Goal: Information Seeking & Learning: Learn about a topic

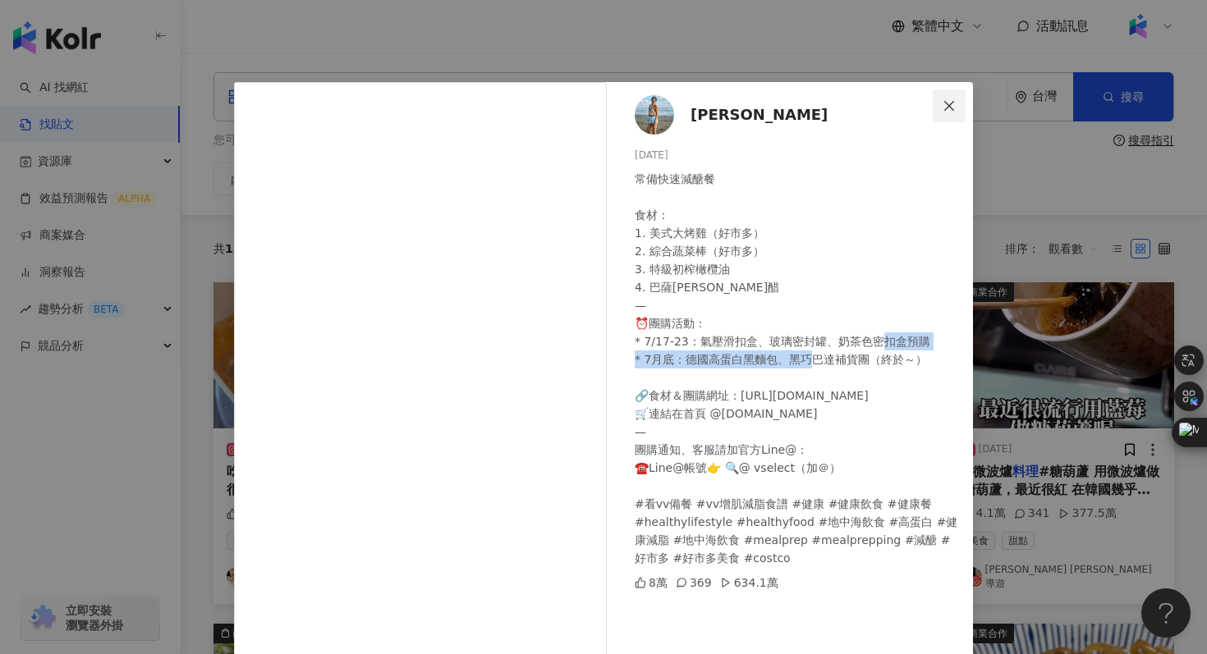
click at [952, 91] on button "Close" at bounding box center [949, 106] width 33 height 33
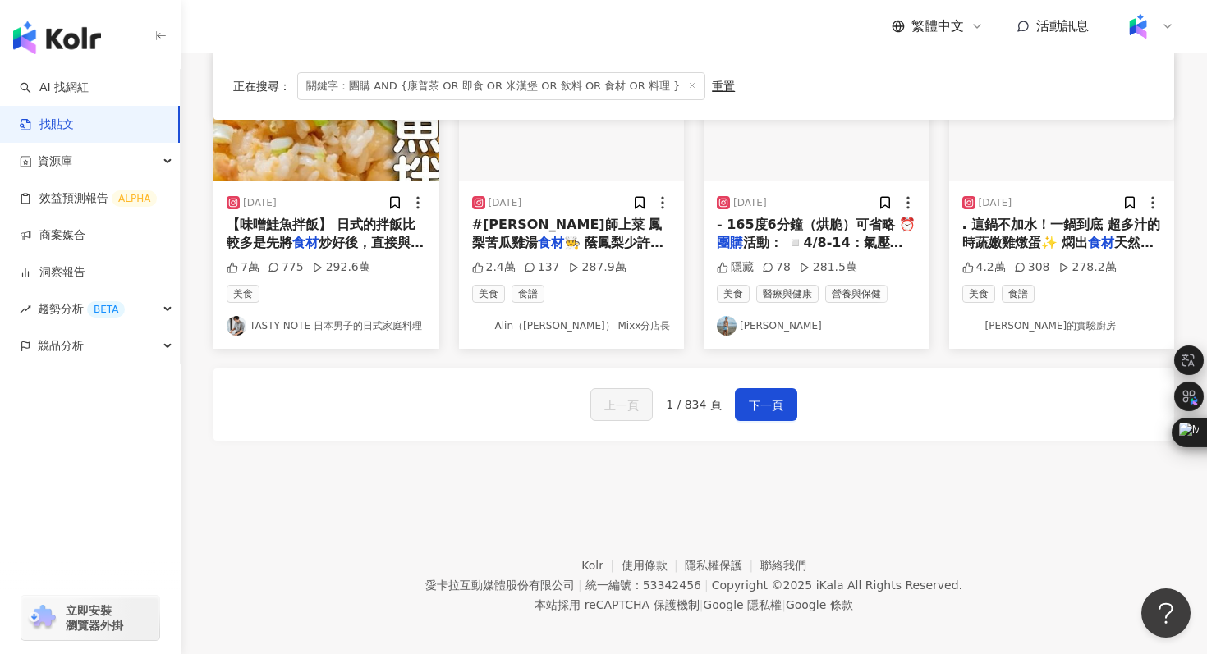
scroll to position [924, 0]
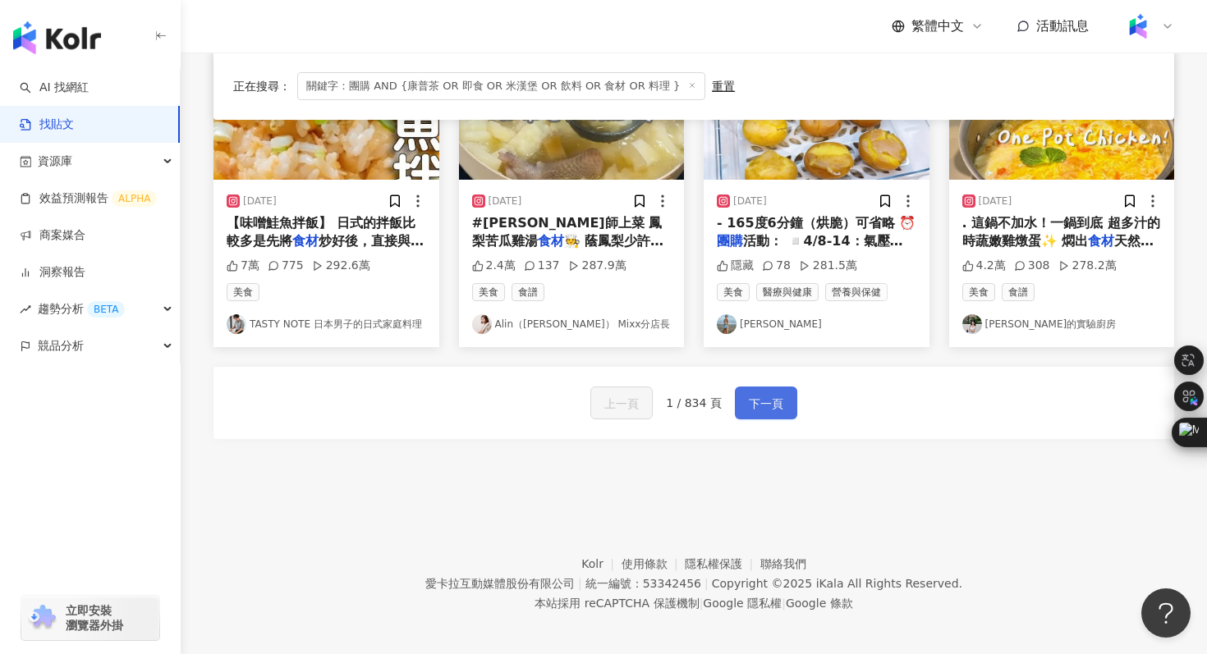
click at [777, 408] on button "下一頁" at bounding box center [766, 403] width 62 height 33
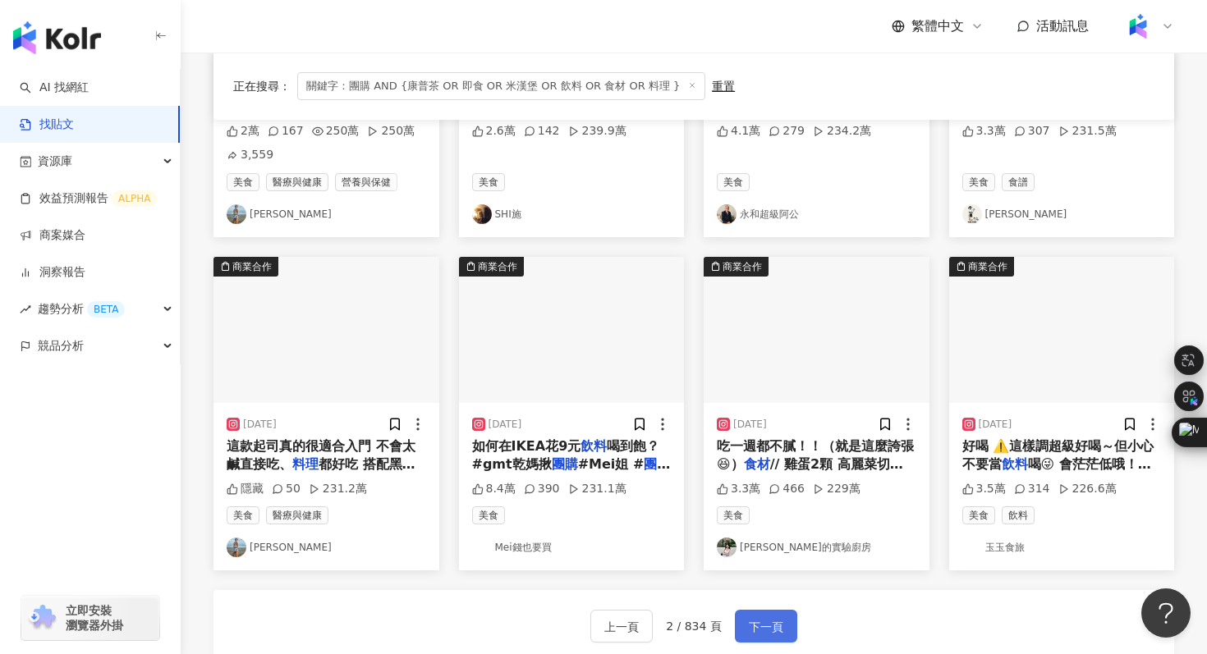
scroll to position [709, 0]
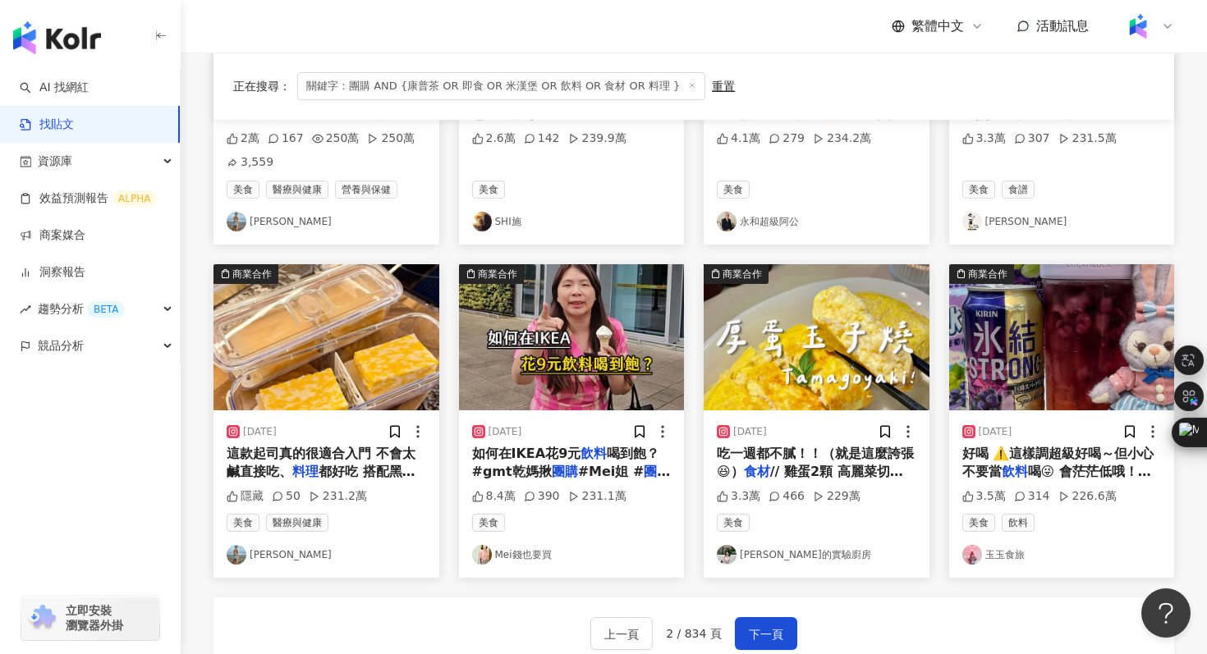
click at [373, 89] on span "關鍵字：團購 AND {康普茶 OR 即食 OR 米漢堡 OR 飲料 OR 食材 OR 料理 }" at bounding box center [501, 86] width 408 height 28
click at [688, 89] on icon at bounding box center [692, 85] width 8 height 8
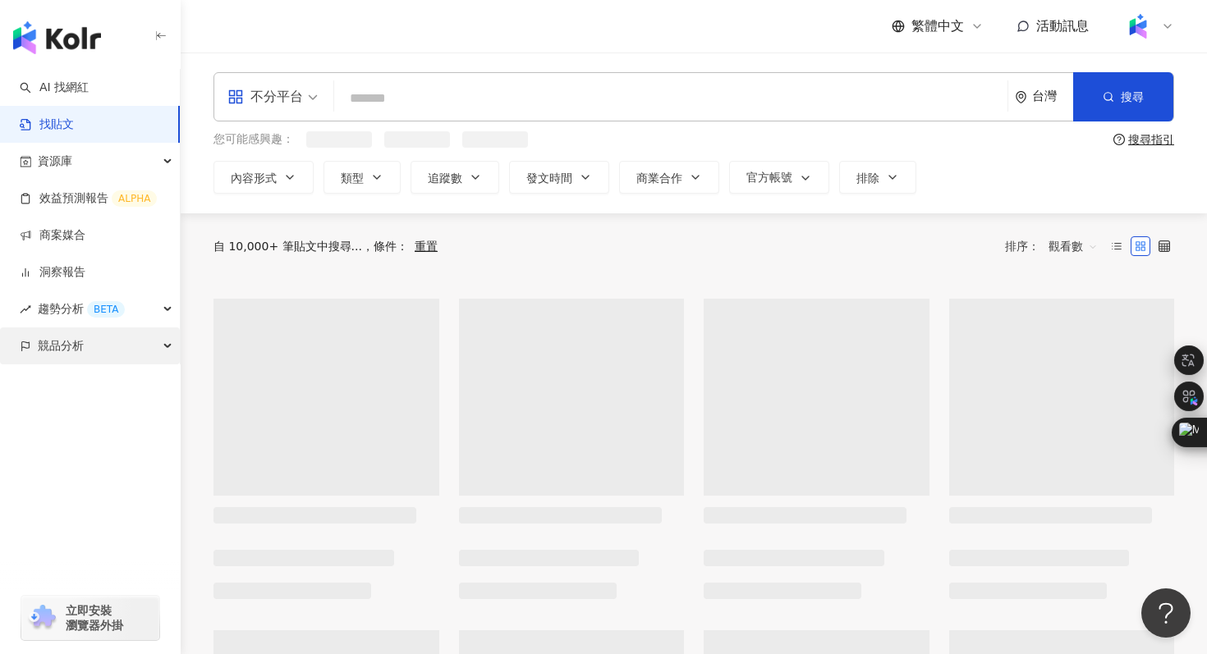
click at [73, 345] on span "競品分析" at bounding box center [61, 346] width 46 height 37
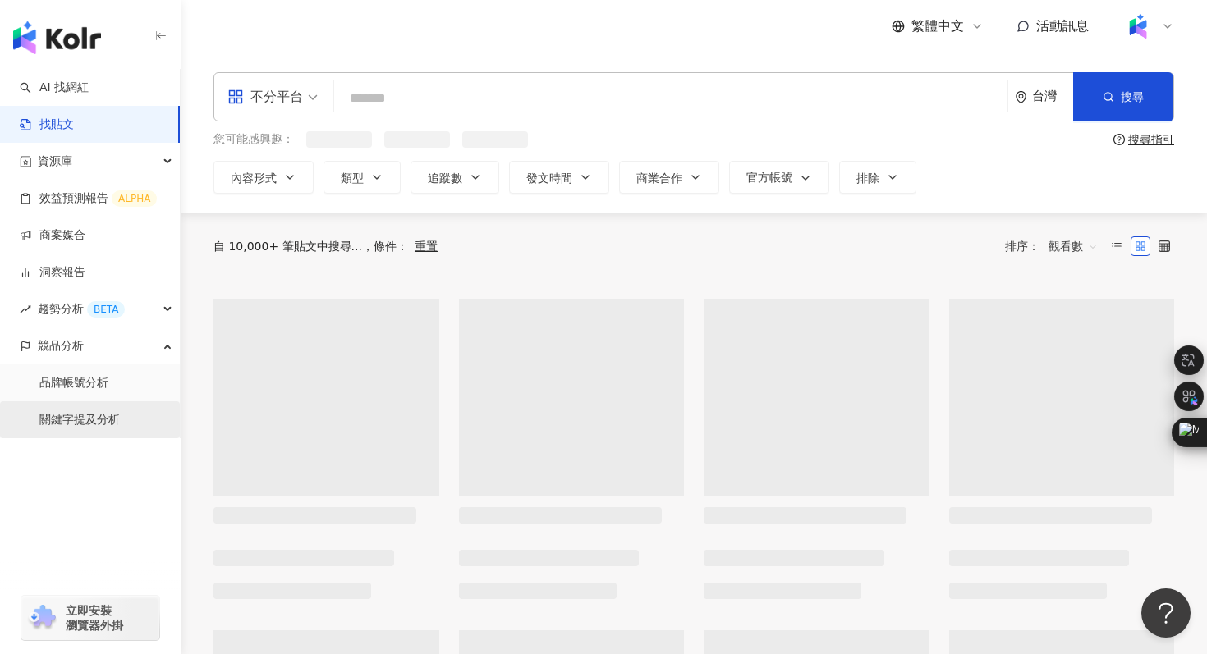
click at [90, 413] on link "關鍵字提及分析" at bounding box center [79, 420] width 80 height 16
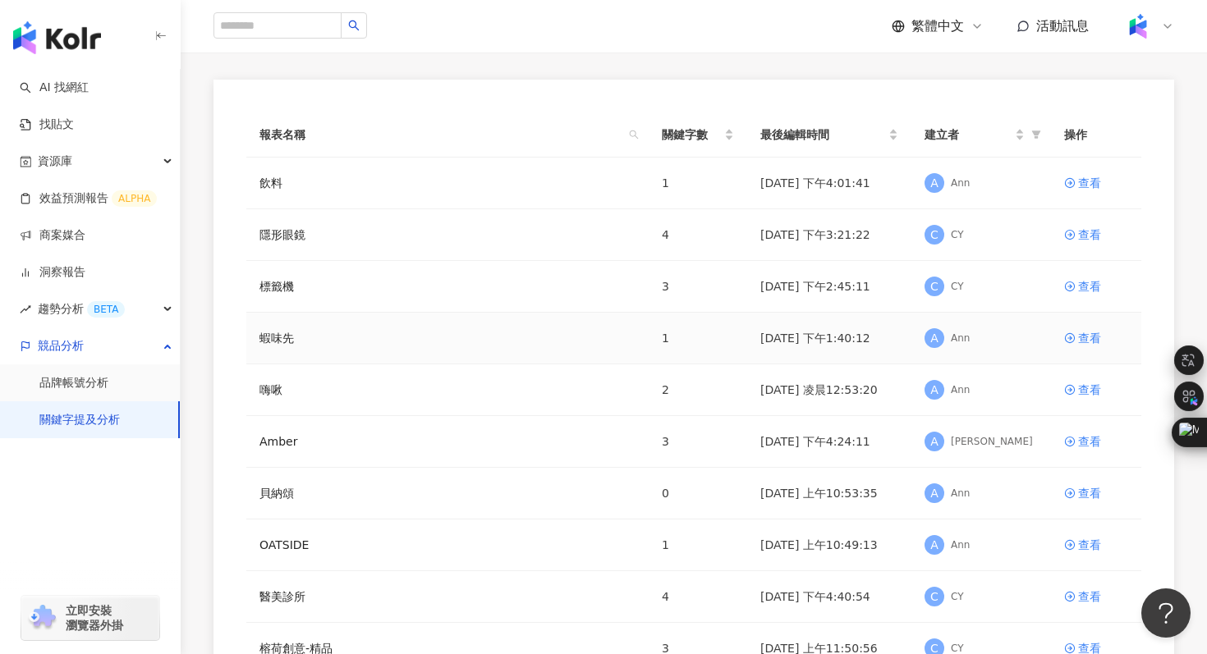
scroll to position [135, 0]
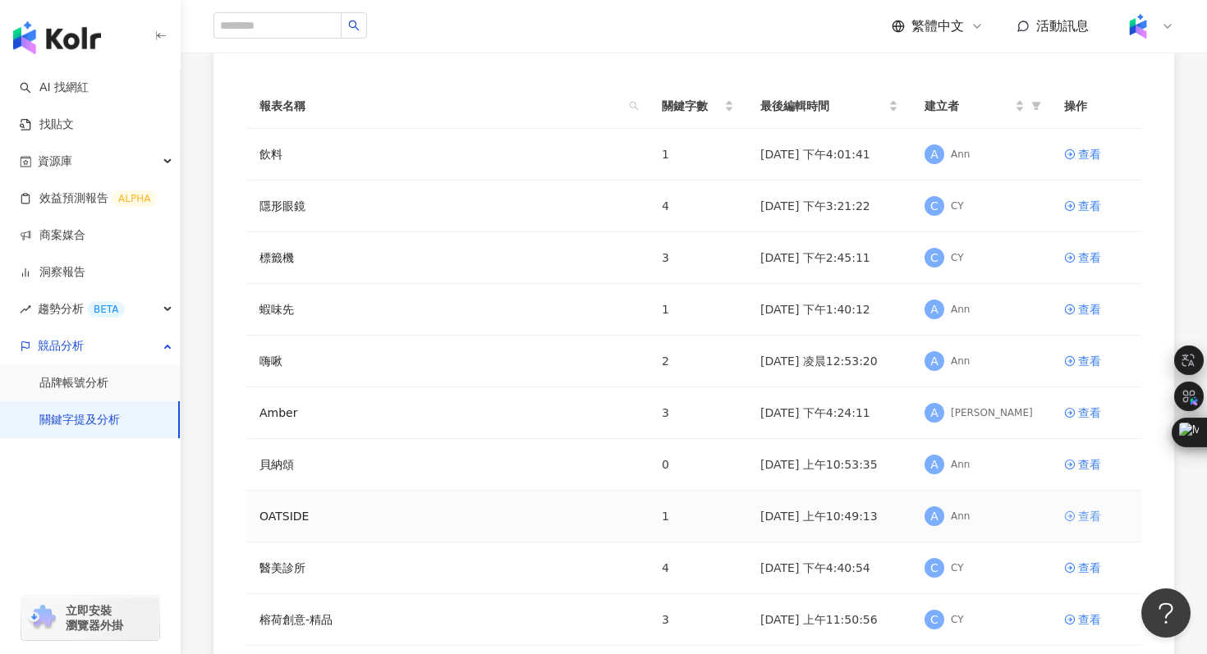
click at [1090, 520] on div "查看" at bounding box center [1089, 516] width 23 height 18
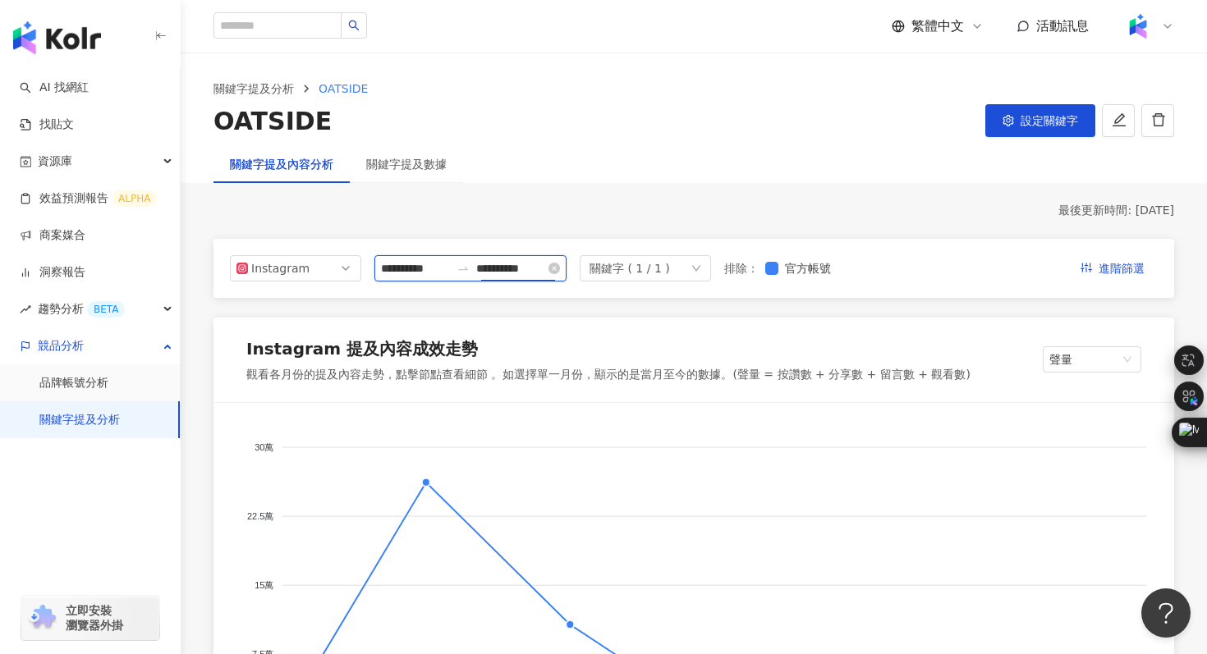
click at [520, 267] on input "**********" at bounding box center [510, 268] width 69 height 18
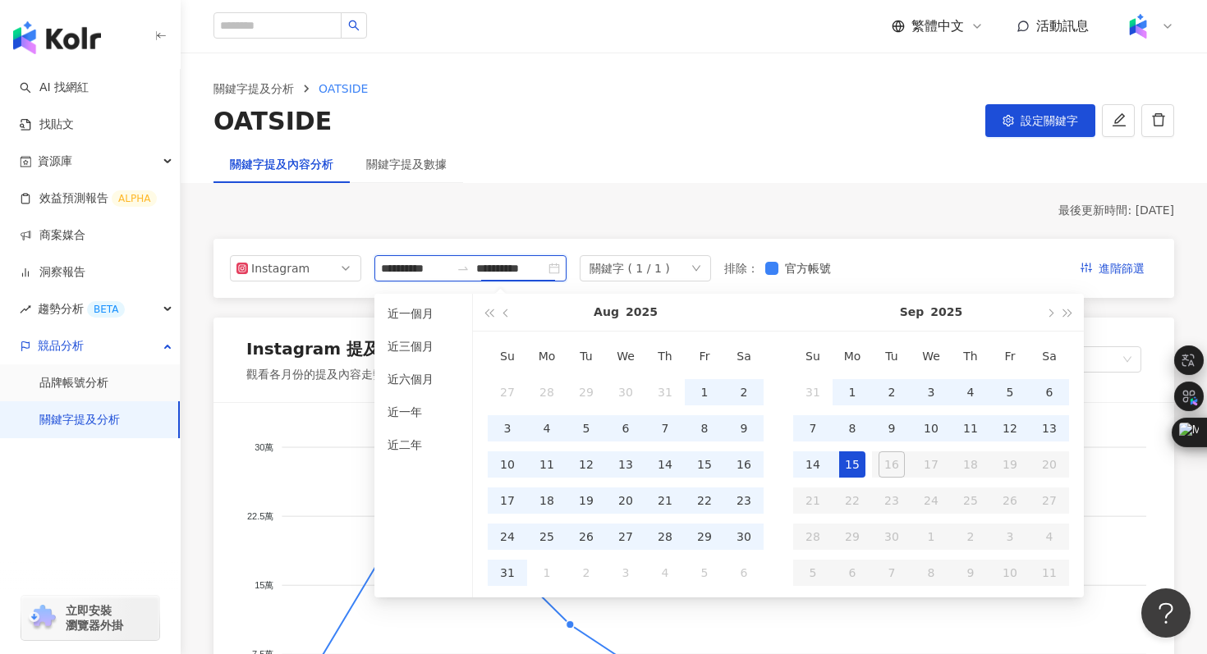
type input "**********"
click at [504, 315] on button "button" at bounding box center [507, 312] width 18 height 37
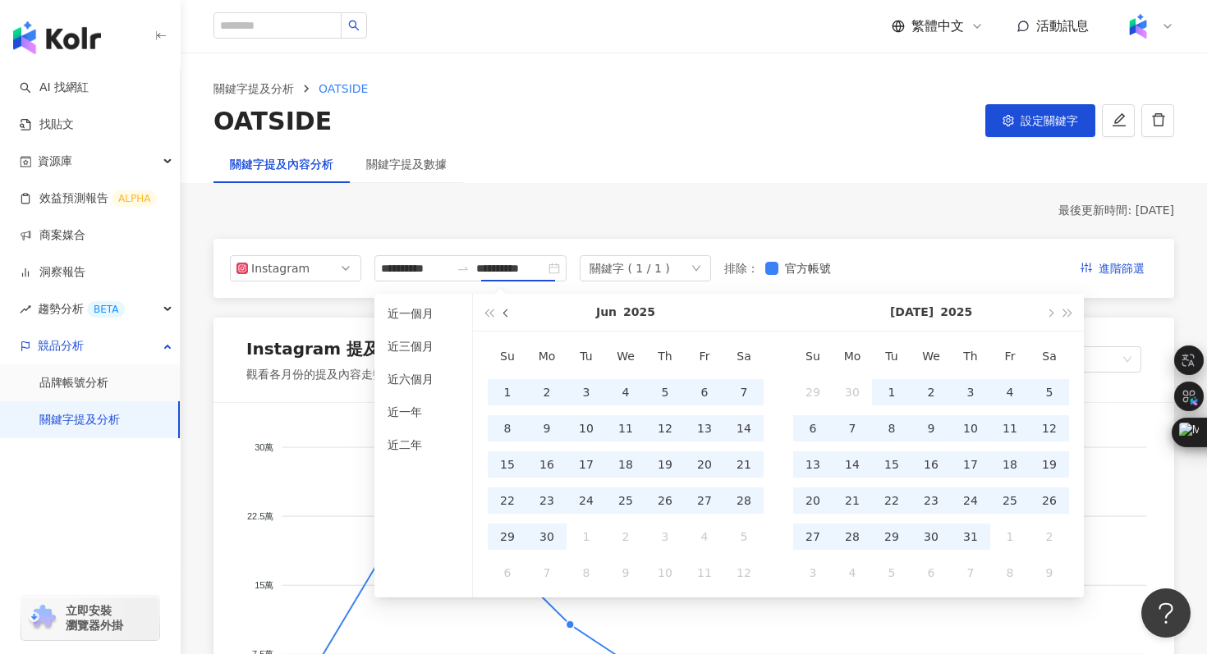
click at [504, 315] on button "button" at bounding box center [507, 312] width 18 height 37
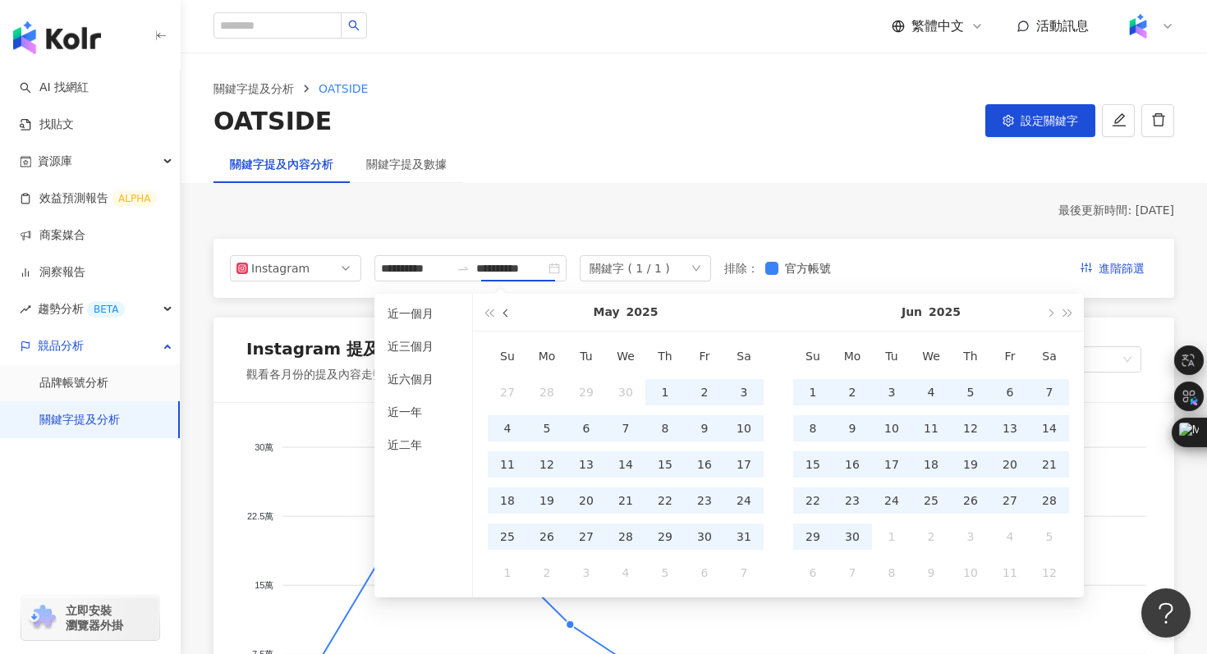
click at [504, 315] on button "button" at bounding box center [507, 312] width 18 height 37
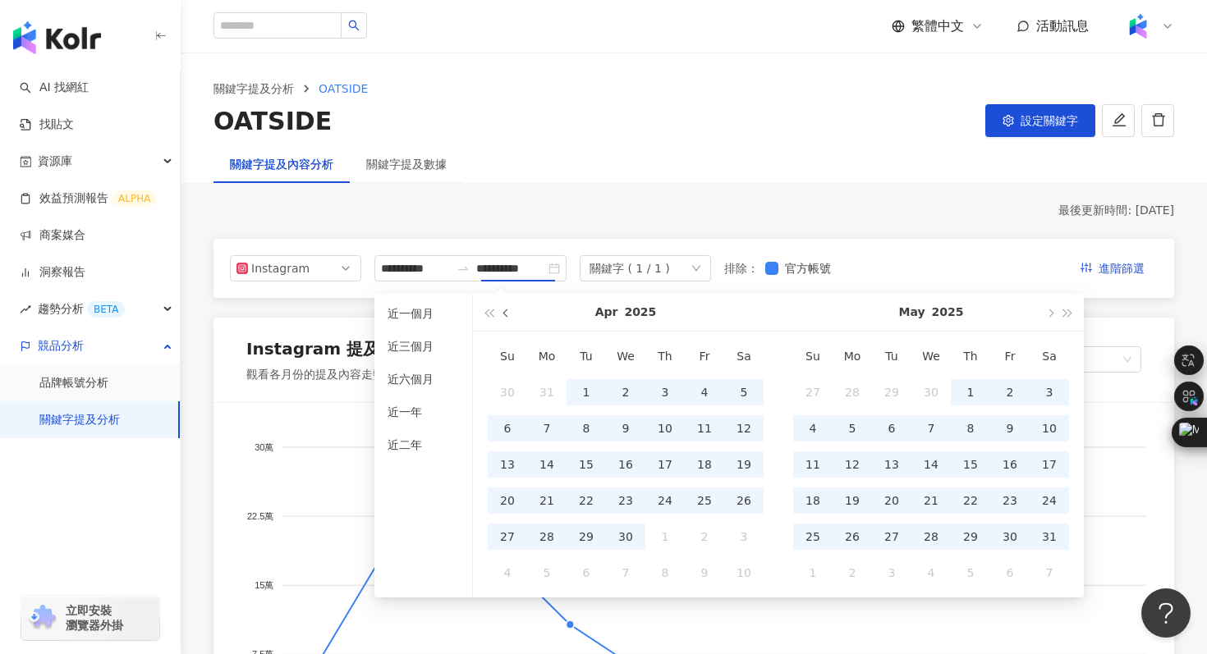
click at [504, 315] on button "button" at bounding box center [507, 312] width 18 height 37
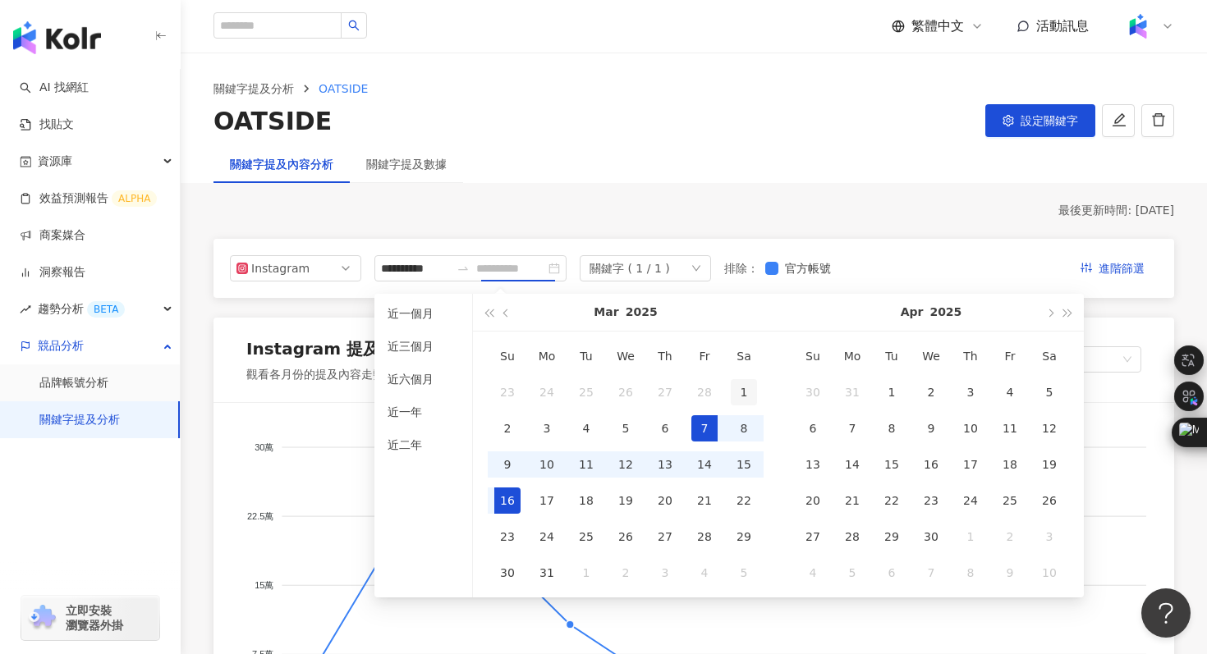
type input "**********"
click at [748, 392] on div "1" at bounding box center [744, 392] width 26 height 26
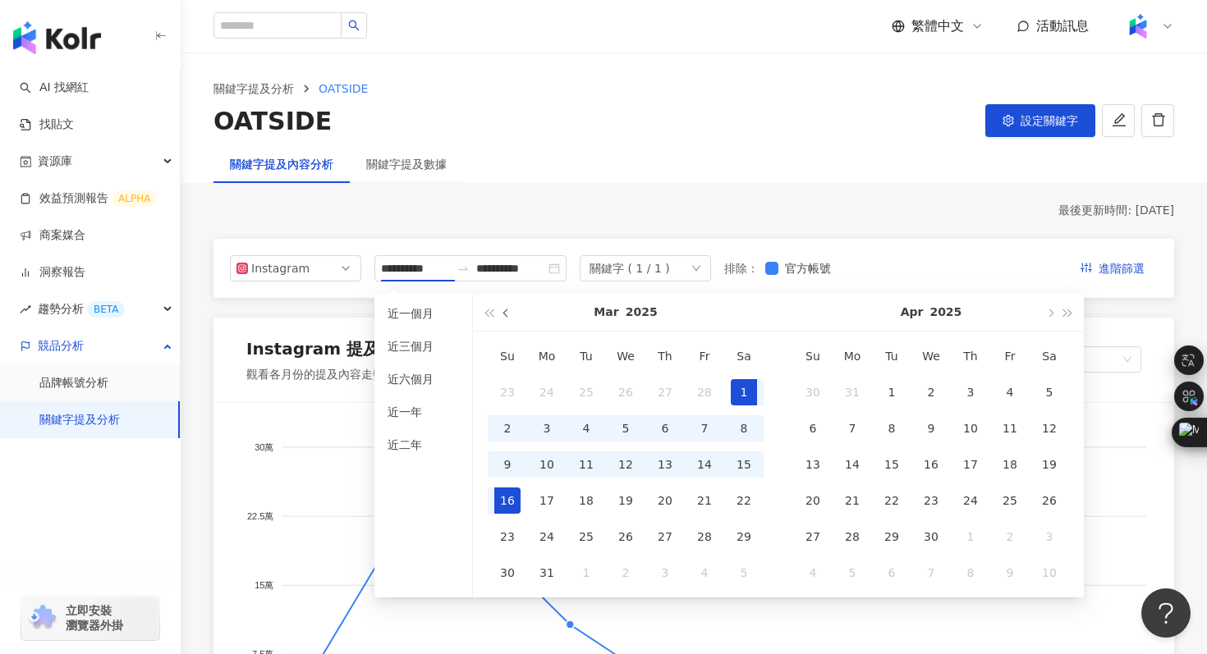
click at [514, 310] on button "button" at bounding box center [507, 312] width 18 height 37
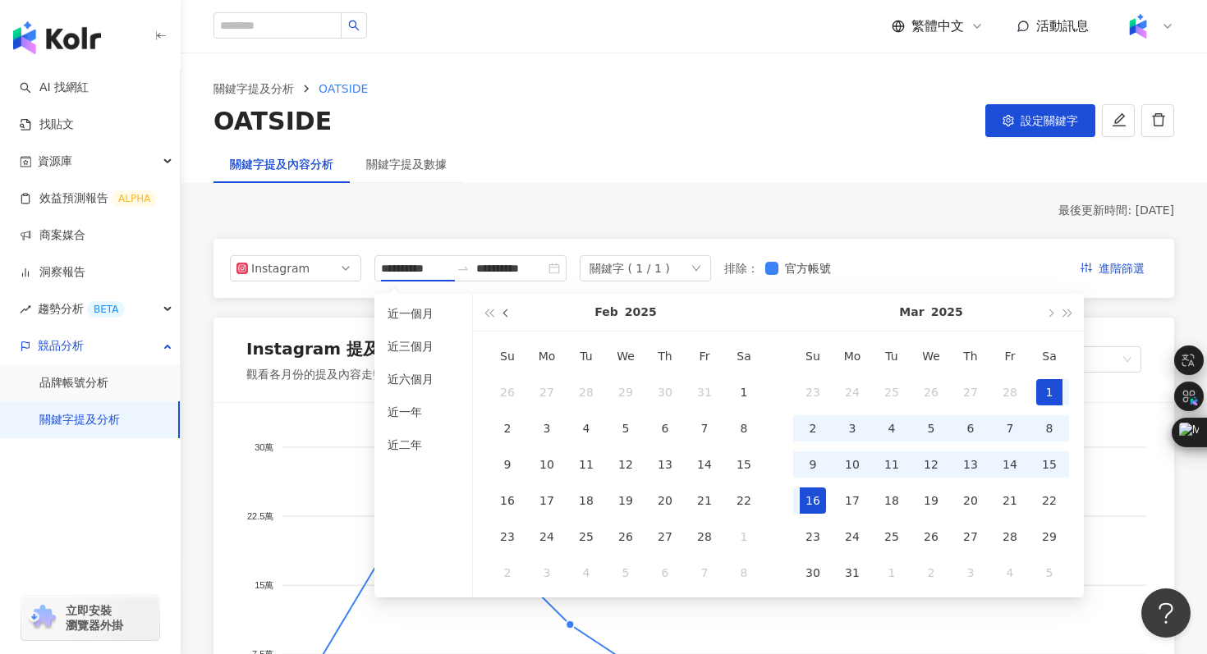
click at [512, 310] on button "button" at bounding box center [507, 312] width 18 height 37
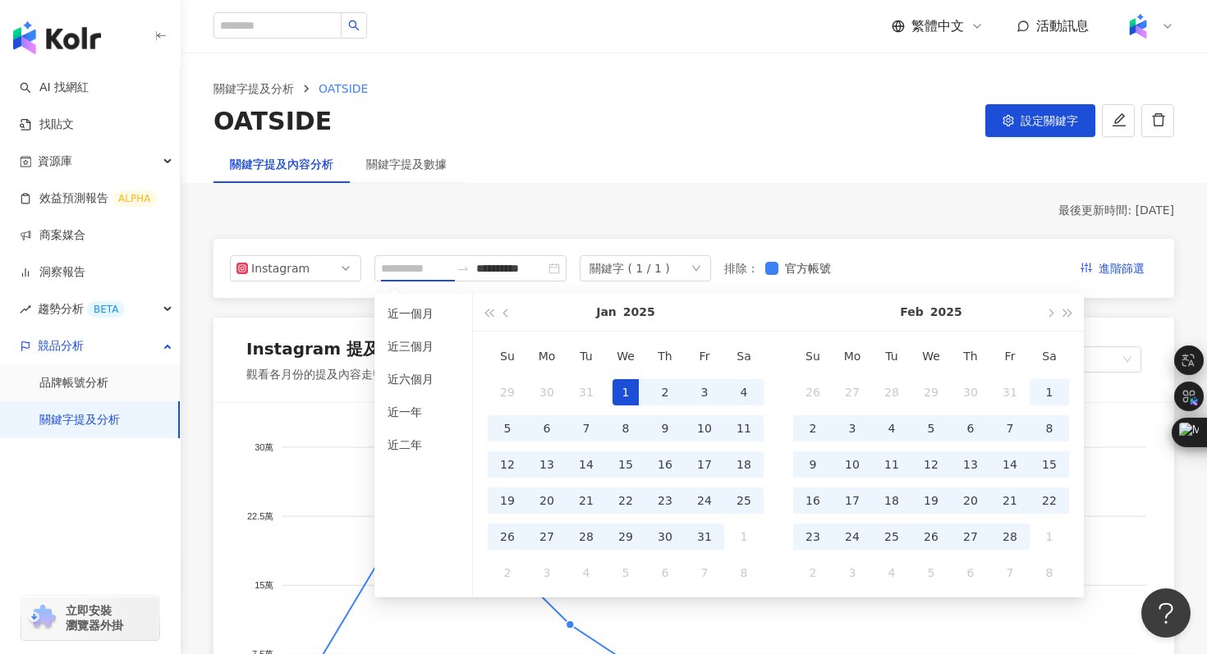
click at [623, 390] on div "1" at bounding box center [626, 392] width 26 height 26
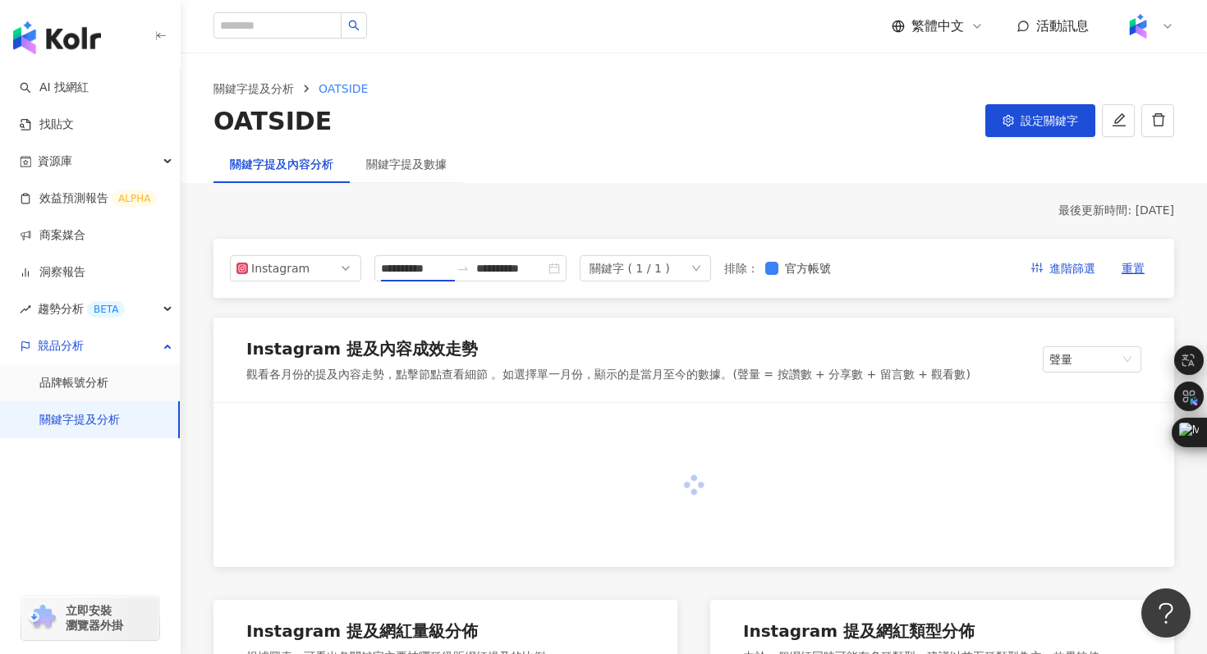
type input "**********"
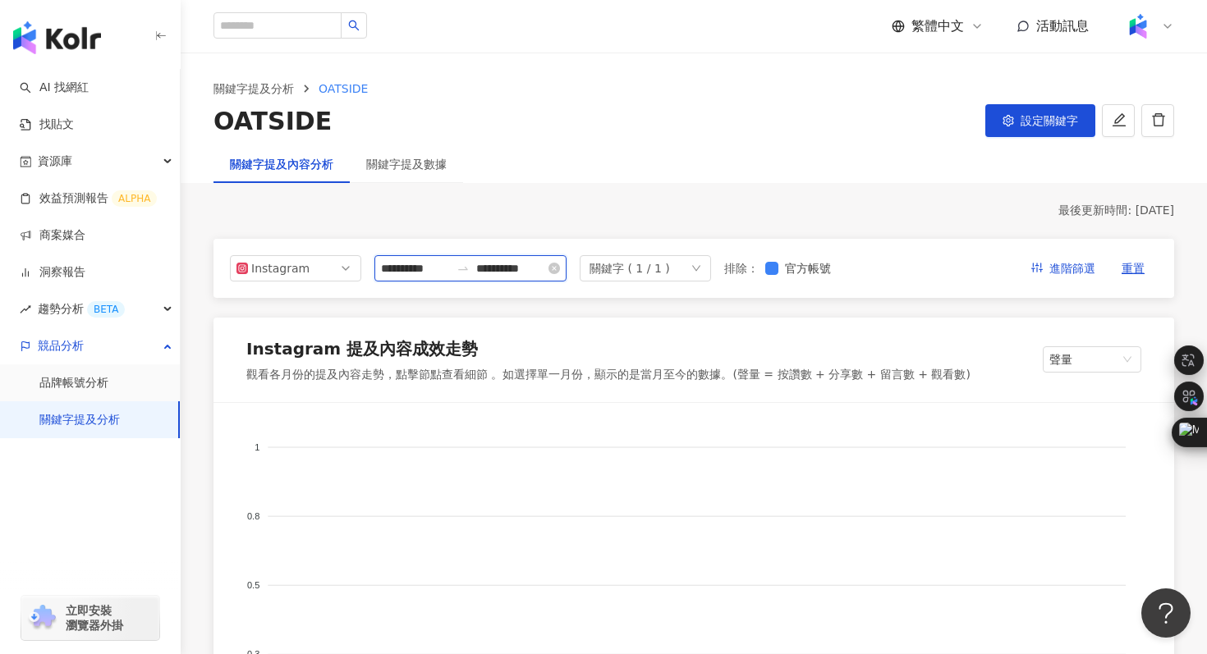
click at [522, 269] on input "**********" at bounding box center [510, 268] width 69 height 18
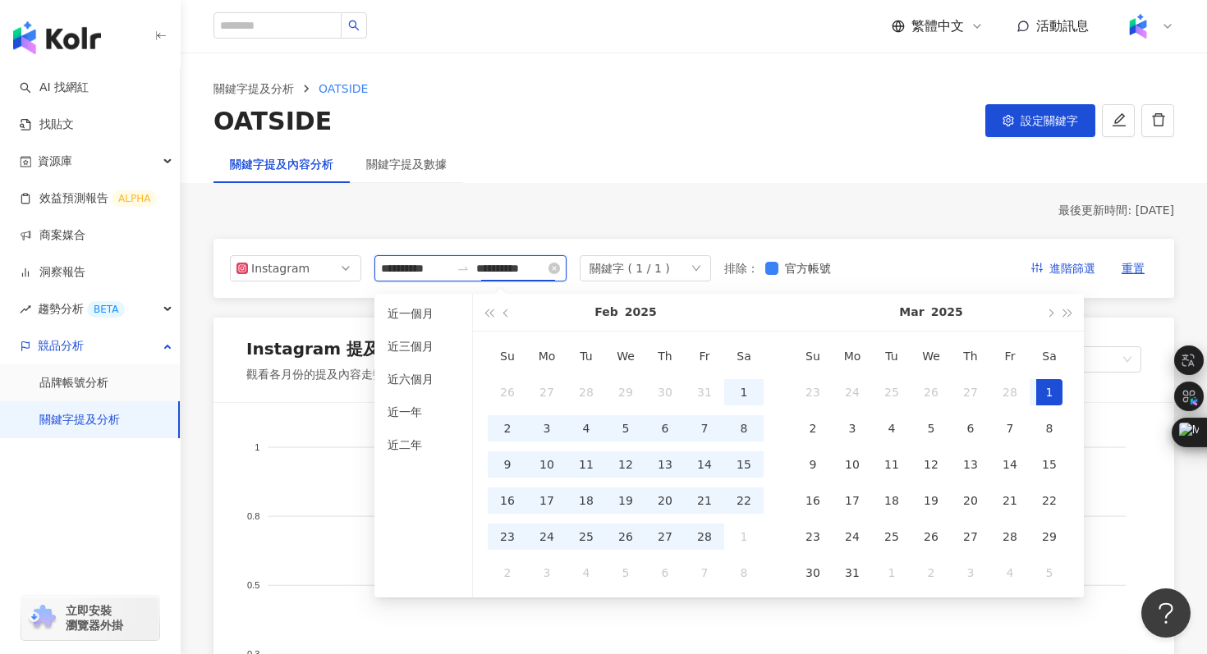
click at [524, 268] on input "**********" at bounding box center [510, 268] width 69 height 18
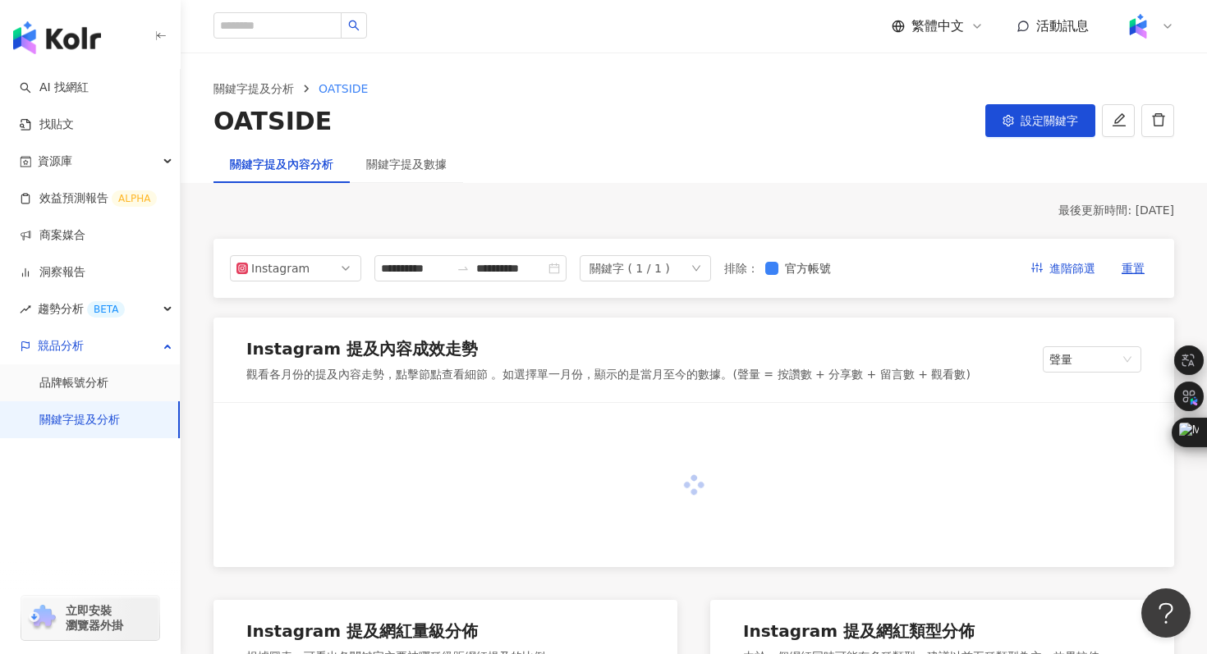
type input "**********"
click at [312, 269] on span "Instagram" at bounding box center [295, 268] width 118 height 25
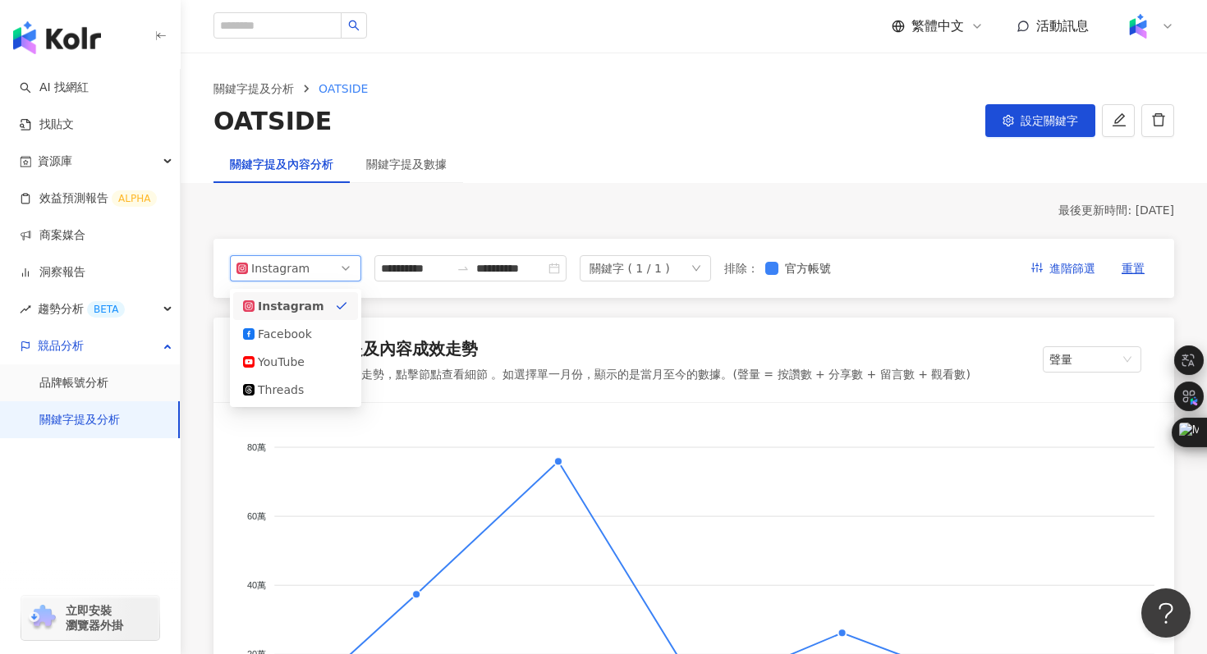
click at [622, 175] on div "關鍵字提及內容分析 關鍵字提及數據" at bounding box center [694, 164] width 1026 height 38
click at [296, 270] on div "Instagram" at bounding box center [277, 268] width 53 height 25
click at [280, 387] on div "Threads" at bounding box center [284, 390] width 53 height 18
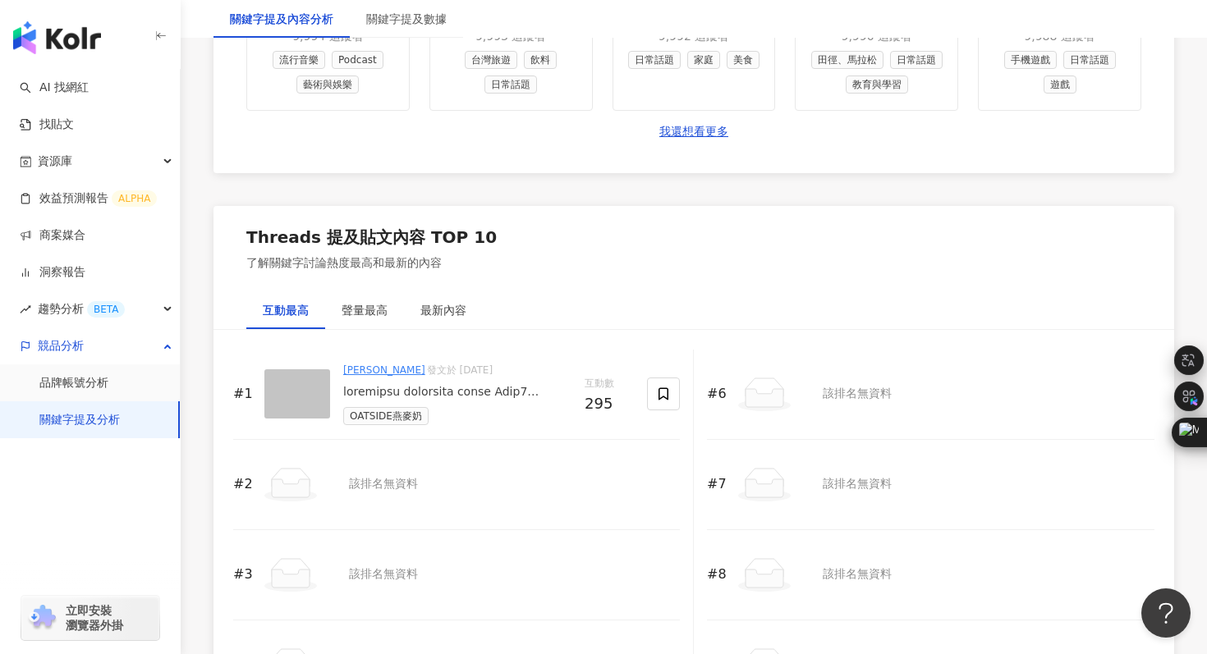
scroll to position [1798, 0]
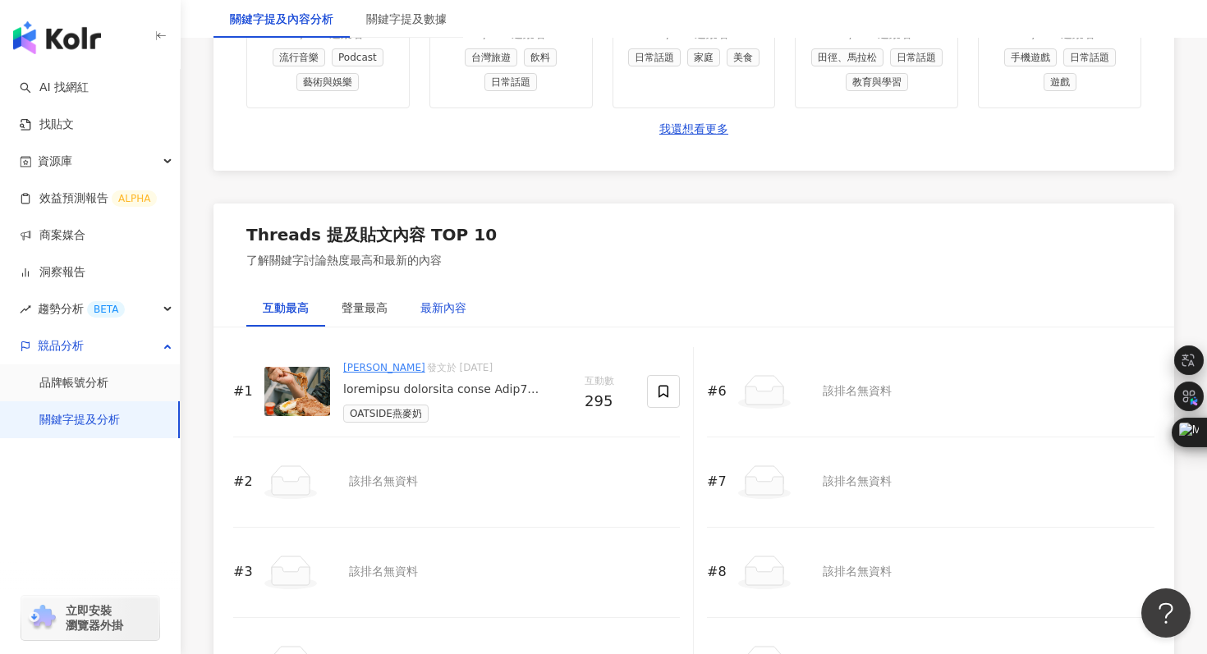
click at [443, 305] on div "最新內容" at bounding box center [443, 308] width 46 height 18
click at [287, 393] on img at bounding box center [297, 391] width 66 height 49
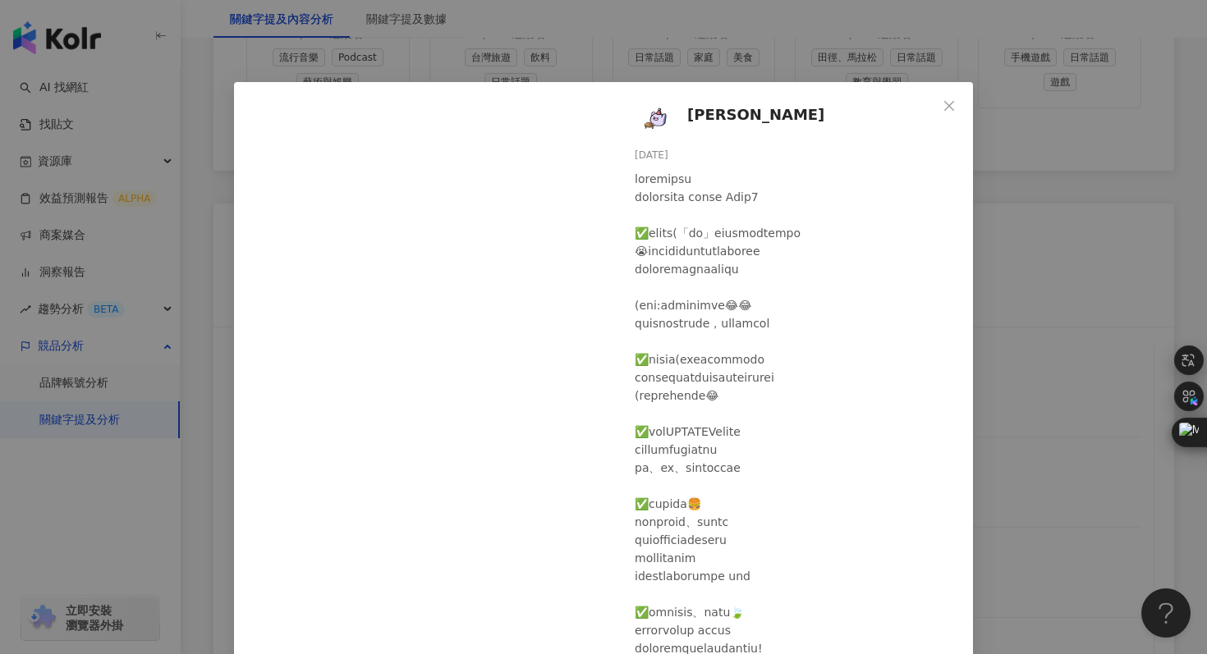
click at [1071, 401] on div "高小涵 2025/2/25 205 10 2 78 查看原始貼文" at bounding box center [603, 327] width 1207 height 654
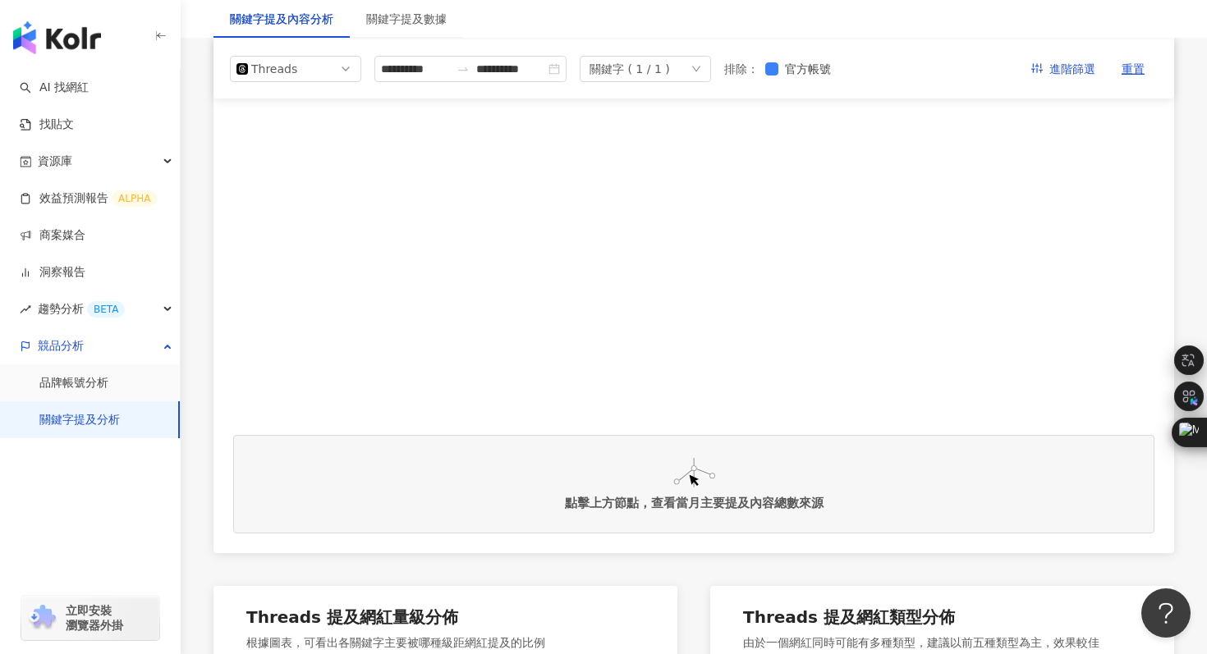
scroll to position [0, 0]
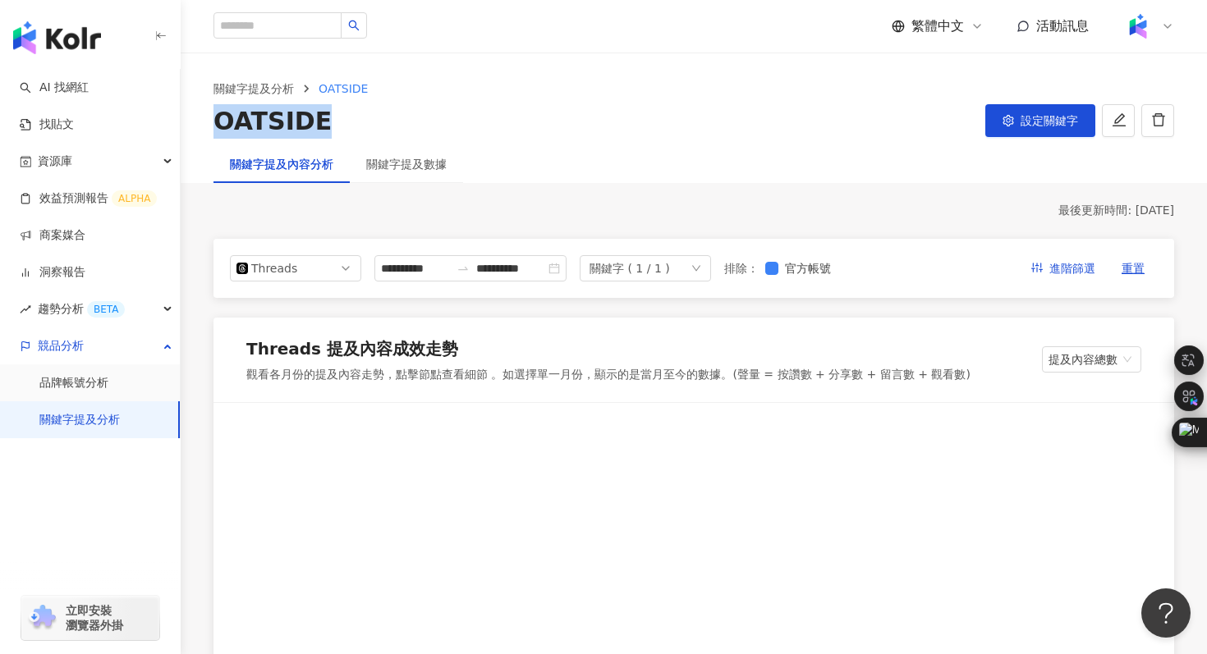
drag, startPoint x: 211, startPoint y: 121, endPoint x: 332, endPoint y: 131, distance: 121.2
click at [332, 131] on div "關鍵字提及分析 OATSIDE OATSIDE 設定關鍵字" at bounding box center [694, 109] width 1026 height 59
copy div "OATSIDE"
click at [62, 122] on link "找貼文" at bounding box center [47, 125] width 54 height 16
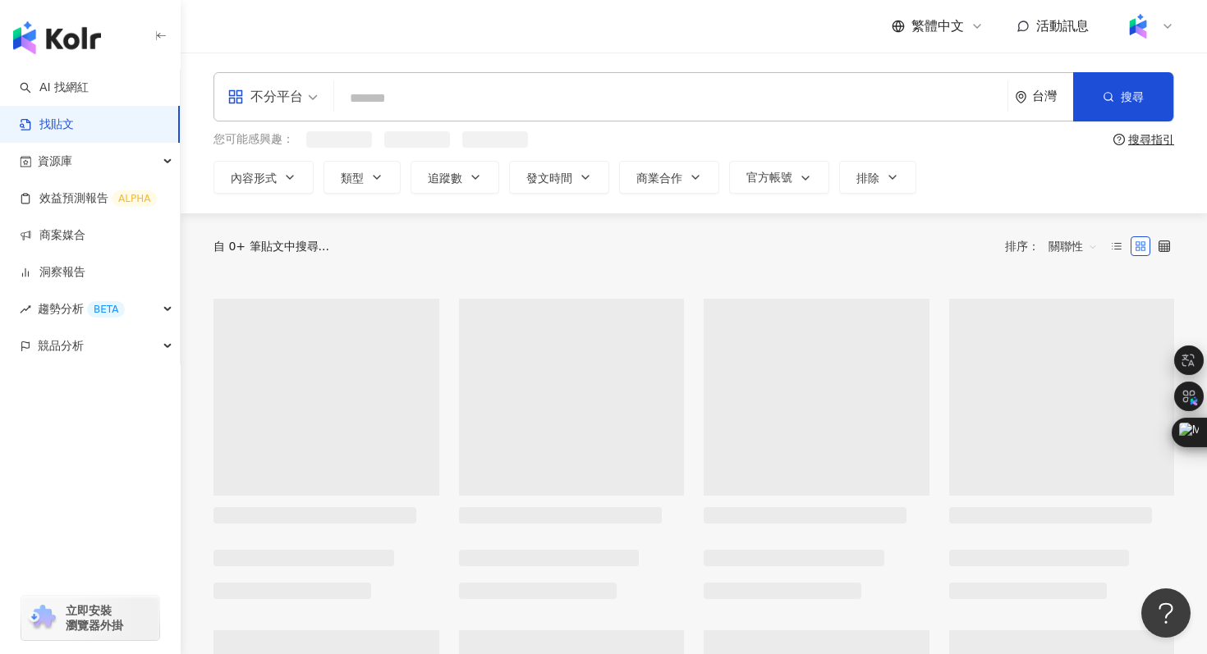
click at [507, 92] on input "search" at bounding box center [671, 97] width 660 height 35
paste input "*******"
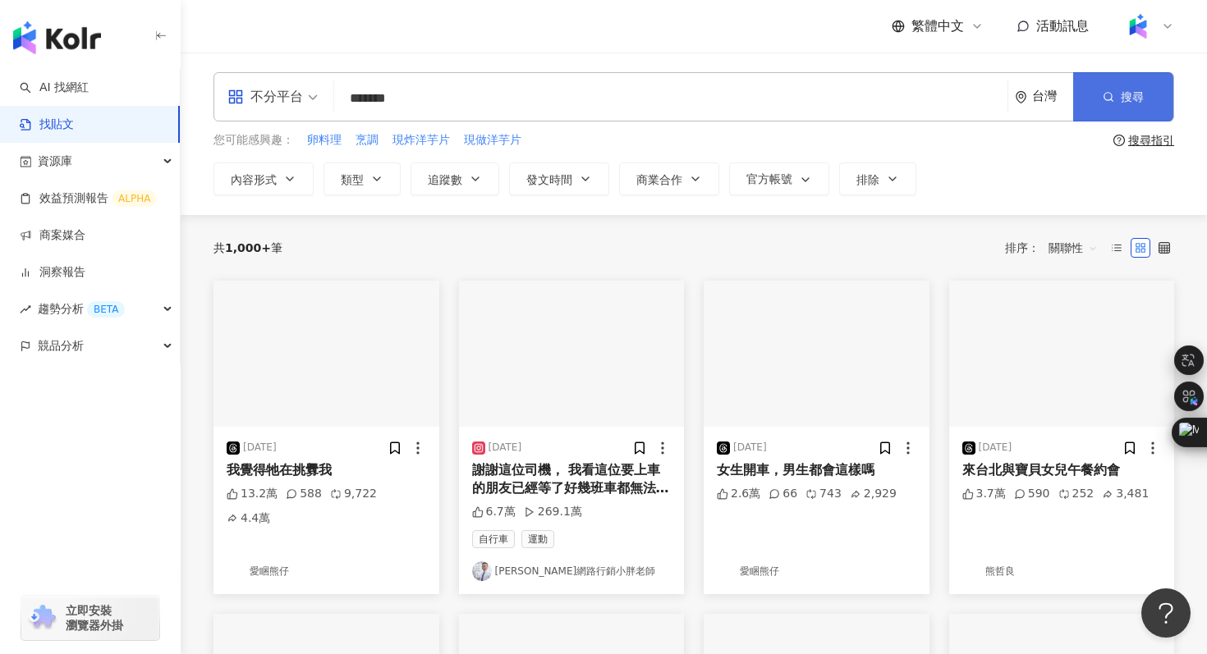
type input "*******"
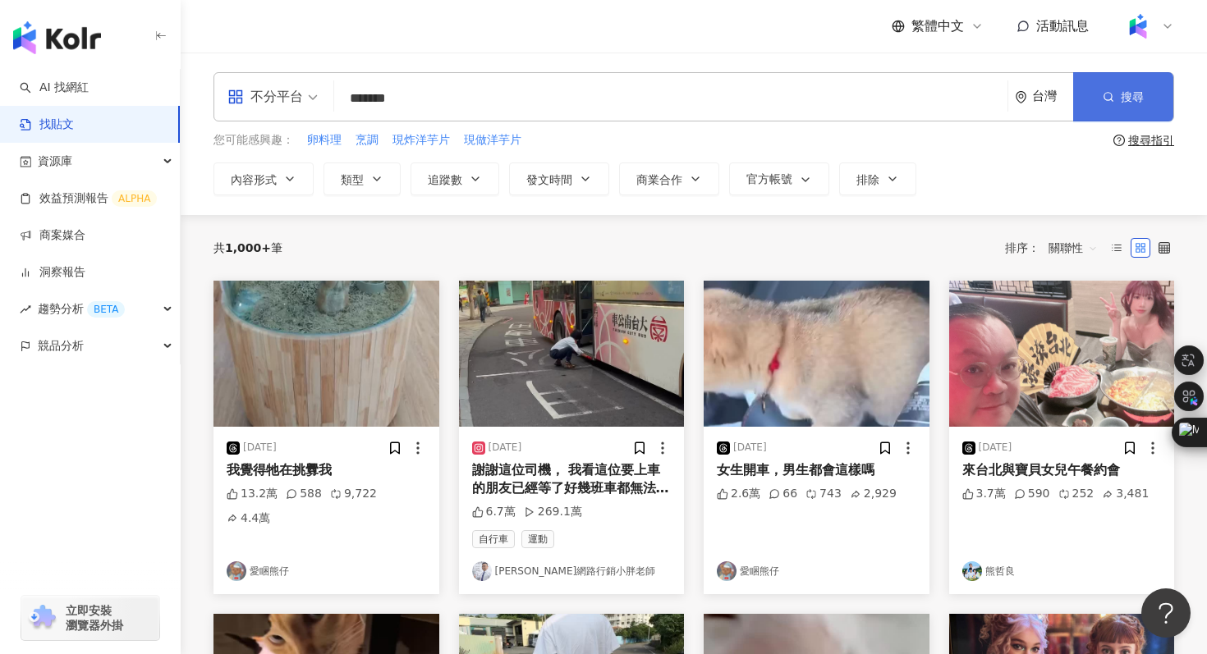
click at [1105, 99] on circle "button" at bounding box center [1107, 96] width 7 height 7
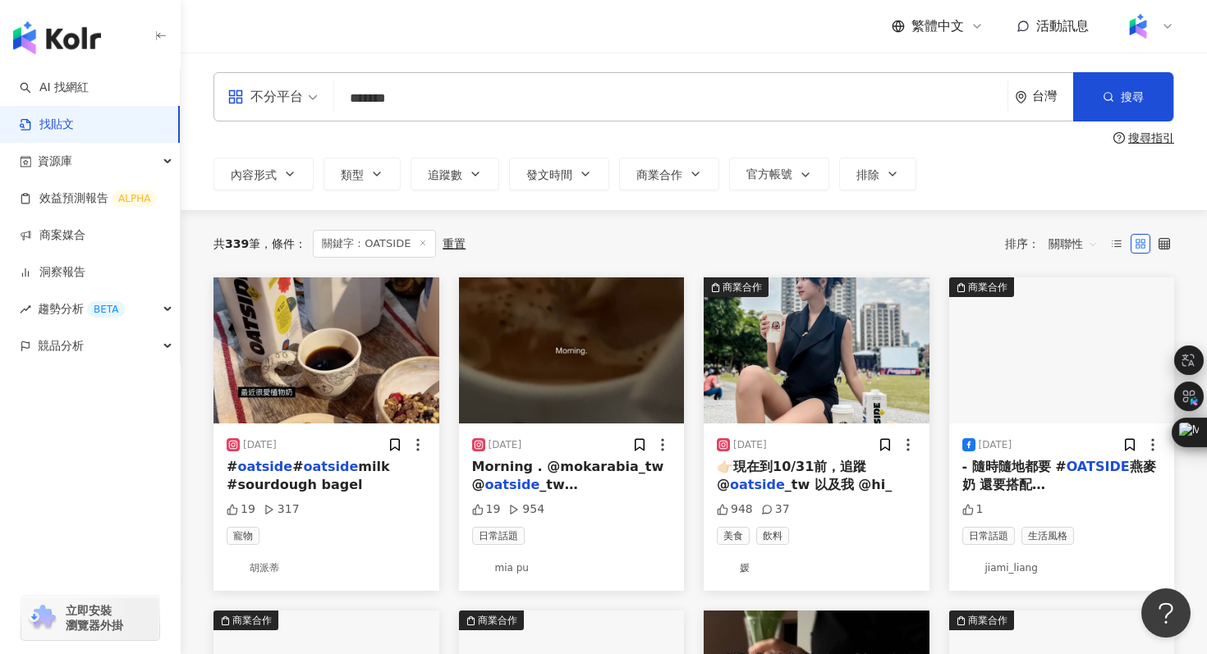
click at [1075, 236] on span "關聯性" at bounding box center [1073, 244] width 49 height 26
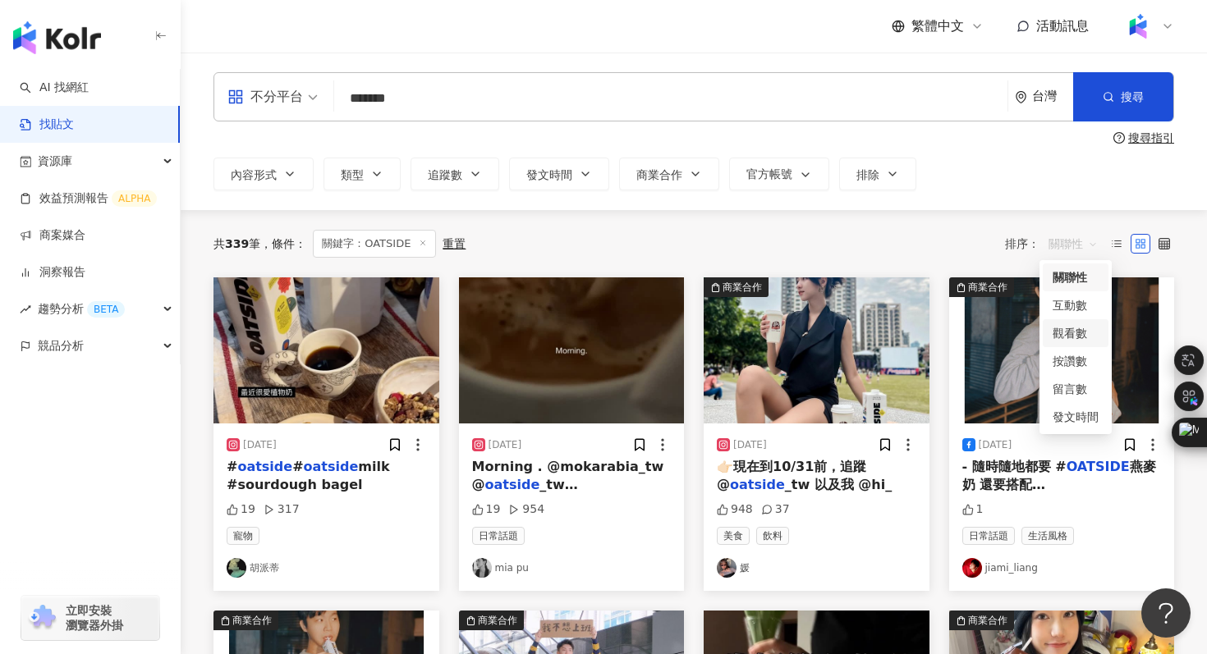
click at [1071, 339] on div "觀看數" at bounding box center [1076, 333] width 46 height 18
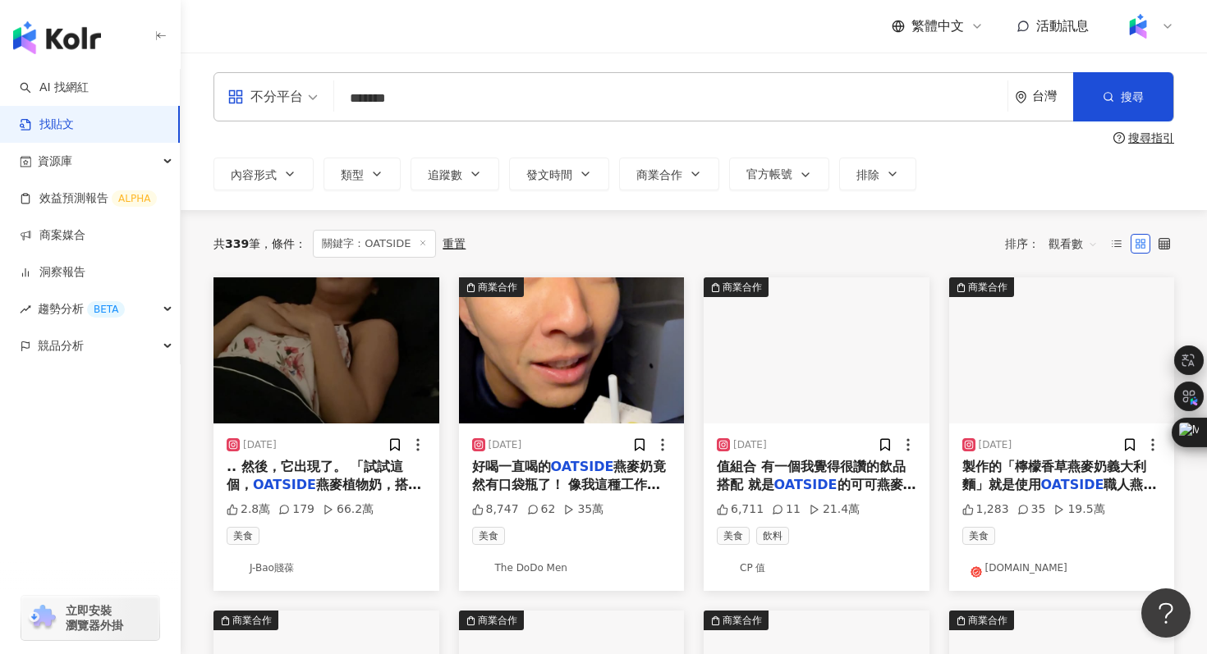
click at [278, 106] on div "不分平台" at bounding box center [265, 97] width 76 height 26
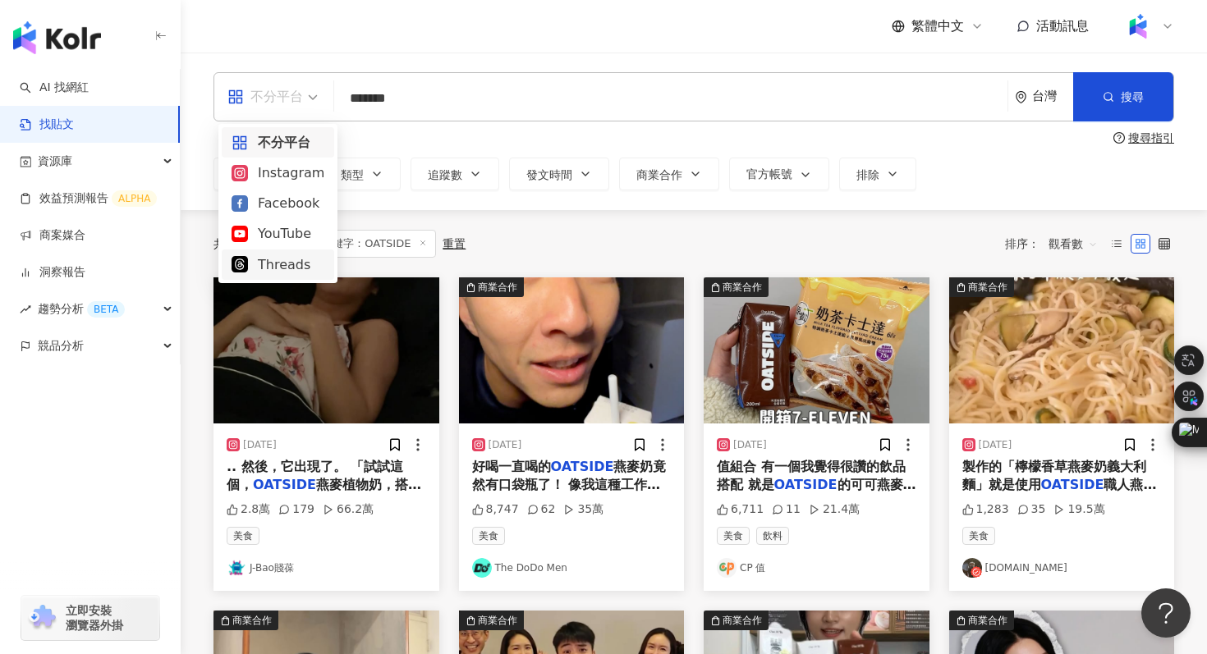
click at [275, 258] on div "Threads" at bounding box center [278, 265] width 93 height 21
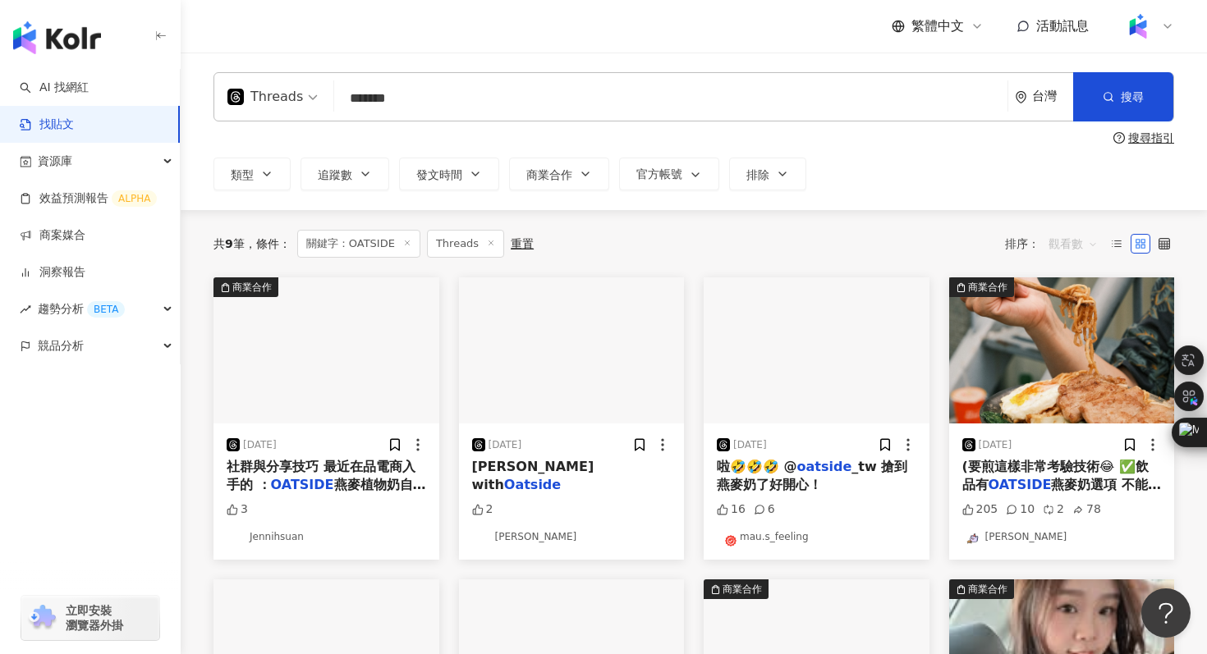
click at [1080, 241] on span "觀看數" at bounding box center [1073, 244] width 49 height 26
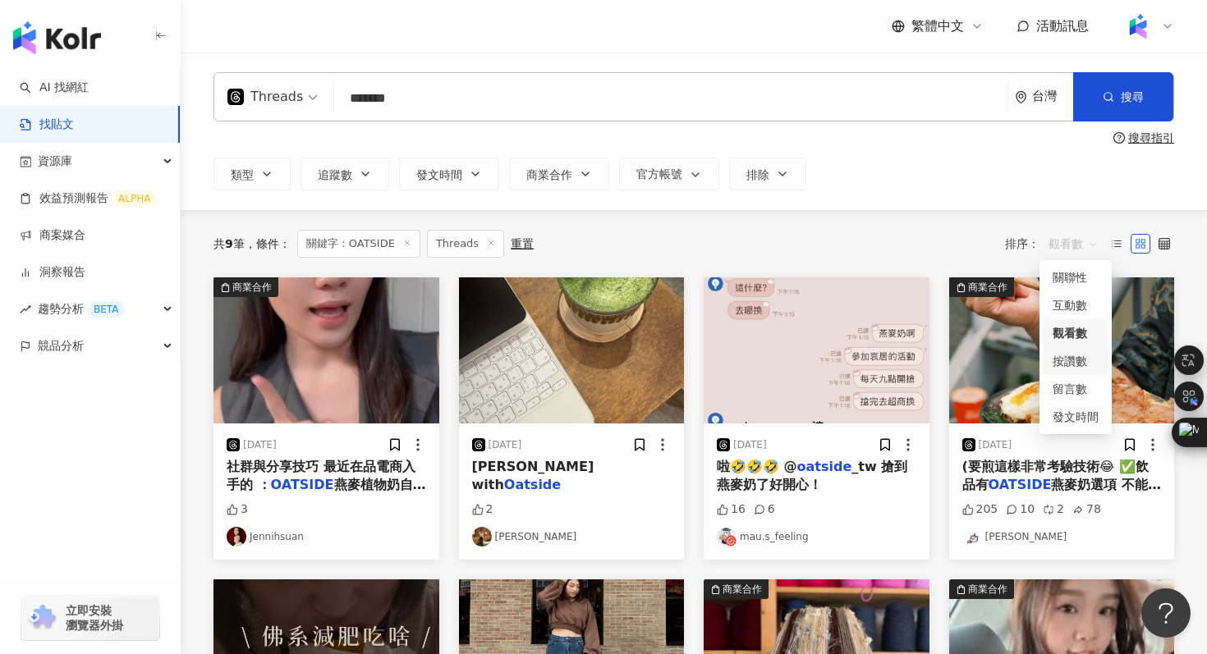
click at [1075, 363] on div "按讚數" at bounding box center [1076, 361] width 46 height 18
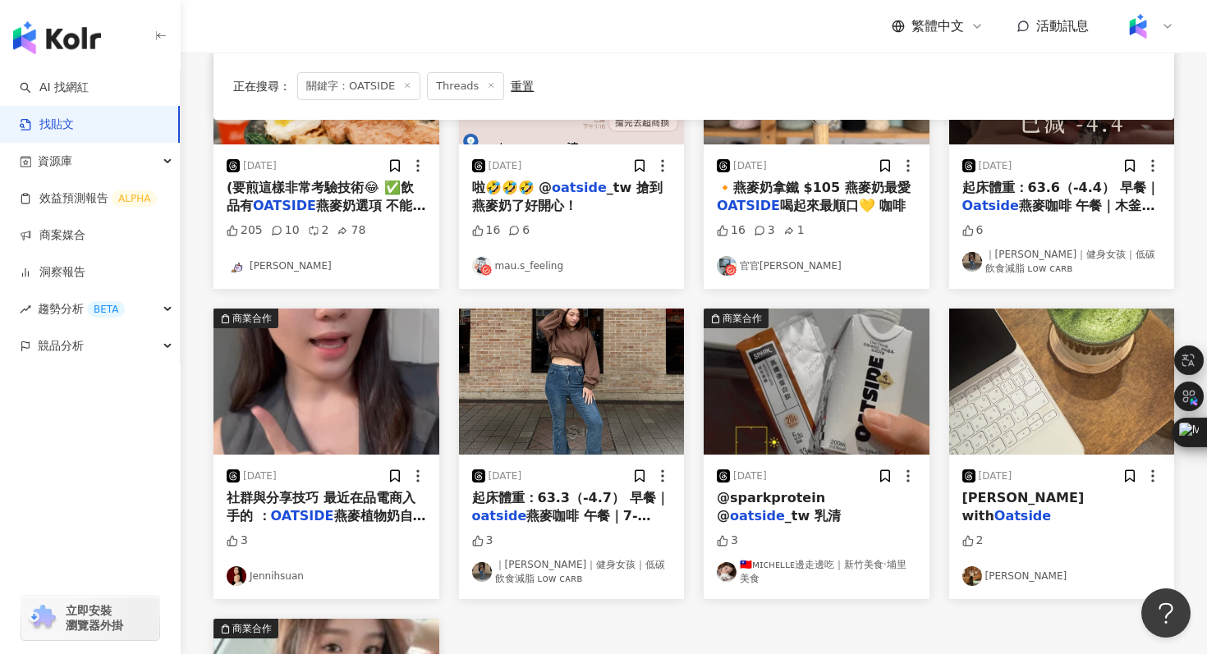
scroll to position [286, 0]
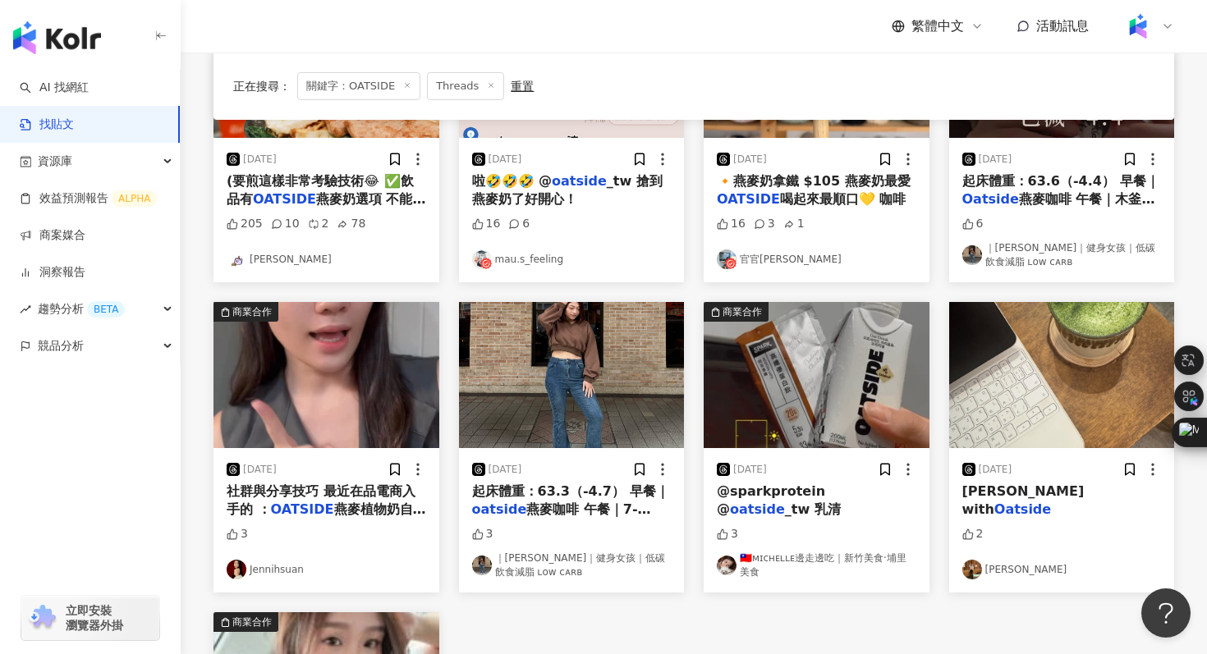
click at [806, 359] on img "button" at bounding box center [817, 375] width 226 height 146
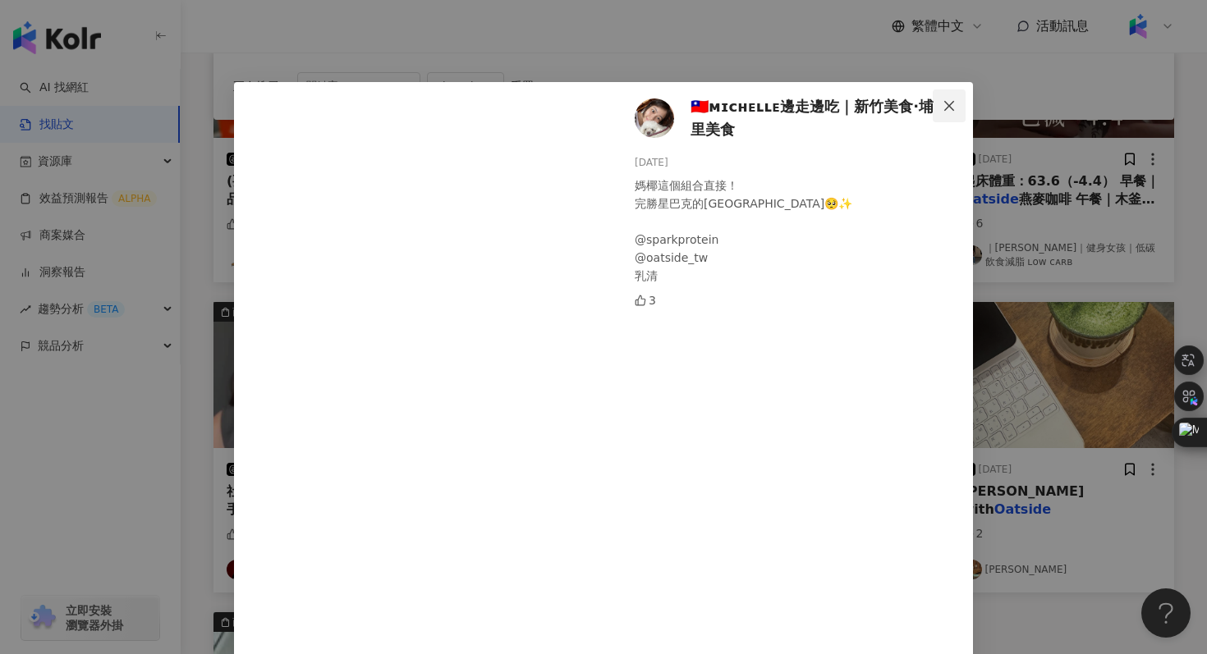
click at [953, 106] on icon "close" at bounding box center [949, 105] width 13 height 13
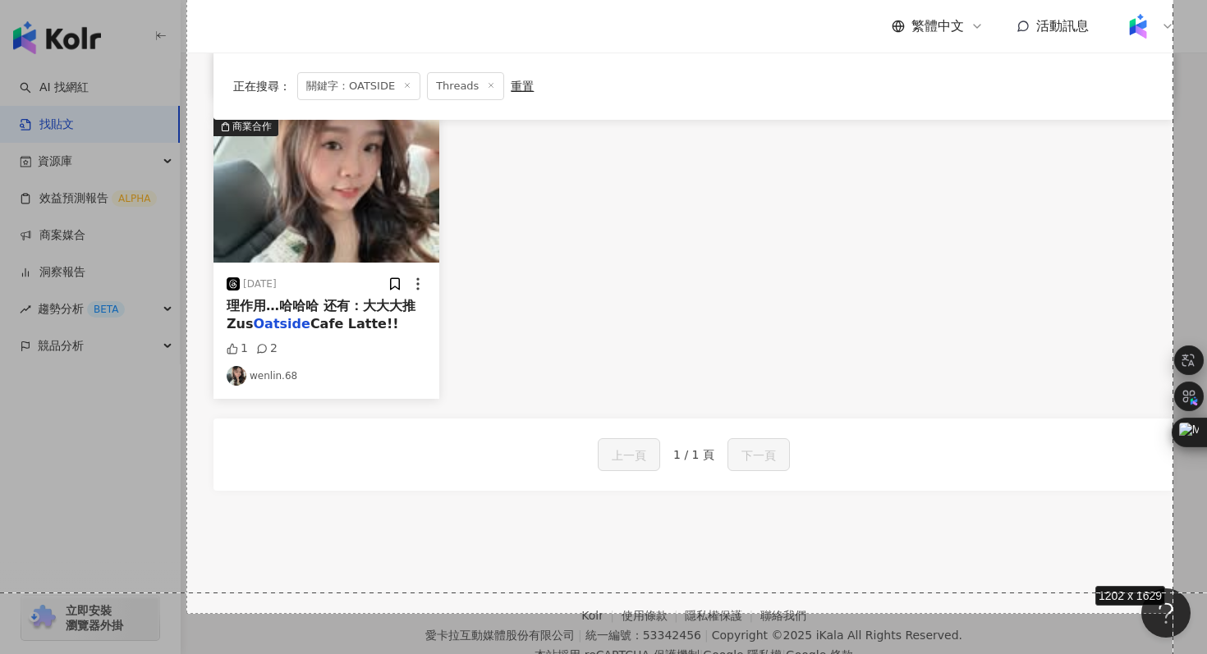
scroll to position [842, 0]
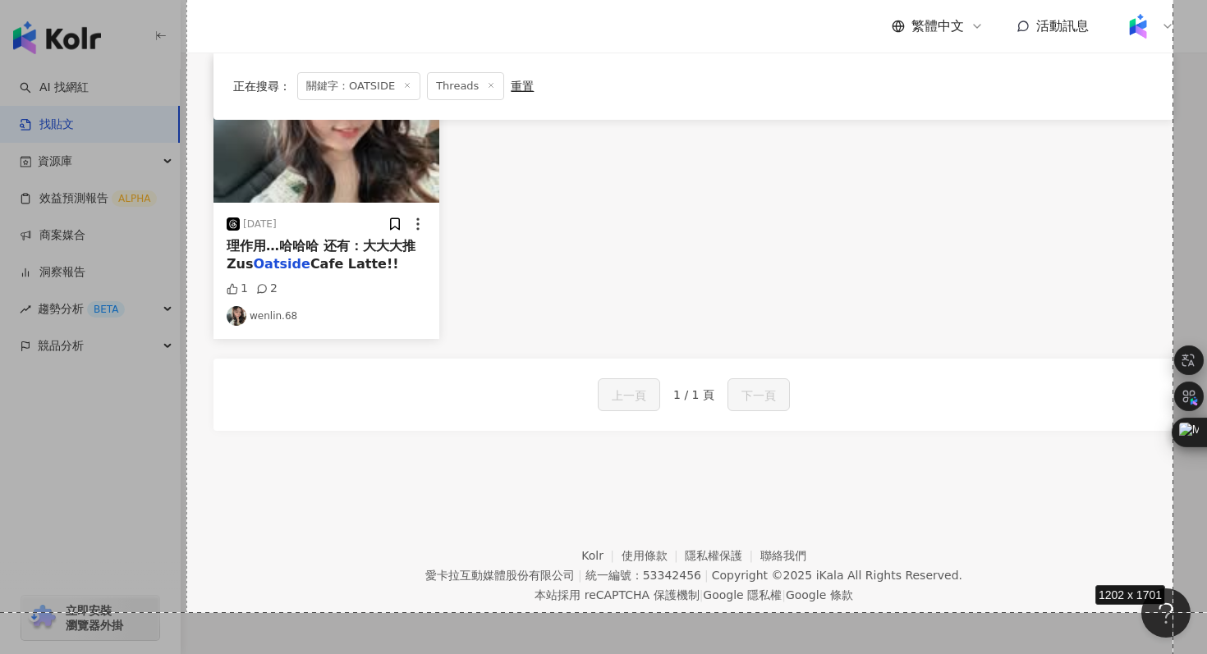
drag, startPoint x: 186, startPoint y: 58, endPoint x: 1173, endPoint y: 613, distance: 1131.9
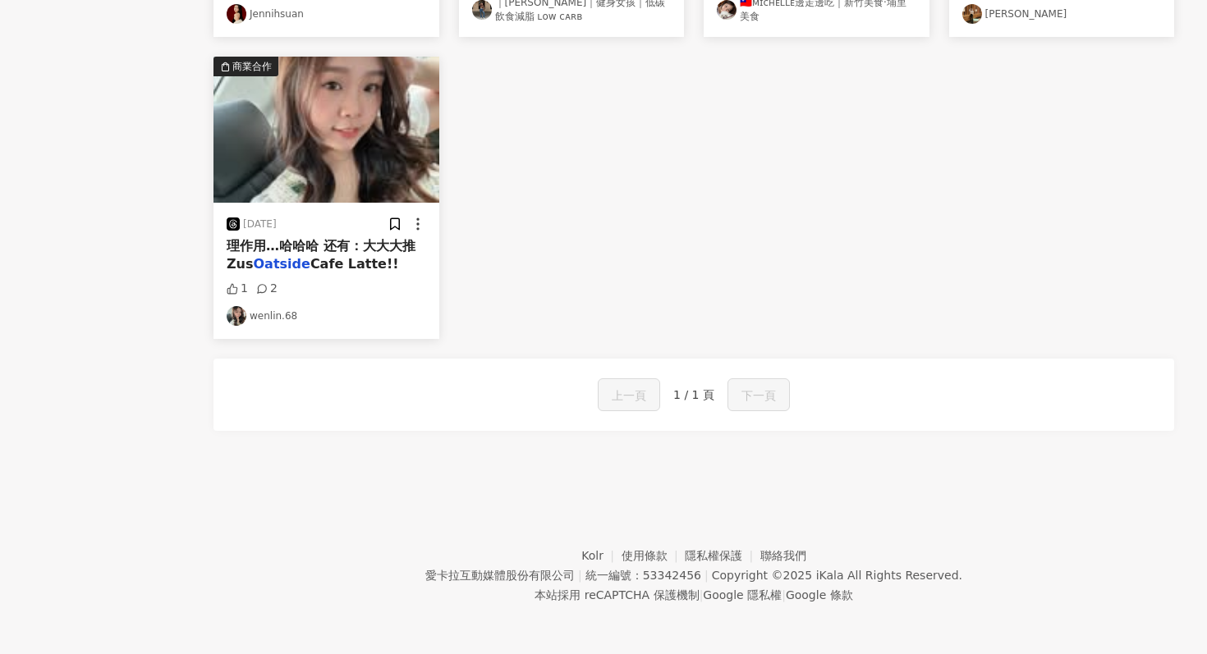
scroll to position [0, 0]
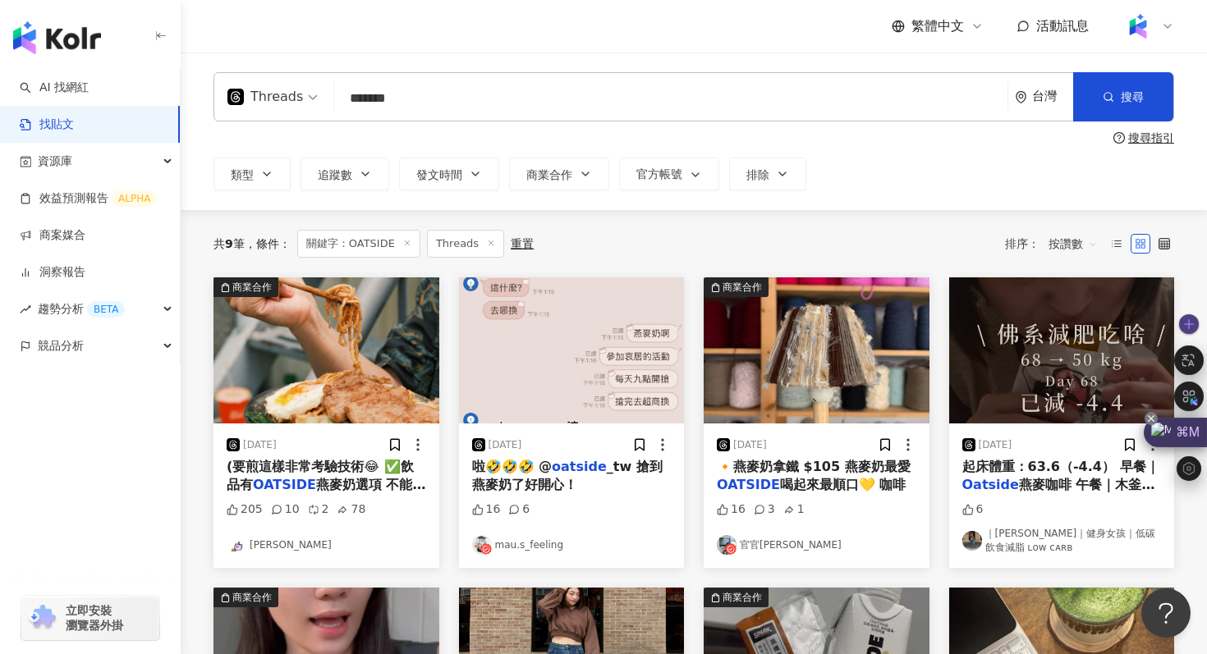
click at [1154, 419] on icon at bounding box center [1151, 418] width 13 height 13
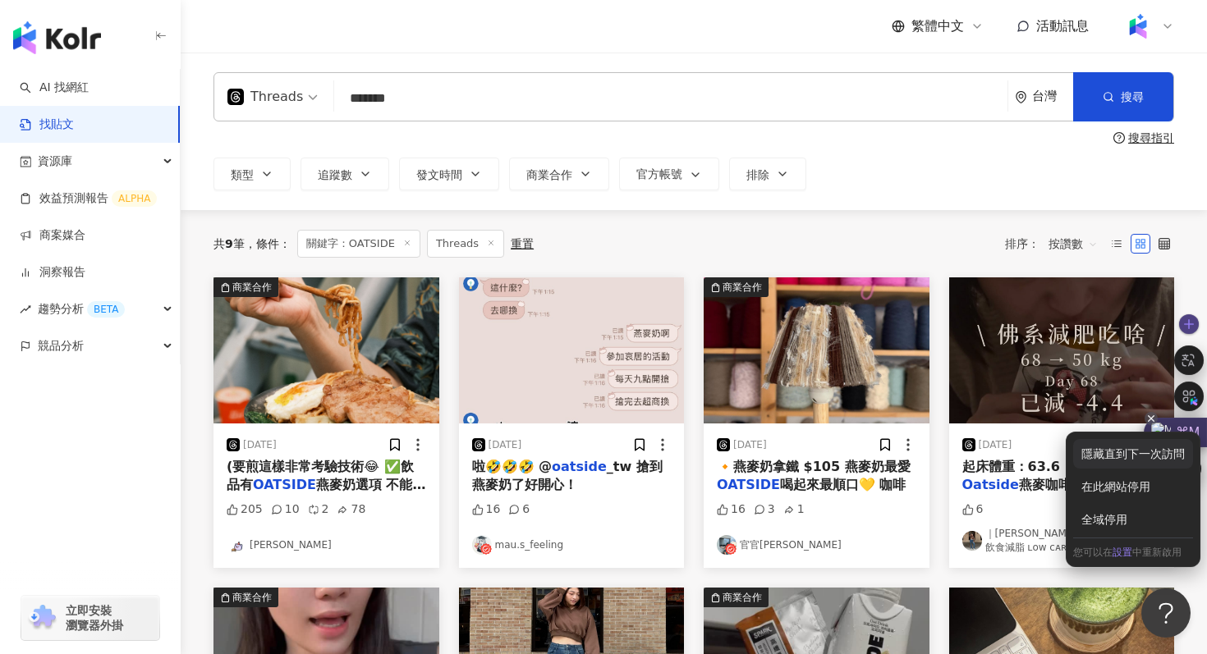
click at [1120, 459] on div "隱藏直到下一次訪問" at bounding box center [1133, 454] width 120 height 30
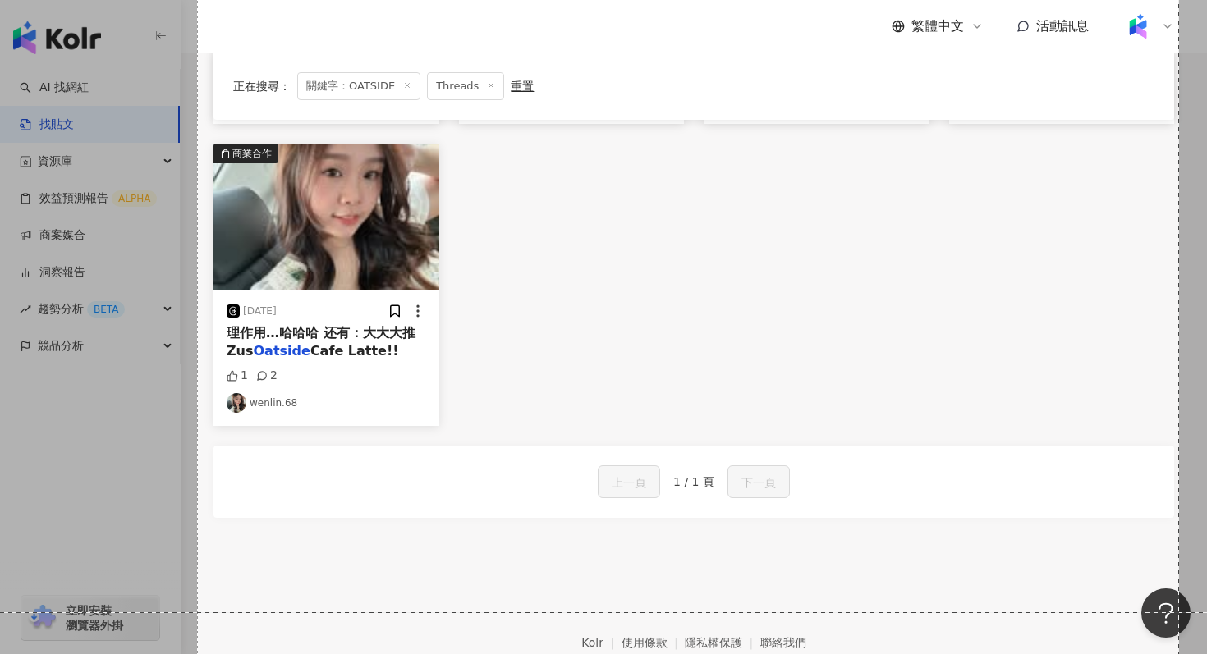
scroll to position [842, 0]
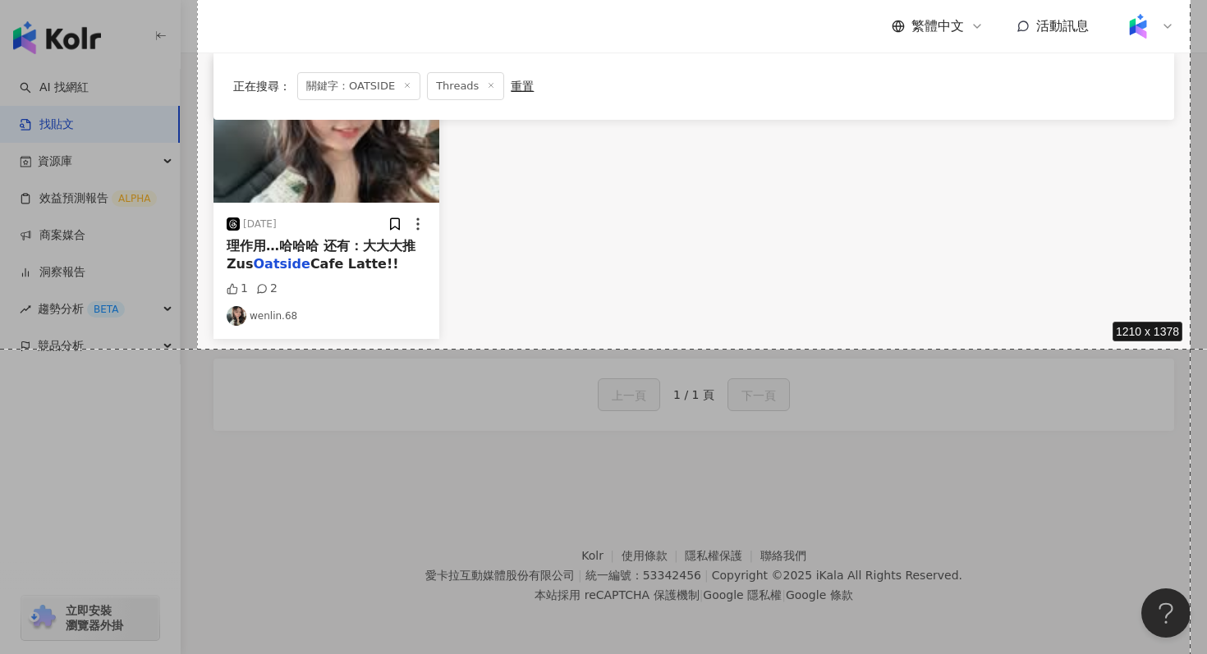
drag, startPoint x: 197, startPoint y: 60, endPoint x: 1191, endPoint y: 348, distance: 1034.5
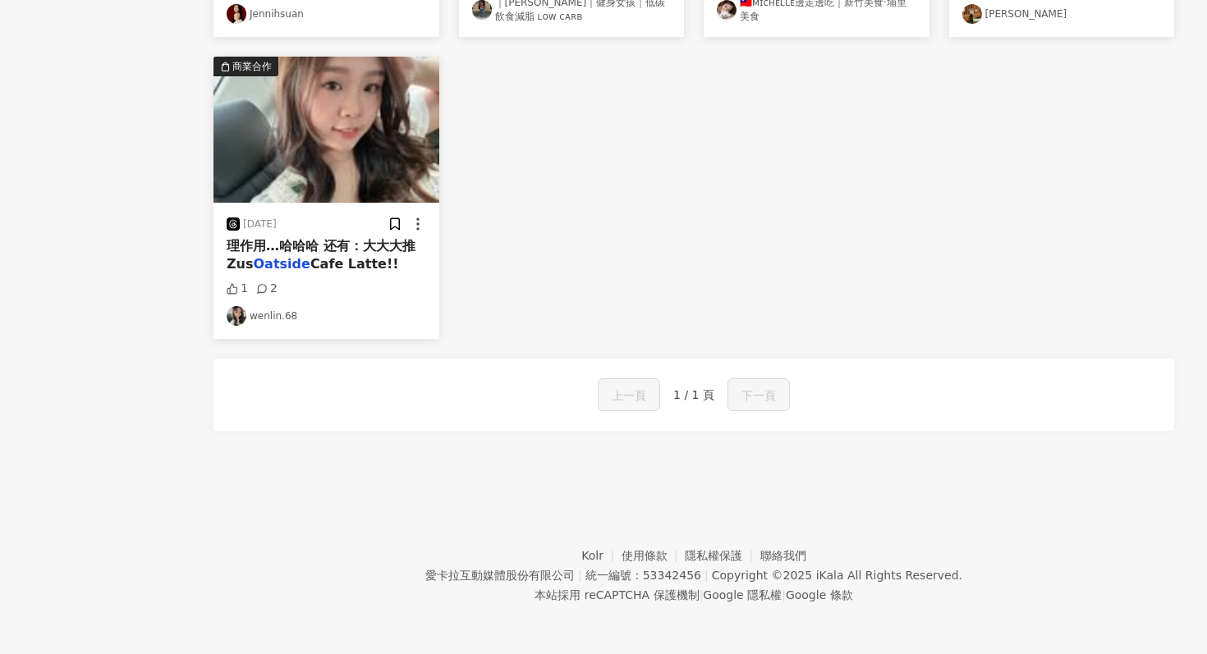
scroll to position [0, 0]
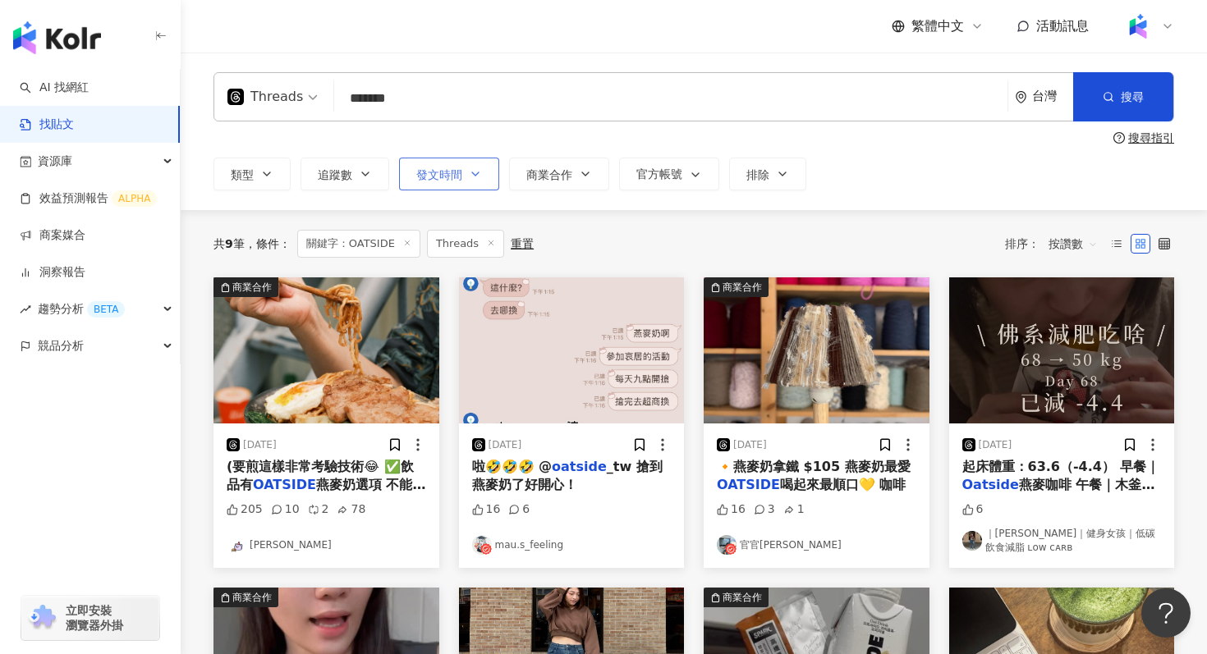
click at [431, 179] on span "發文時間" at bounding box center [439, 174] width 46 height 13
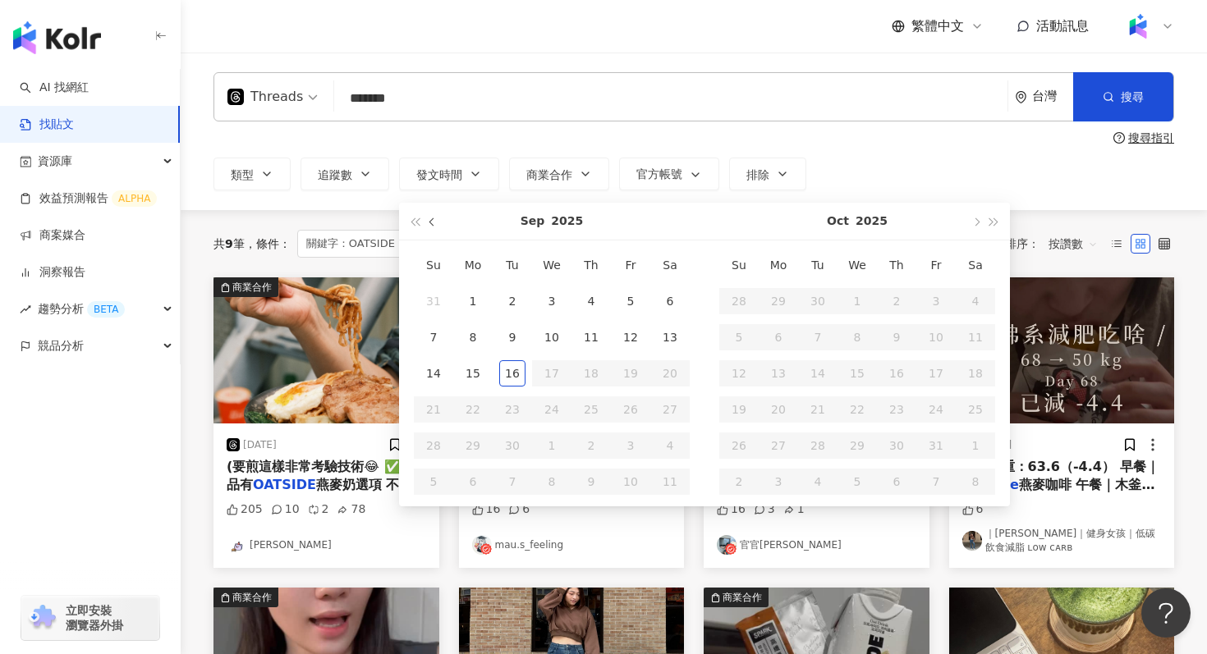
click at [434, 223] on span "button" at bounding box center [433, 222] width 8 height 8
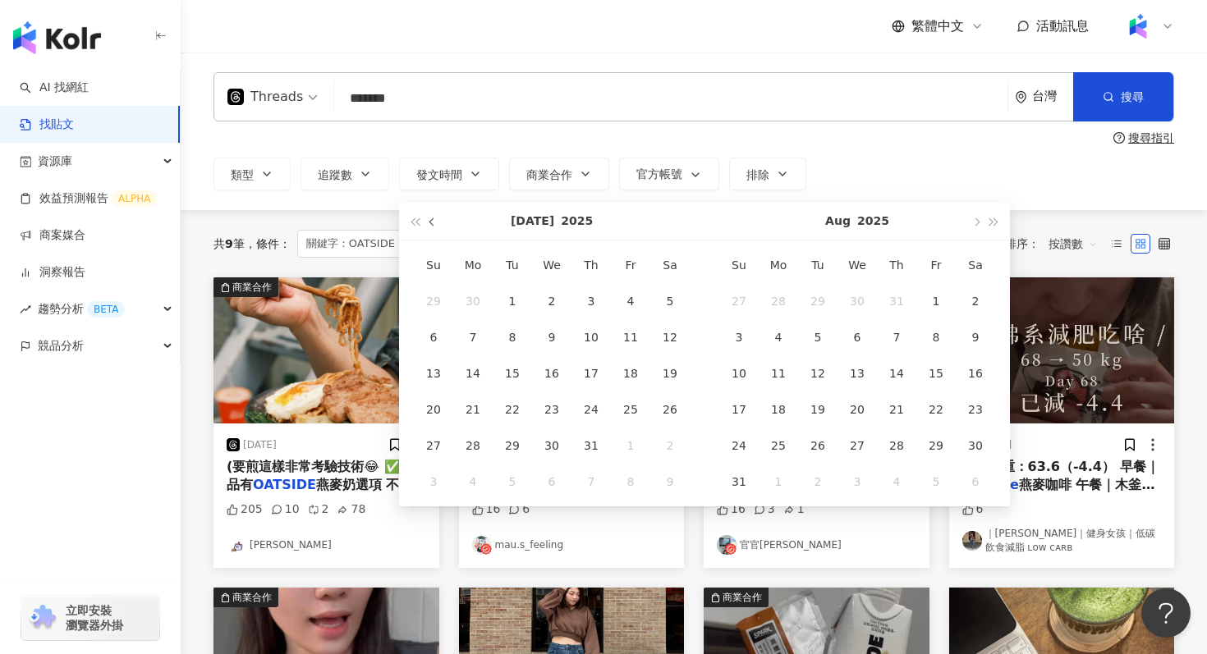
click at [434, 223] on span "button" at bounding box center [433, 222] width 8 height 8
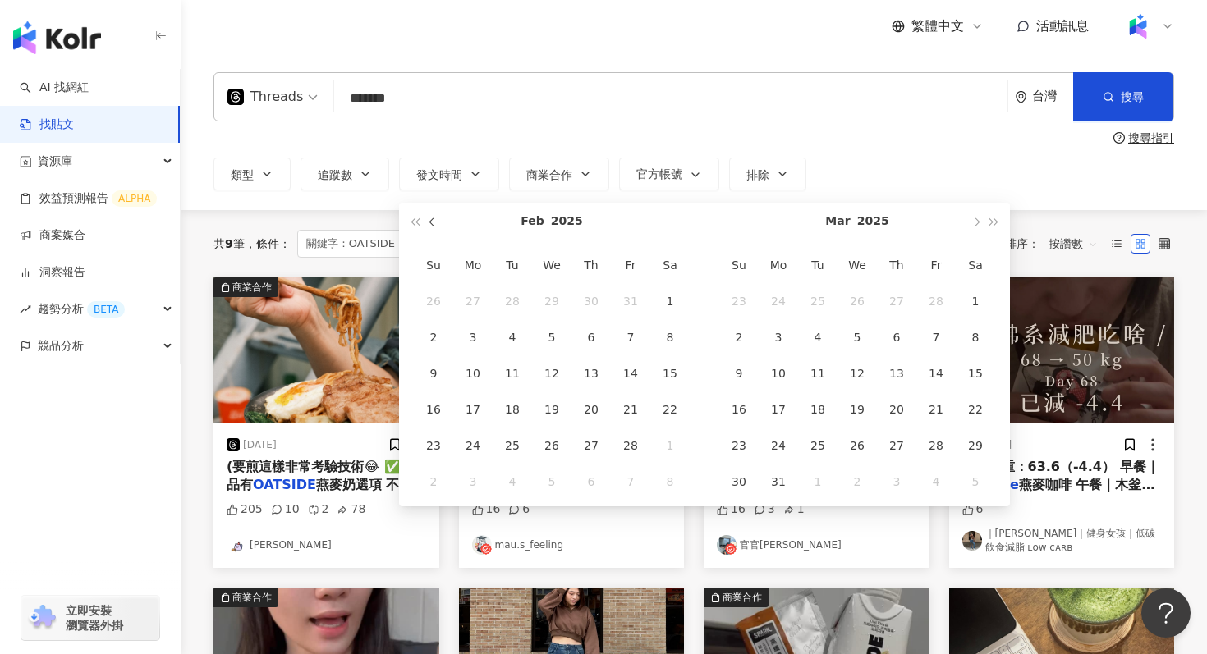
click at [434, 223] on span "button" at bounding box center [433, 222] width 8 height 8
type input "**********"
click at [544, 296] on div "1" at bounding box center [552, 301] width 26 height 26
type input "**********"
click at [975, 220] on span "button" at bounding box center [975, 222] width 8 height 8
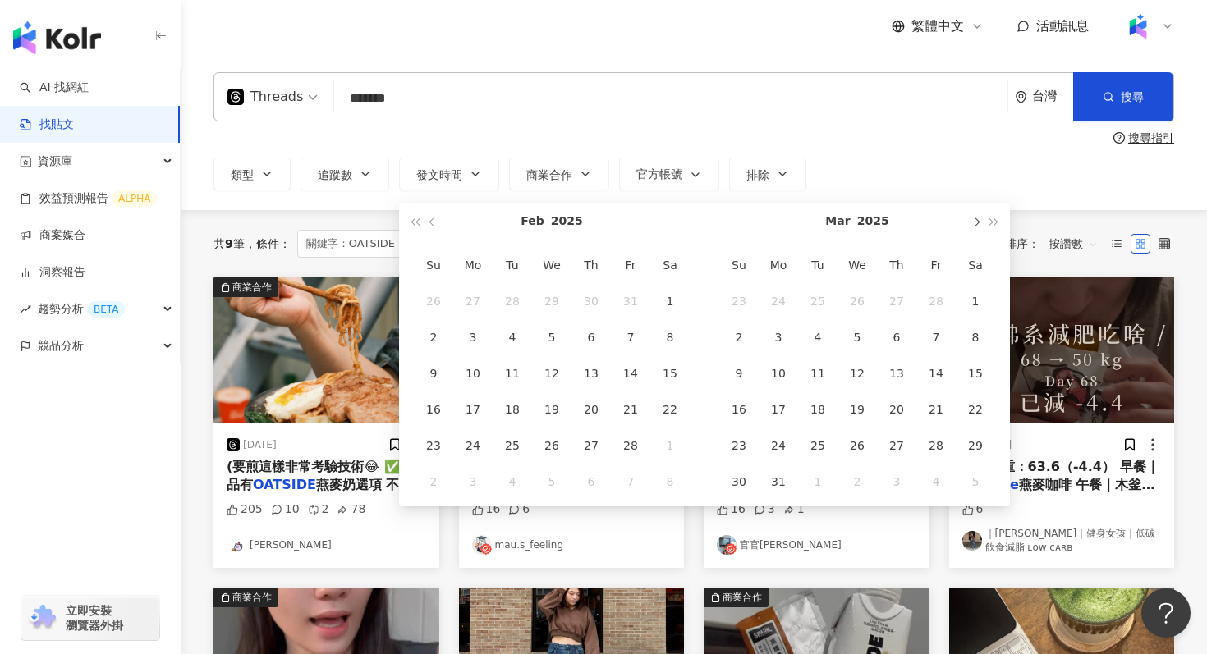
click at [975, 220] on span "button" at bounding box center [975, 222] width 8 height 8
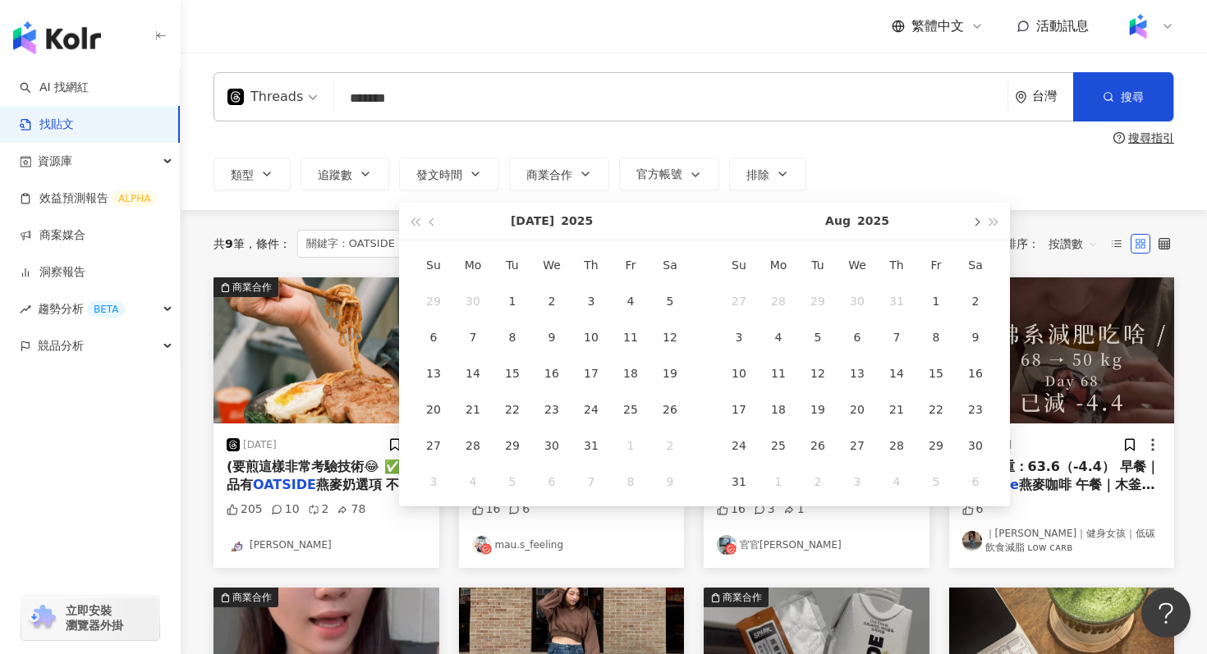
click at [975, 220] on span "button" at bounding box center [975, 222] width 8 height 8
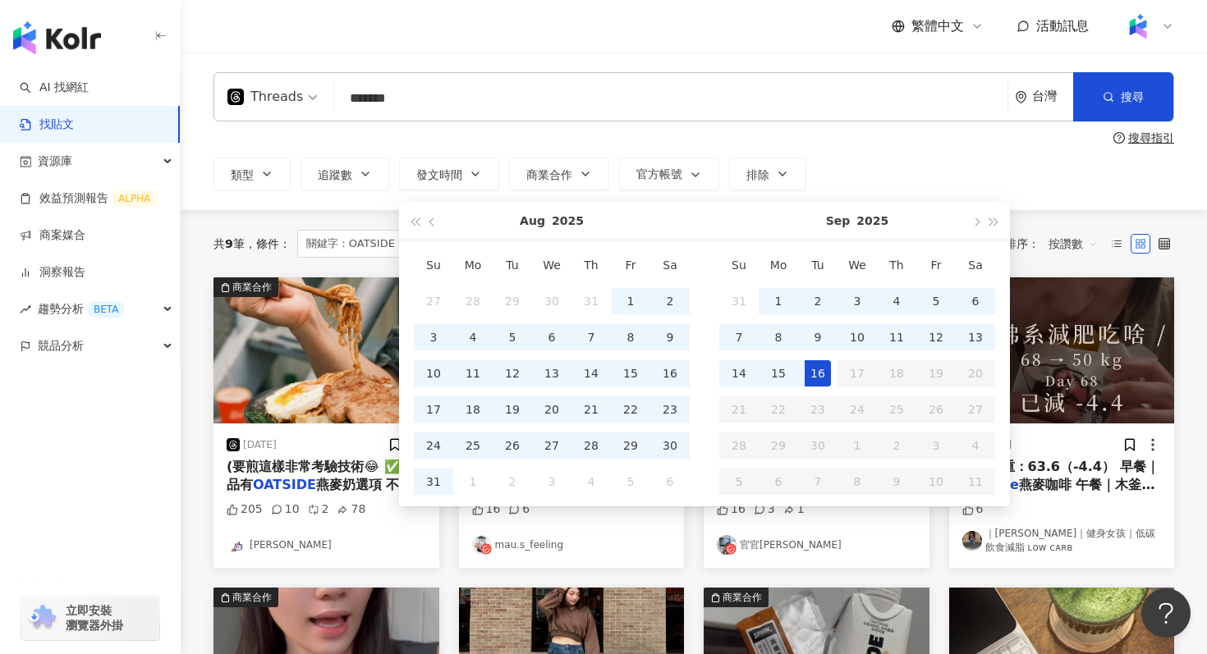
click at [824, 371] on div "16" at bounding box center [818, 373] width 26 height 26
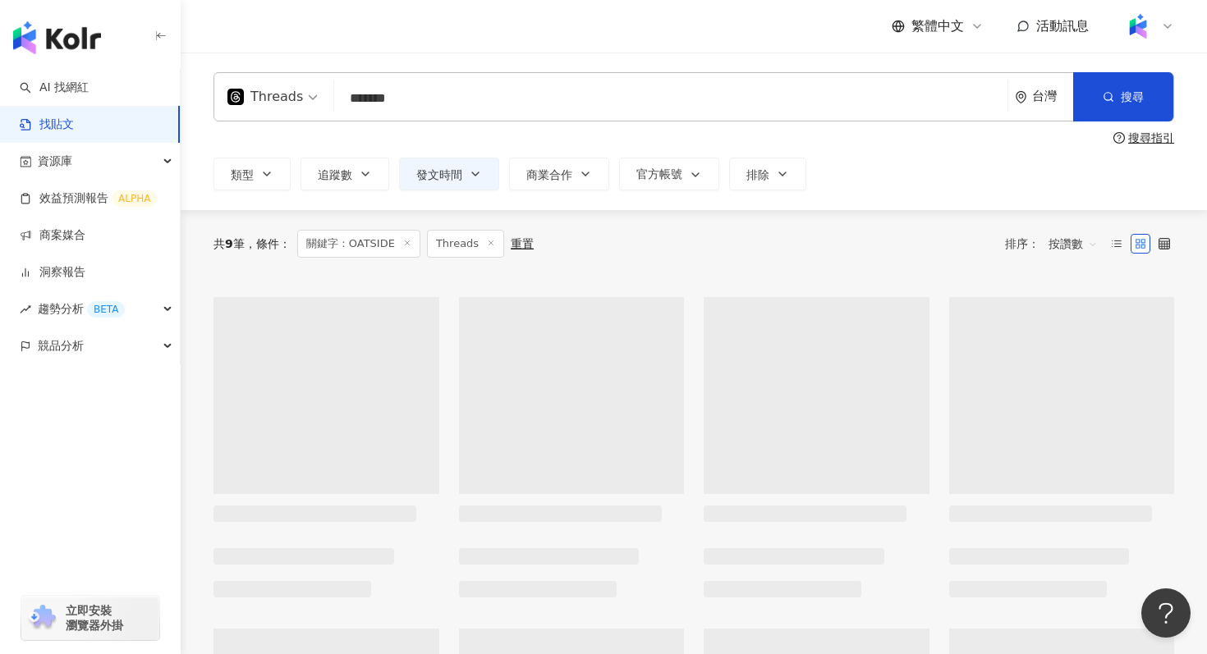
type input "**********"
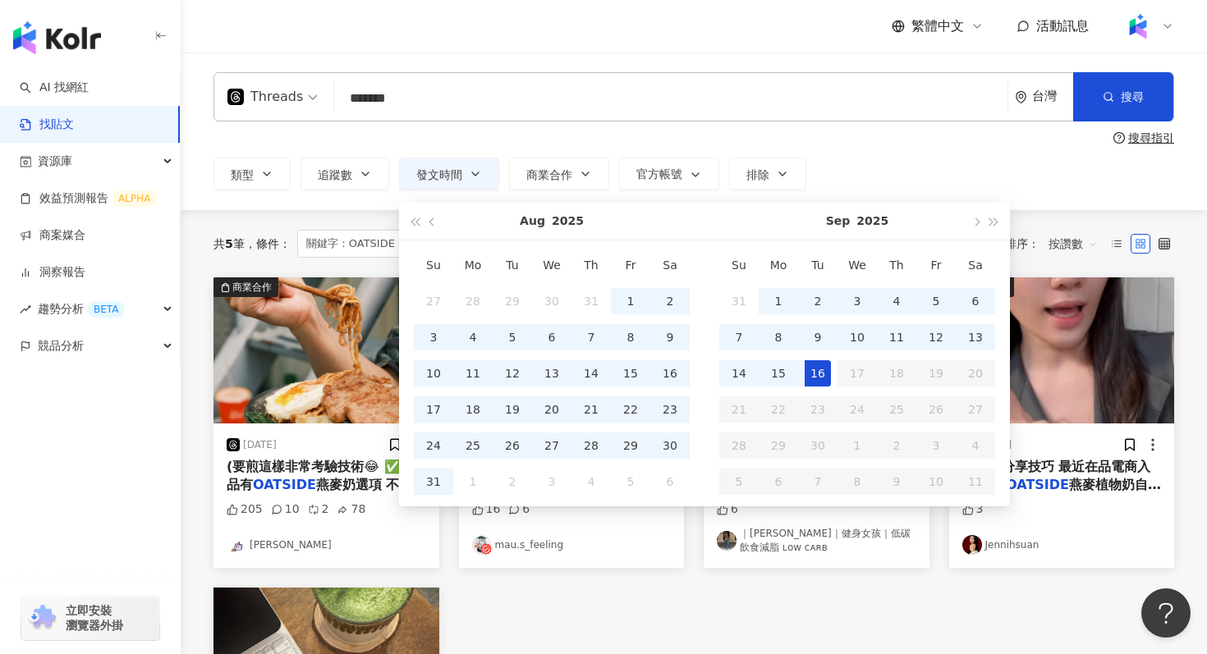
click at [691, 145] on div "**********" at bounding box center [694, 131] width 1026 height 118
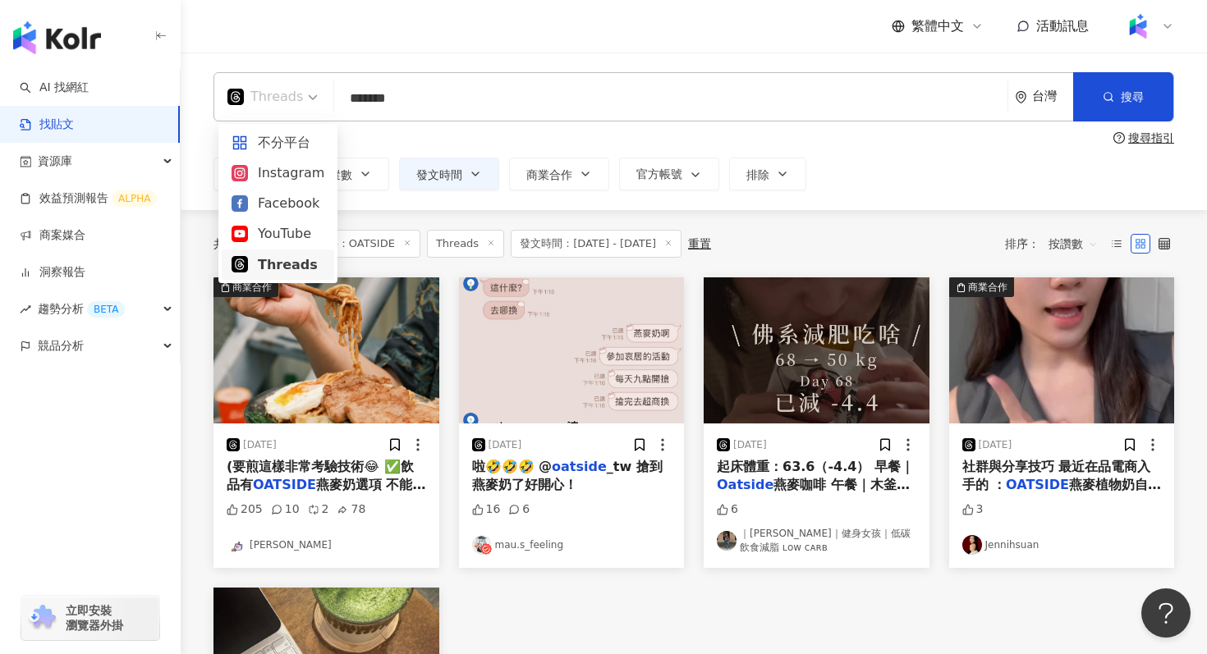
click at [305, 95] on span "Threads" at bounding box center [272, 97] width 90 height 26
click at [278, 178] on div "Instagram" at bounding box center [278, 173] width 93 height 21
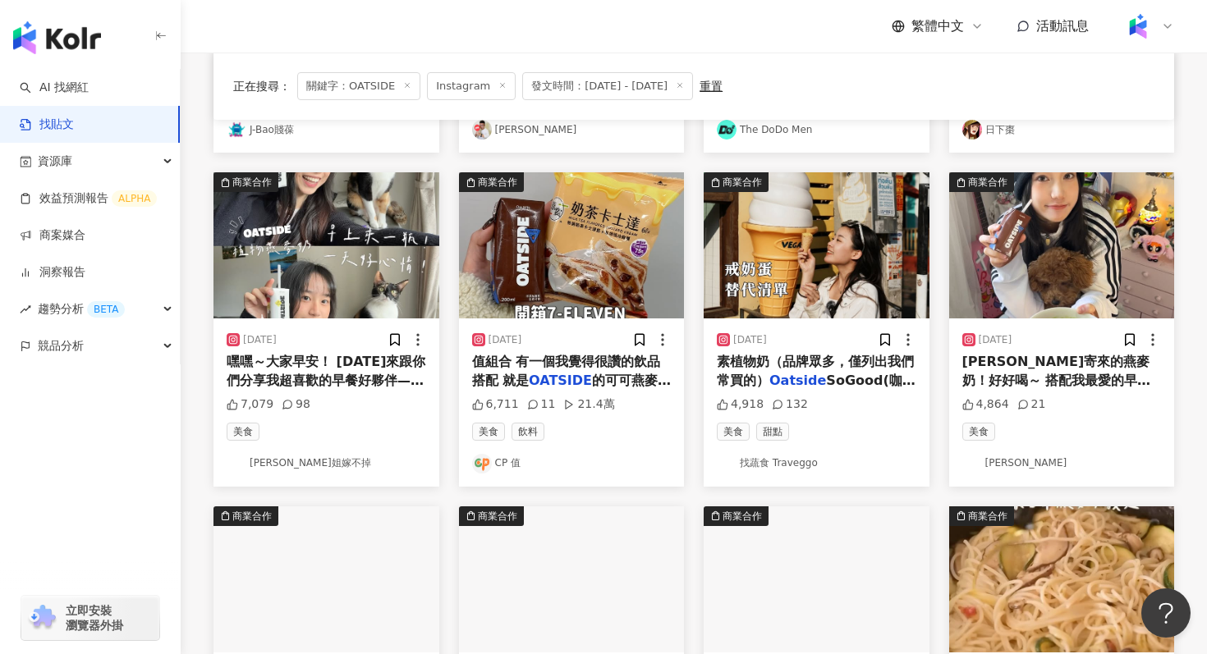
scroll to position [438, 0]
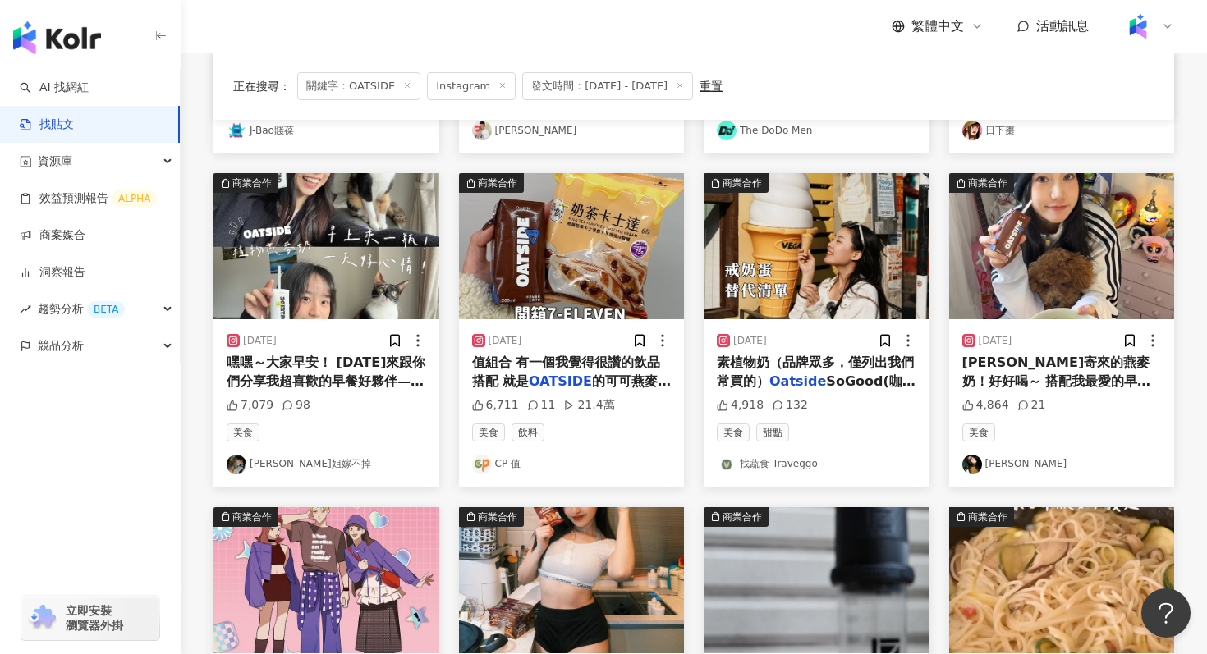
click at [331, 231] on img "button" at bounding box center [326, 246] width 226 height 146
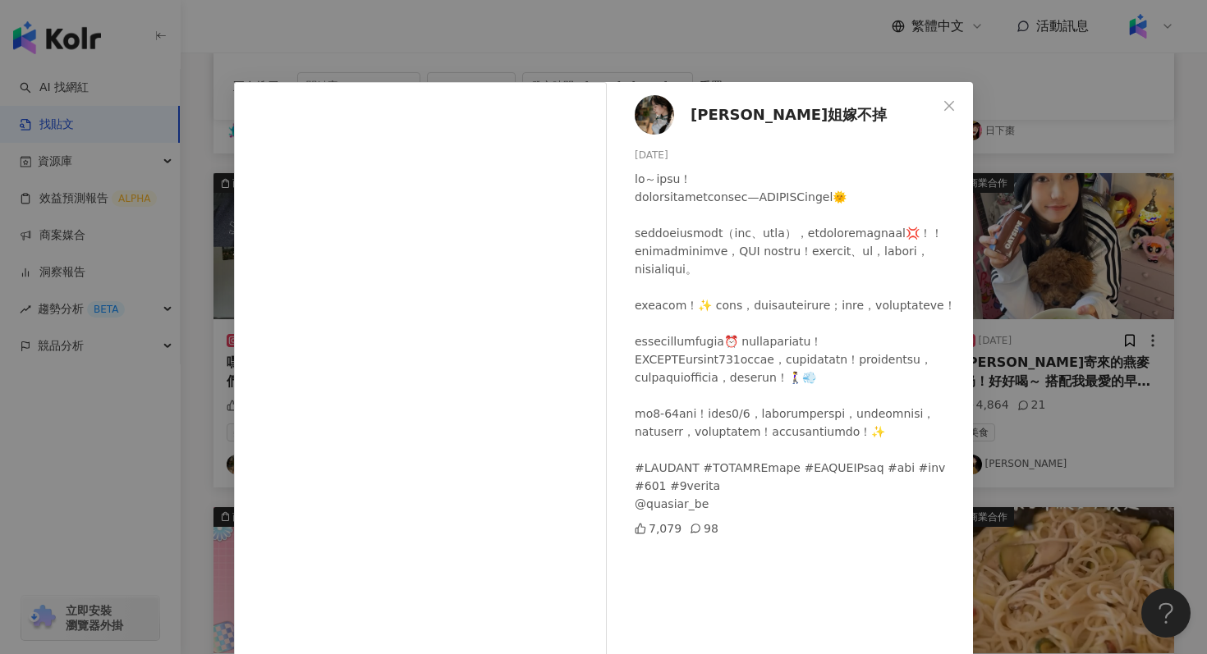
scroll to position [81, 0]
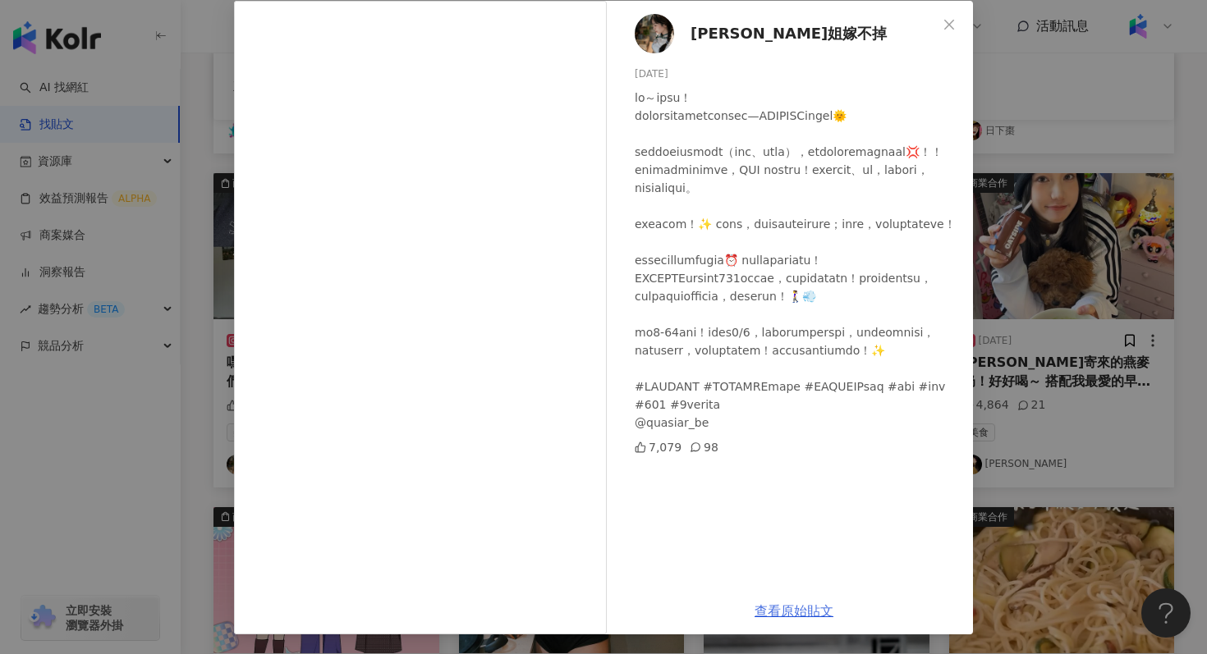
click at [794, 604] on link "查看原始貼文" at bounding box center [794, 612] width 79 height 16
click at [946, 24] on icon "close" at bounding box center [949, 24] width 13 height 13
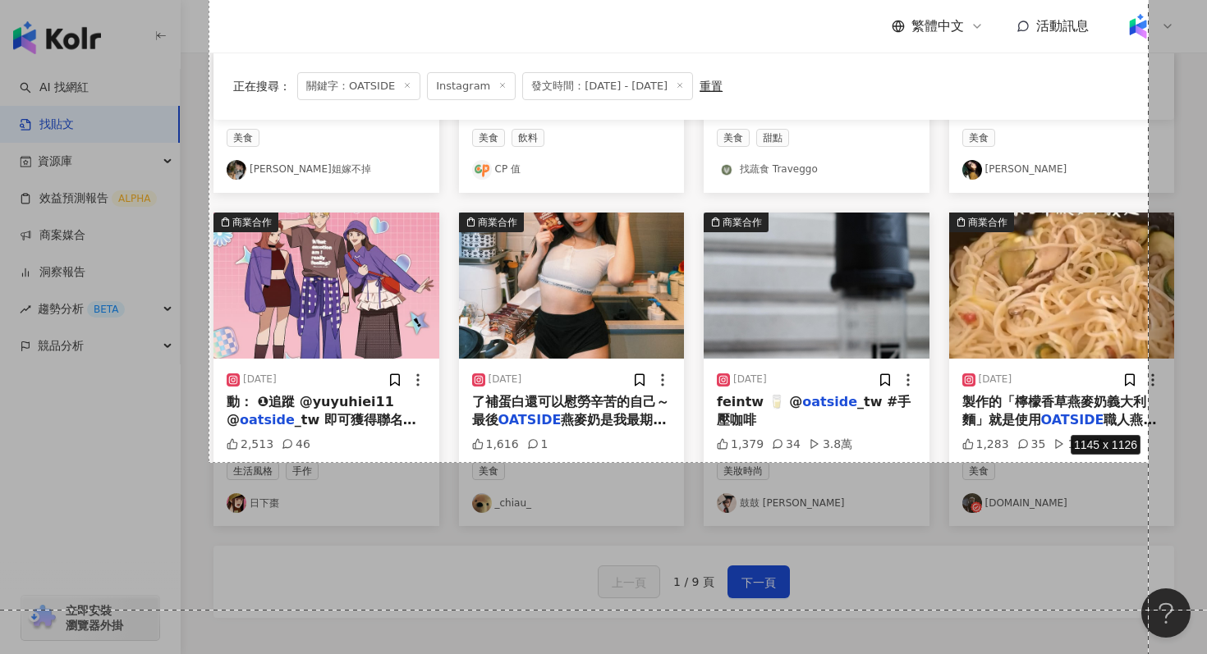
scroll to position [920, 0]
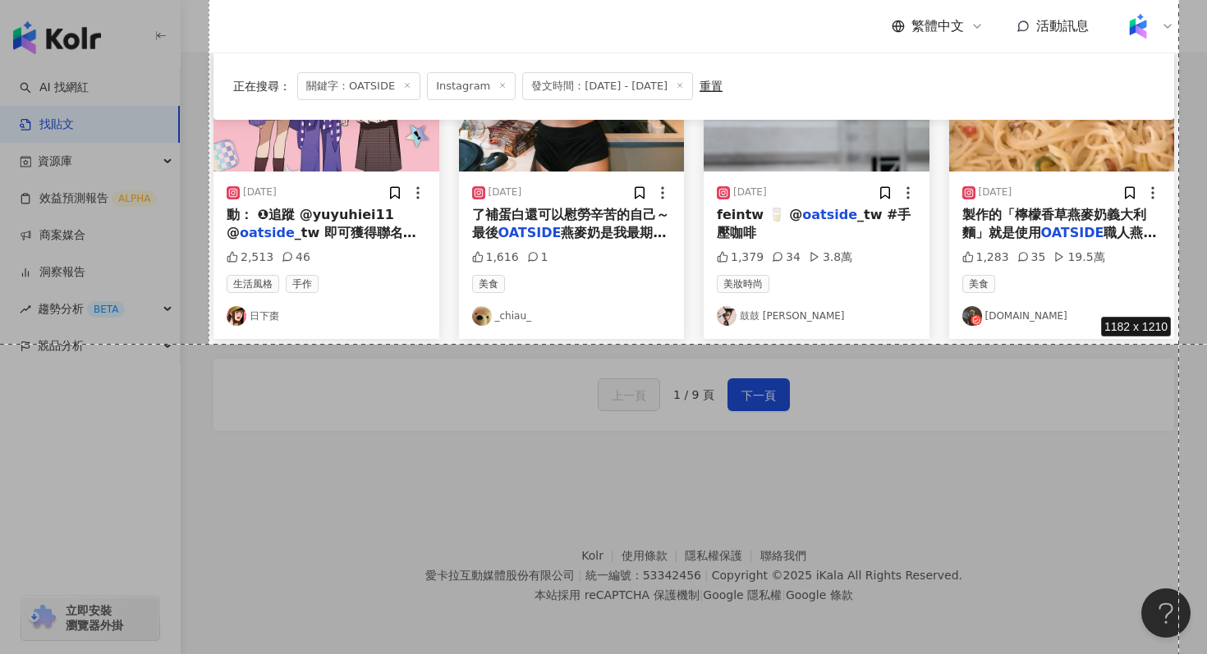
drag, startPoint x: 209, startPoint y: 271, endPoint x: 1179, endPoint y: 344, distance: 973.3
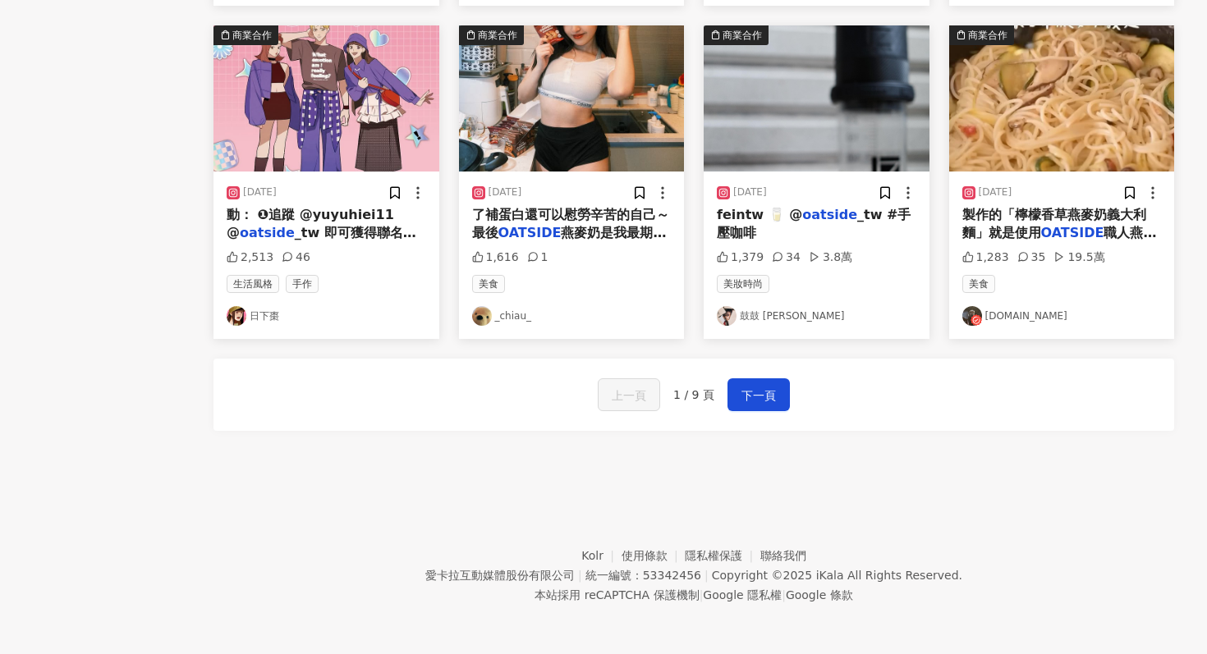
scroll to position [0, 0]
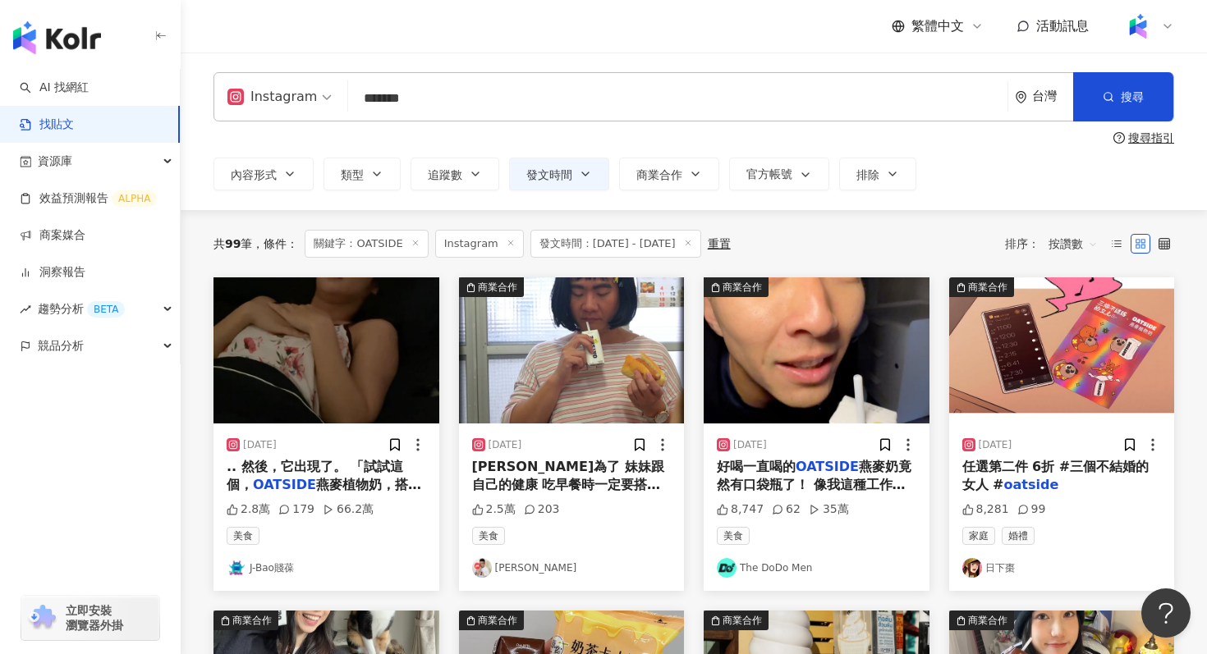
click at [296, 95] on div "Instagram" at bounding box center [272, 97] width 90 height 26
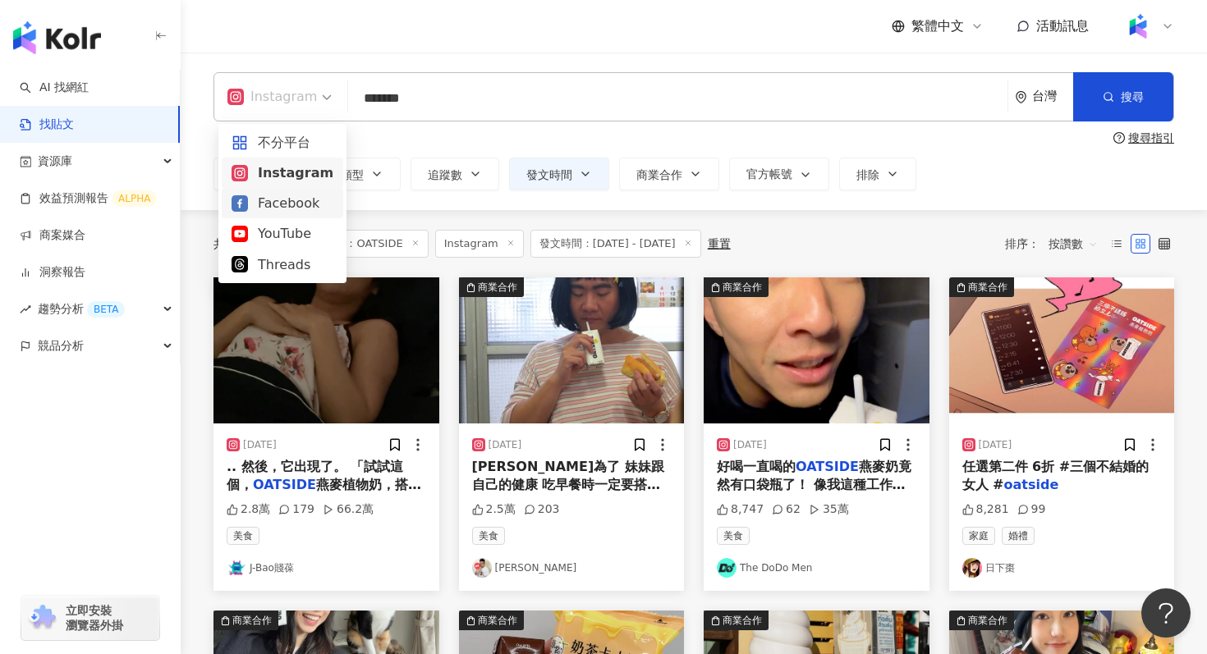
click at [276, 209] on div "Facebook" at bounding box center [283, 203] width 102 height 21
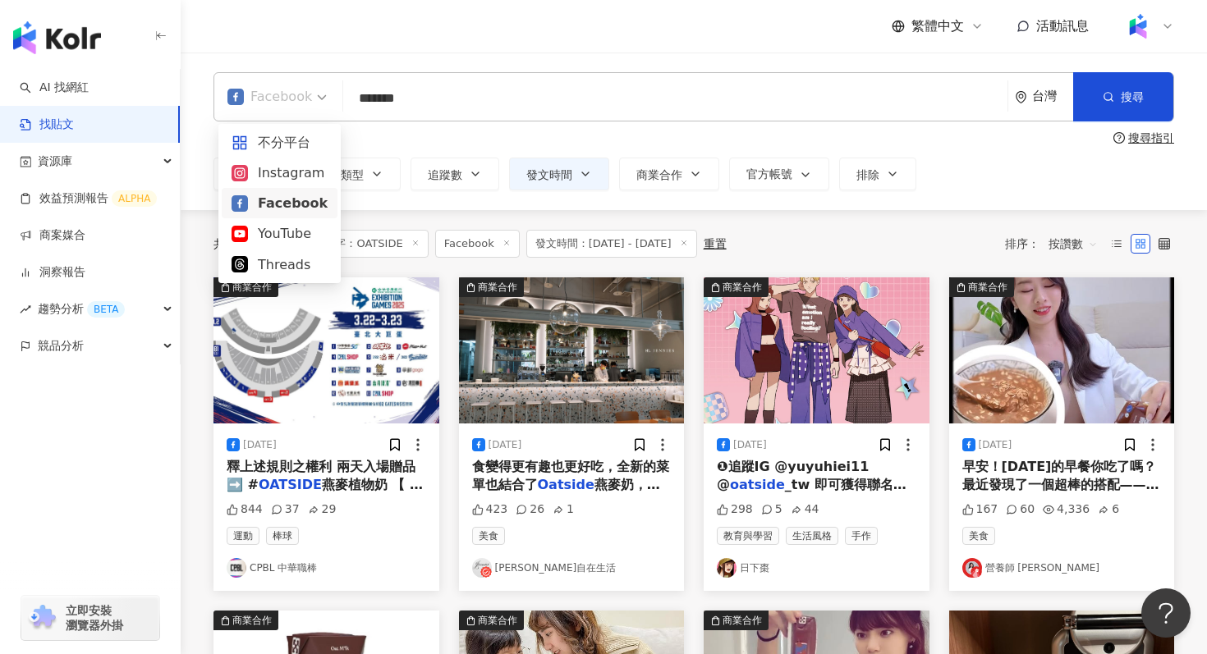
click at [319, 99] on span "Facebook" at bounding box center [276, 97] width 99 height 26
click at [285, 233] on div "YouTube" at bounding box center [280, 233] width 96 height 21
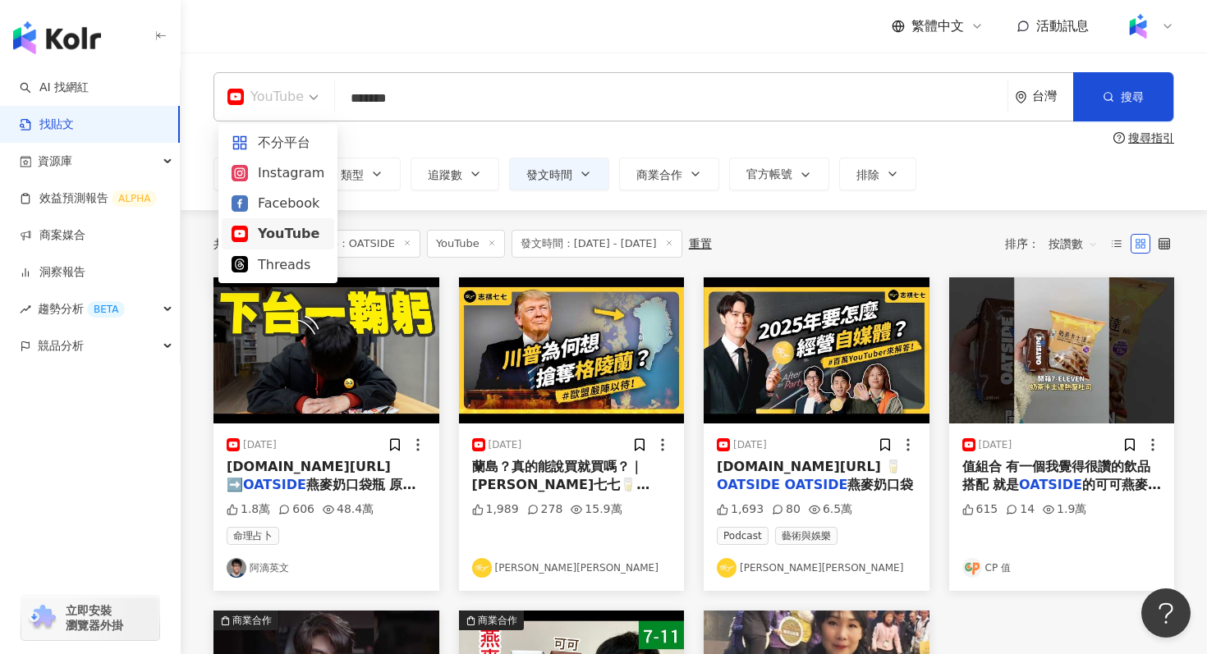
click at [294, 100] on div "YouTube" at bounding box center [265, 97] width 76 height 26
click at [284, 207] on div "Facebook" at bounding box center [278, 203] width 93 height 21
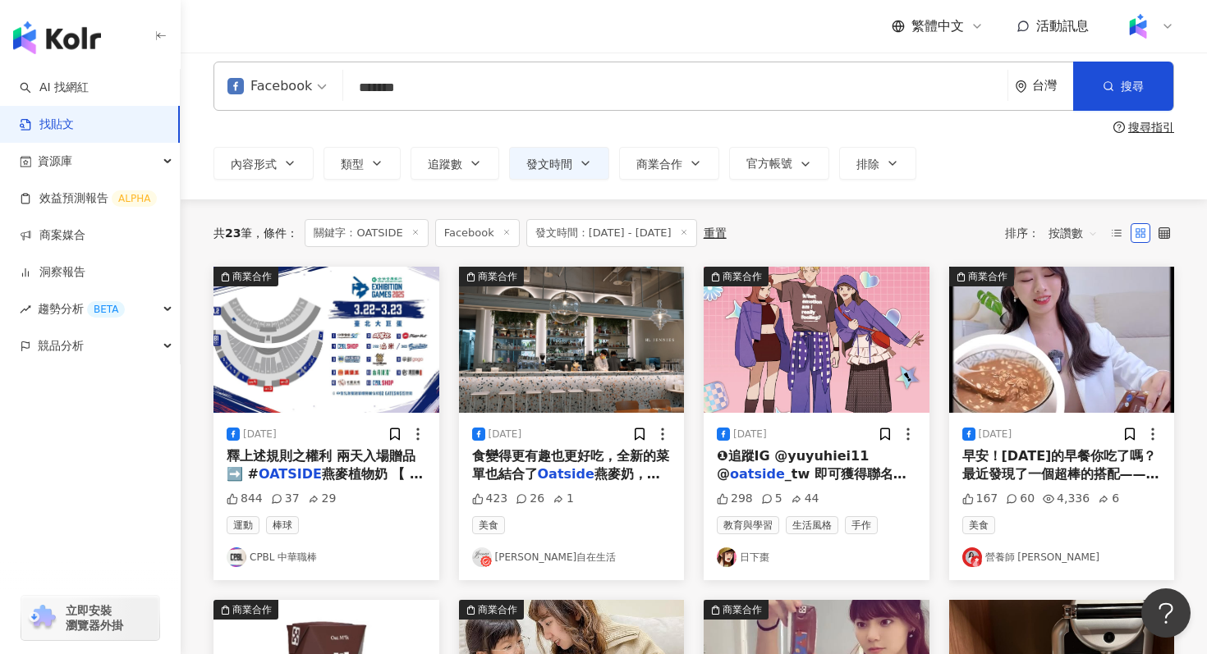
scroll to position [9, 0]
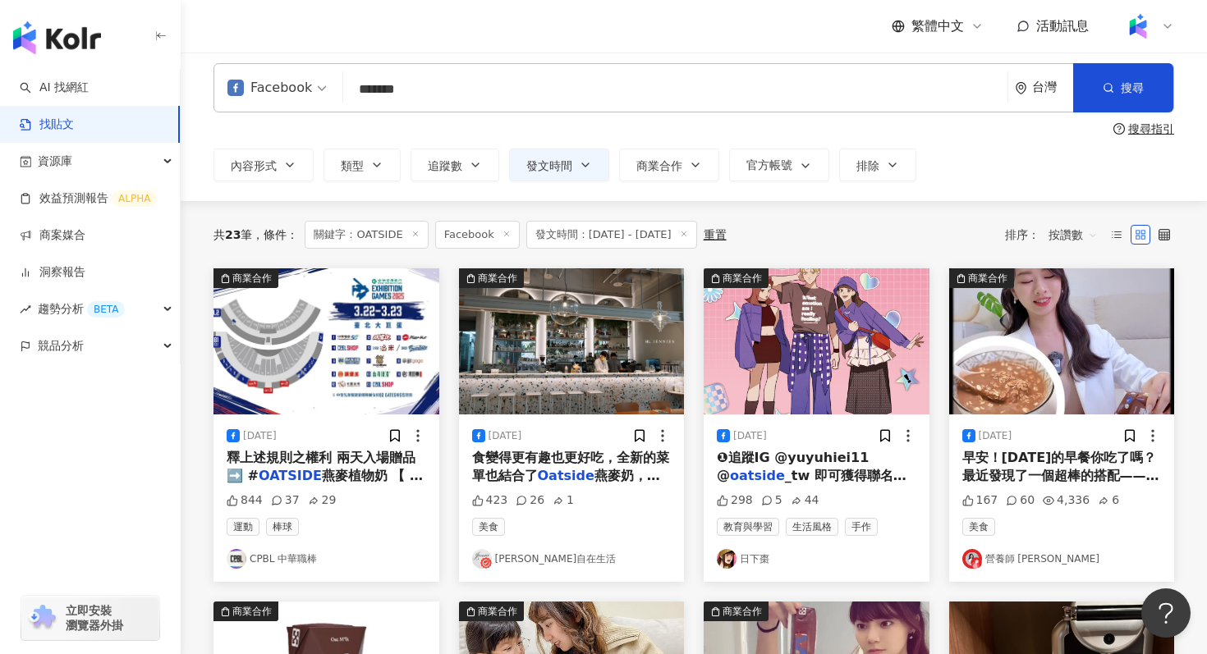
click at [1155, 126] on div "搜尋指引" at bounding box center [1151, 128] width 46 height 13
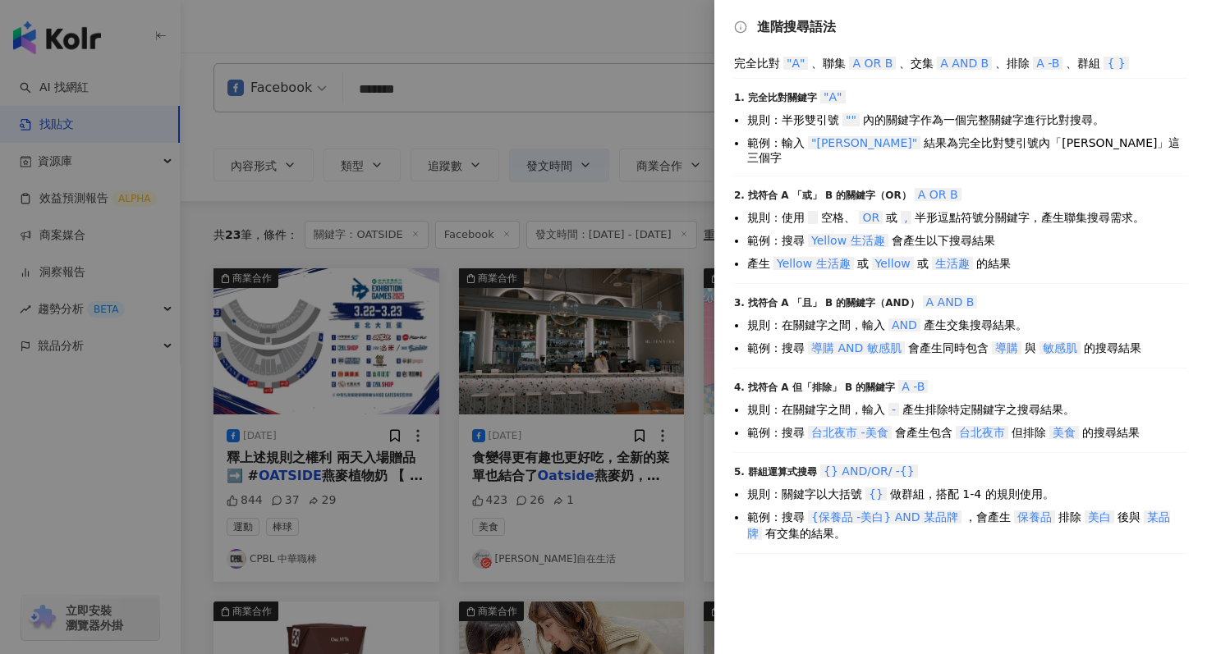
click at [428, 90] on div at bounding box center [603, 327] width 1207 height 654
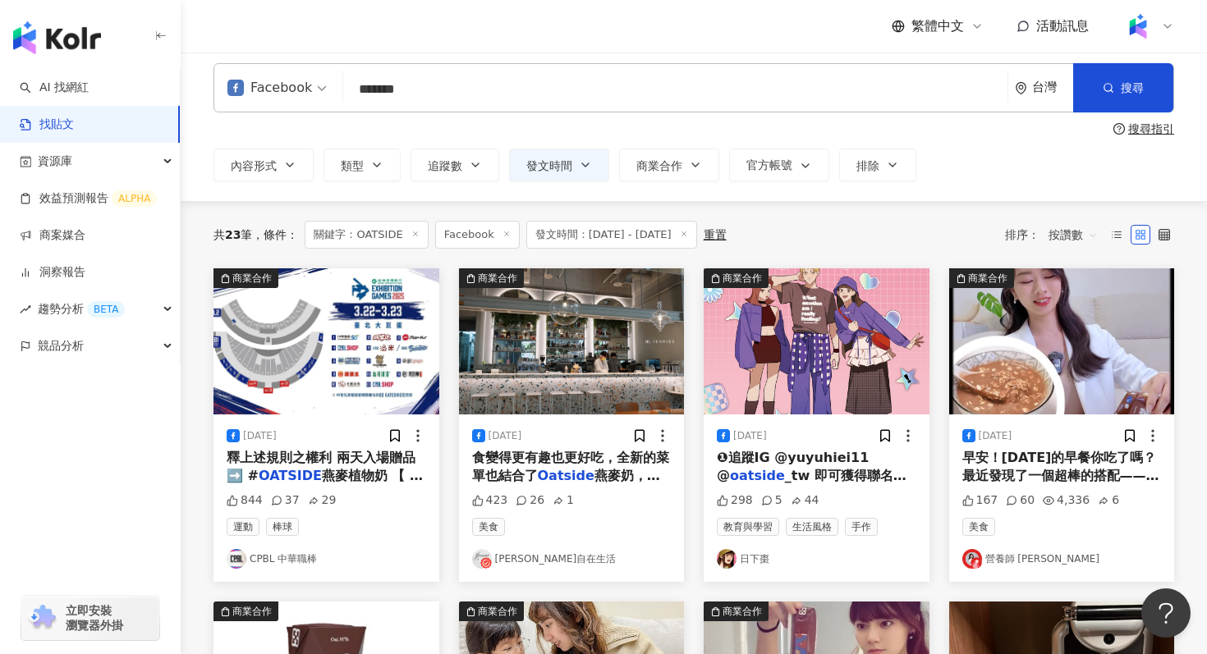
click at [419, 88] on input "*******" at bounding box center [675, 88] width 651 height 35
click at [1122, 92] on span "搜尋" at bounding box center [1132, 87] width 23 height 13
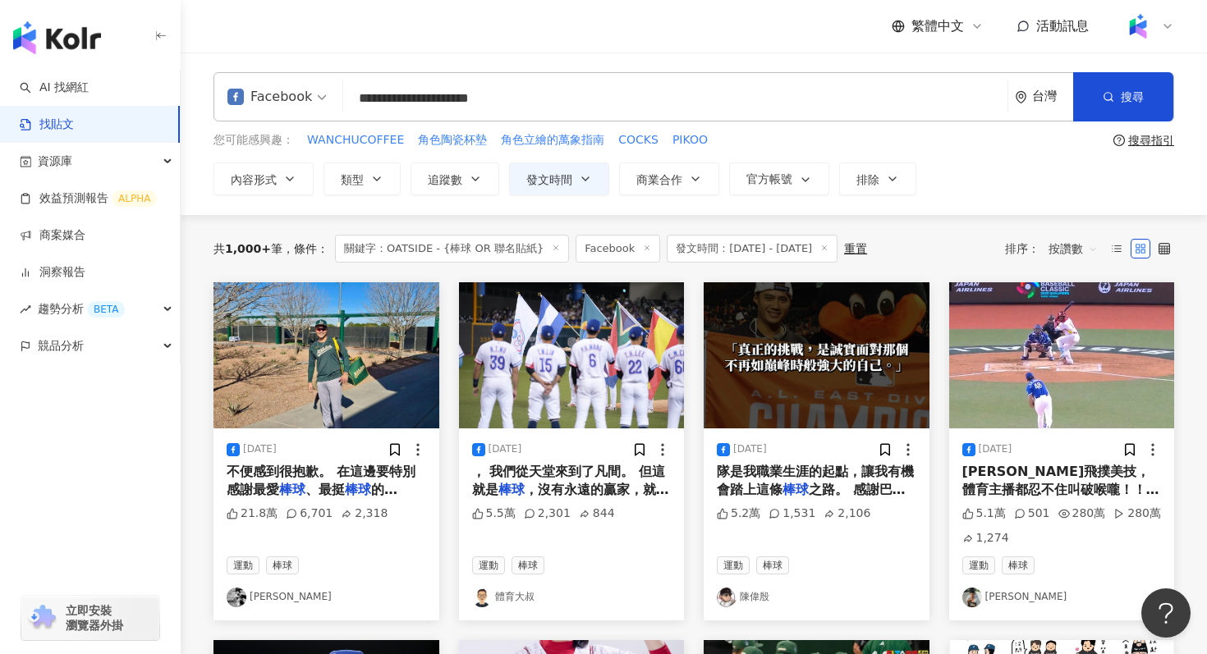
click at [1149, 144] on div "搜尋指引" at bounding box center [1151, 140] width 46 height 13
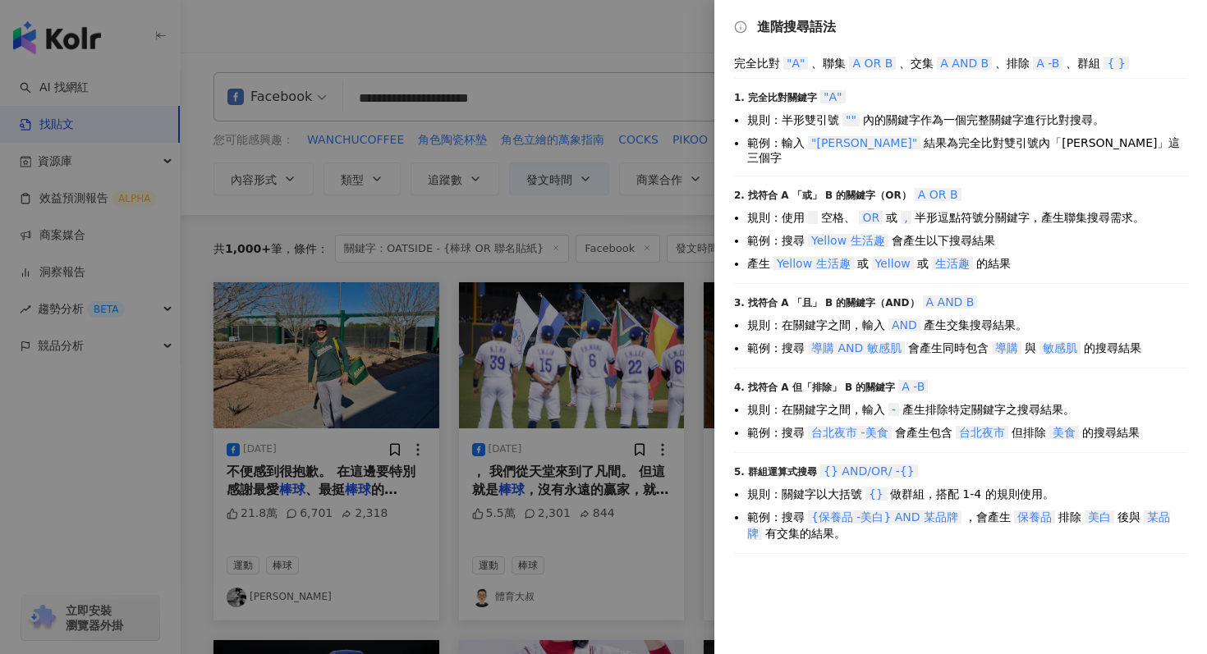
click at [356, 95] on div at bounding box center [603, 327] width 1207 height 654
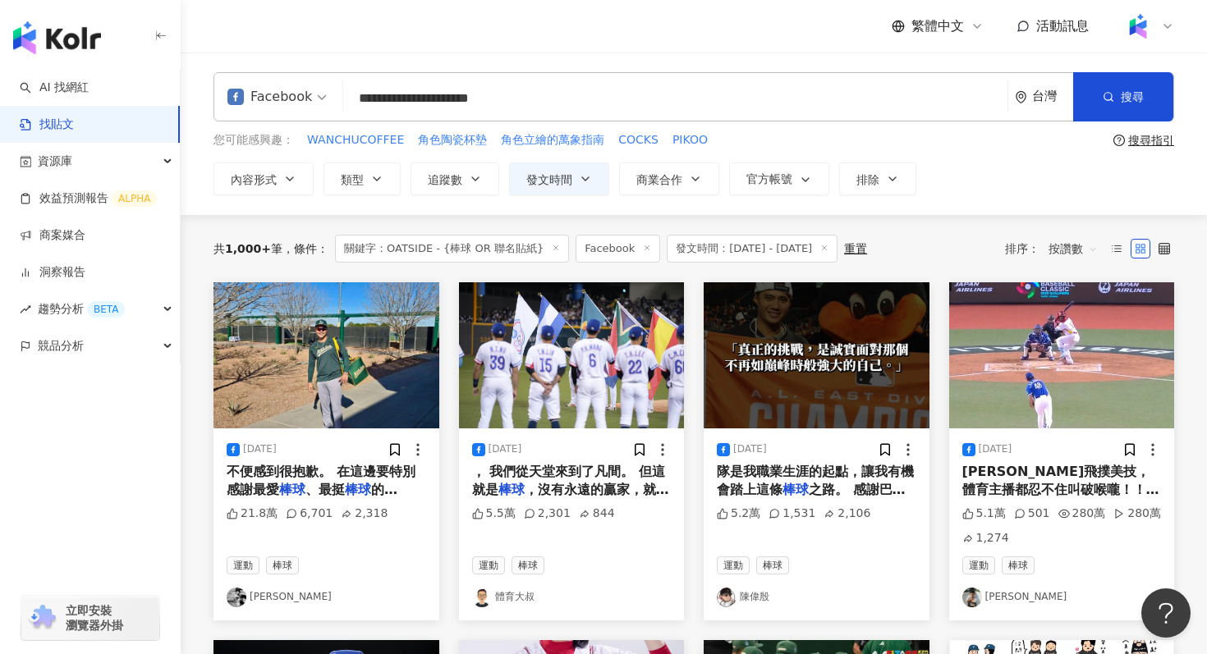
click at [356, 99] on input "**********" at bounding box center [675, 97] width 651 height 35
click at [440, 99] on input "**********" at bounding box center [675, 97] width 651 height 35
click at [1141, 112] on button "搜尋" at bounding box center [1123, 96] width 100 height 49
drag, startPoint x: 464, startPoint y: 99, endPoint x: 544, endPoint y: 99, distance: 79.6
click at [544, 99] on input "**********" at bounding box center [675, 97] width 651 height 35
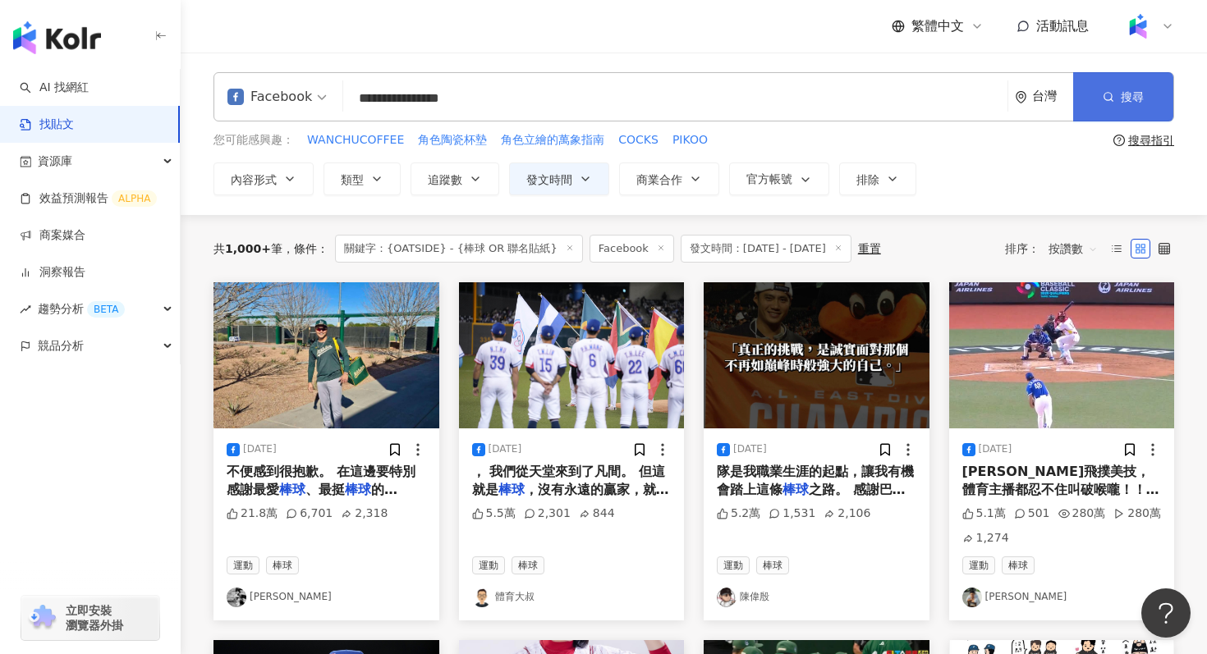
click at [1155, 91] on button "搜尋" at bounding box center [1123, 96] width 100 height 49
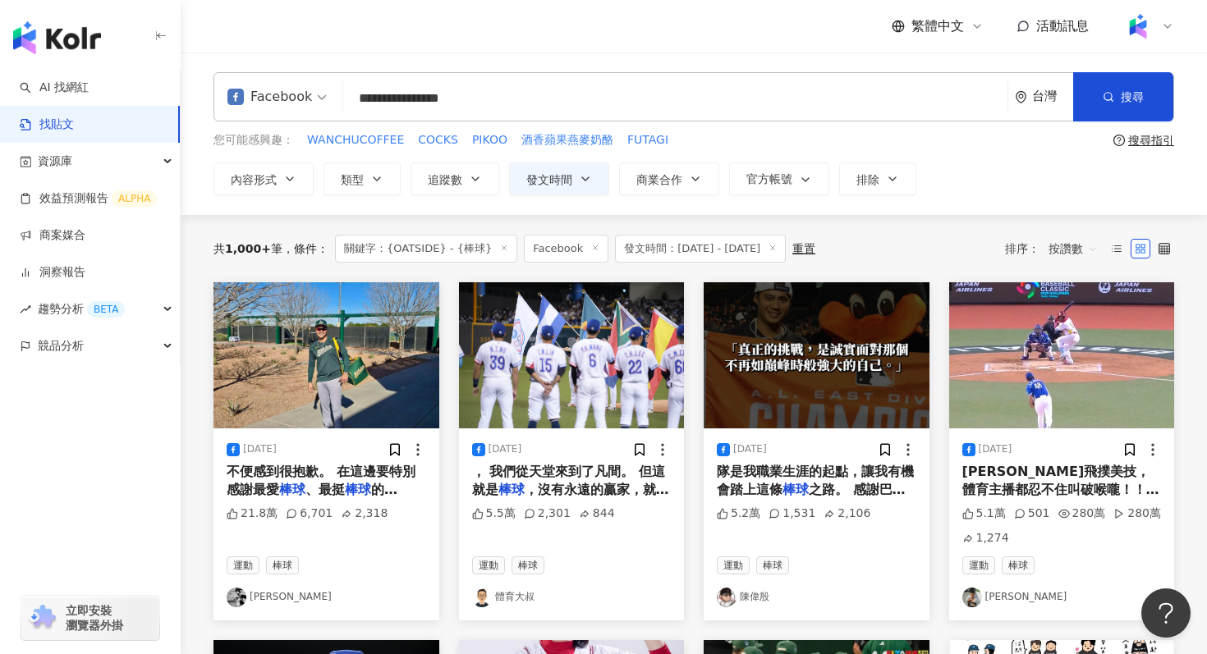
click at [1143, 143] on div "搜尋指引" at bounding box center [1151, 140] width 46 height 13
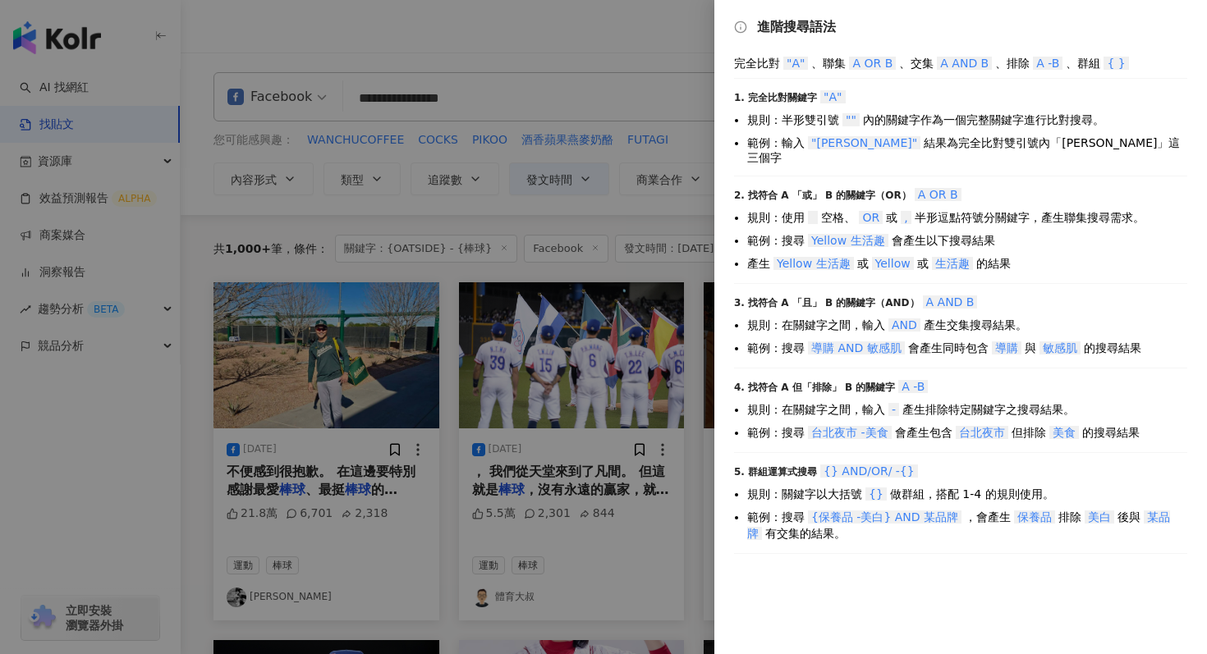
click at [441, 97] on div at bounding box center [603, 327] width 1207 height 654
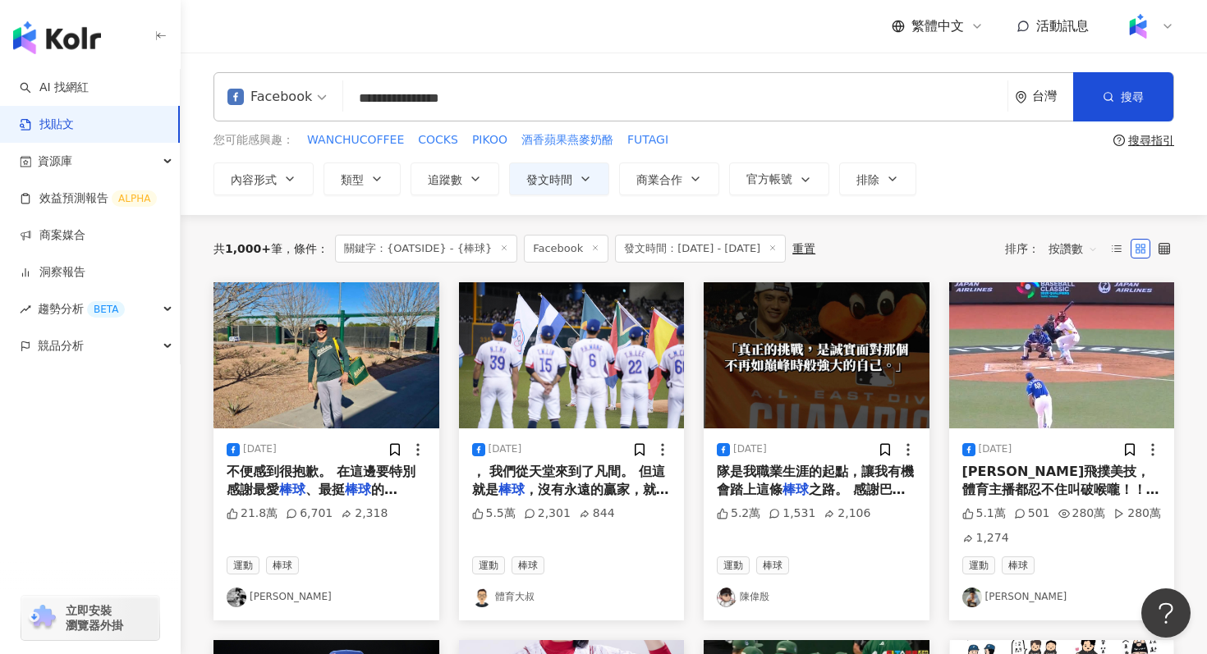
click at [441, 97] on input "**********" at bounding box center [675, 97] width 651 height 35
type input "**********"
click at [1138, 101] on span "搜尋" at bounding box center [1132, 96] width 23 height 13
click at [463, 100] on input "**********" at bounding box center [675, 97] width 651 height 35
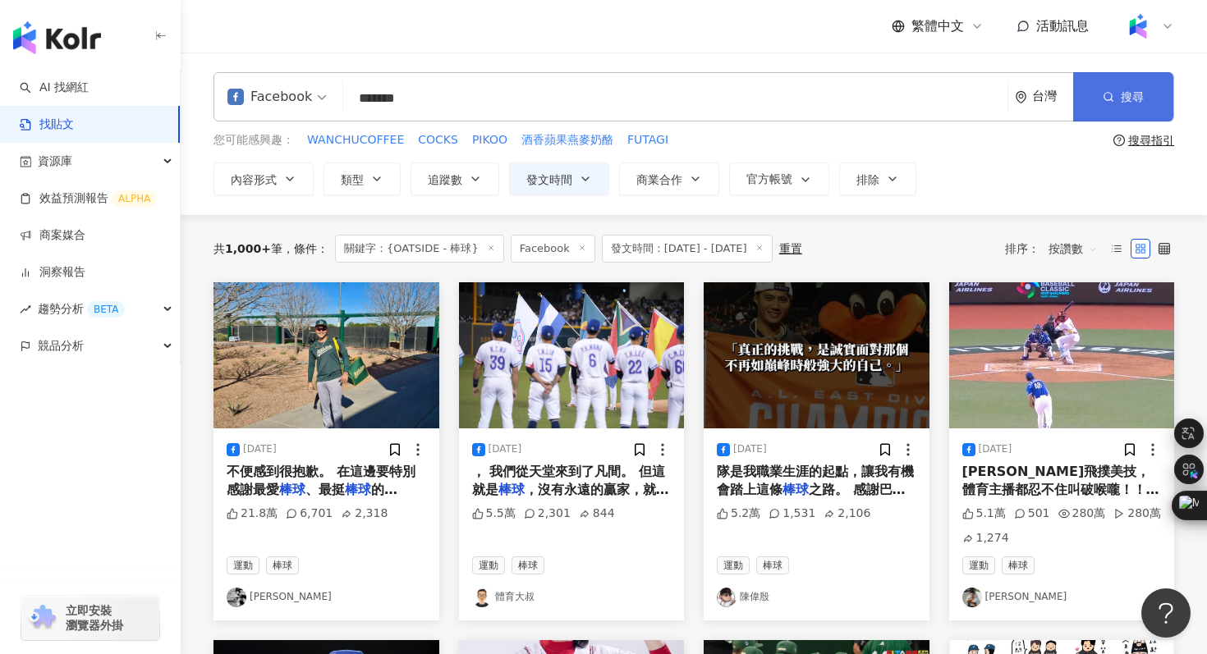
click at [1135, 102] on span "搜尋" at bounding box center [1132, 96] width 23 height 13
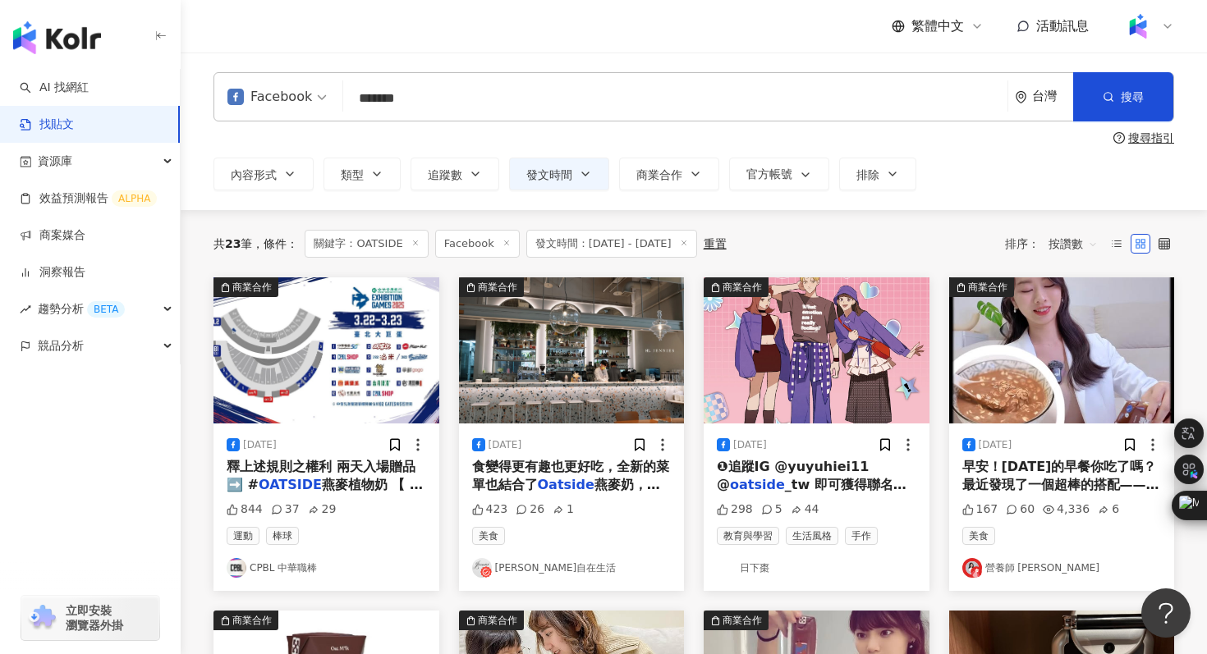
click at [298, 114] on span at bounding box center [276, 97] width 99 height 48
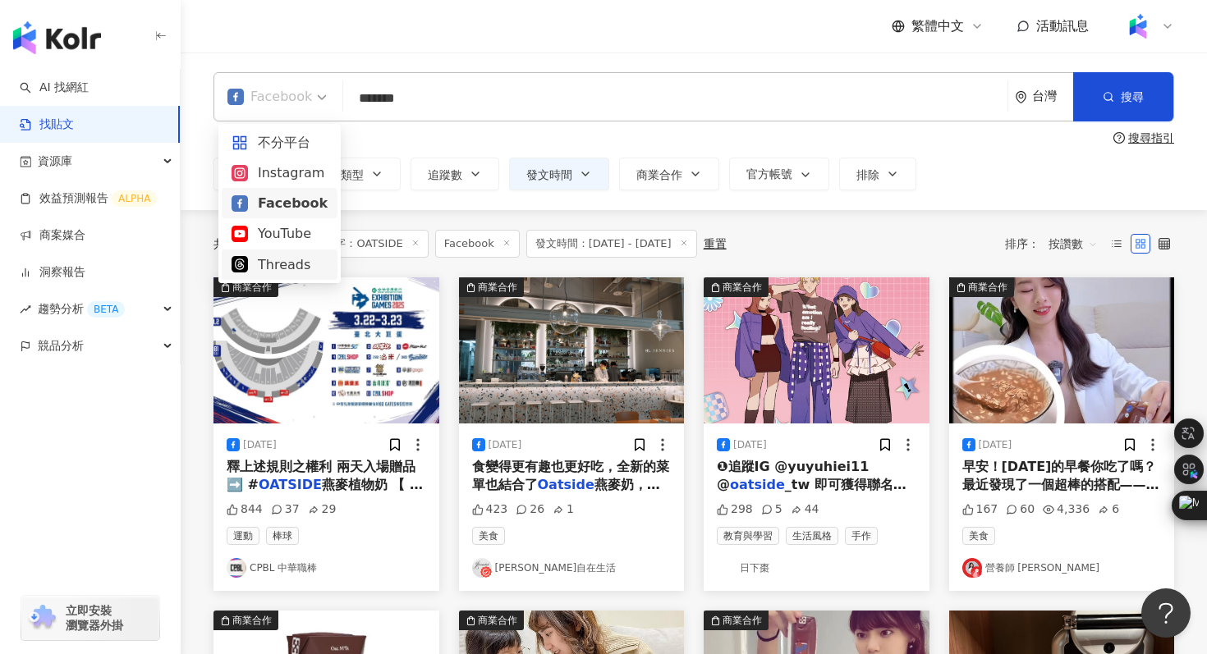
click at [269, 272] on div "Threads" at bounding box center [280, 265] width 96 height 21
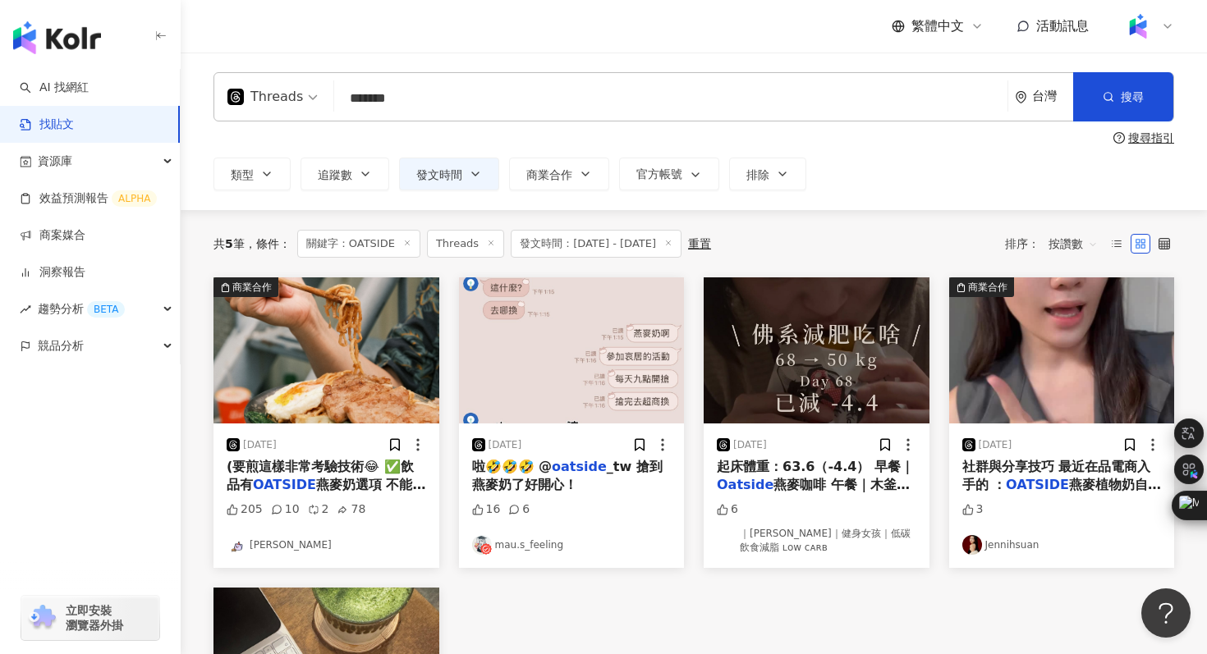
click at [315, 103] on div "Threads" at bounding box center [272, 97] width 108 height 48
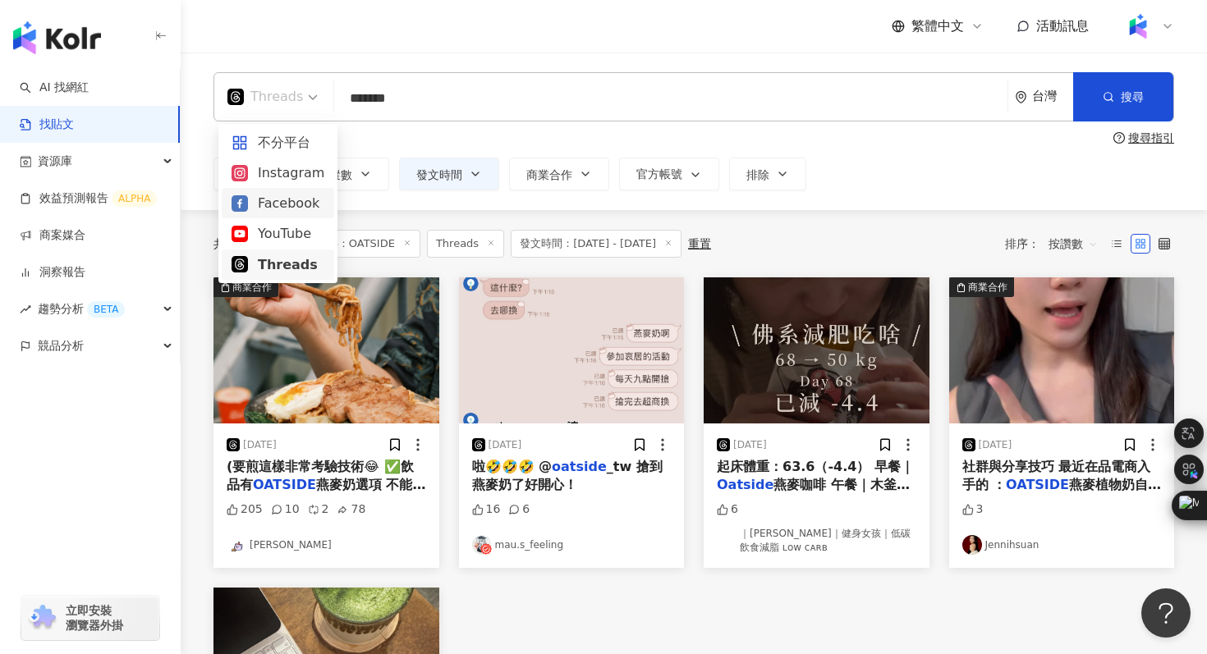
click at [264, 203] on div "Facebook" at bounding box center [278, 203] width 93 height 21
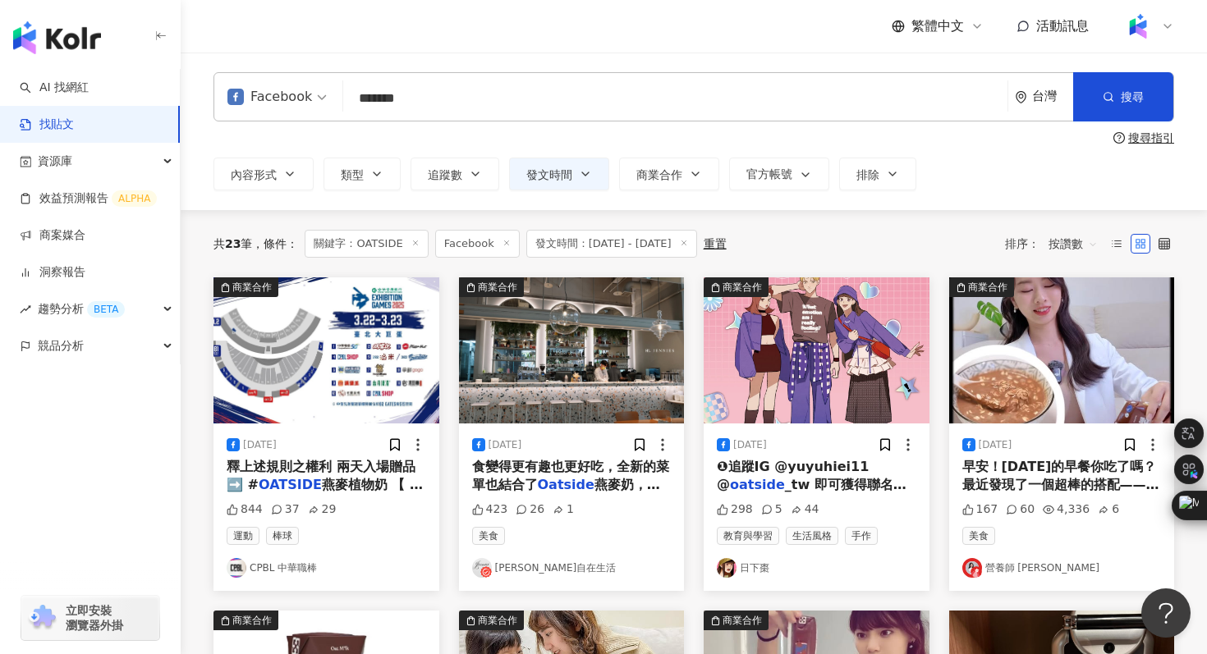
click at [307, 480] on mark "OATSIDE" at bounding box center [290, 485] width 63 height 16
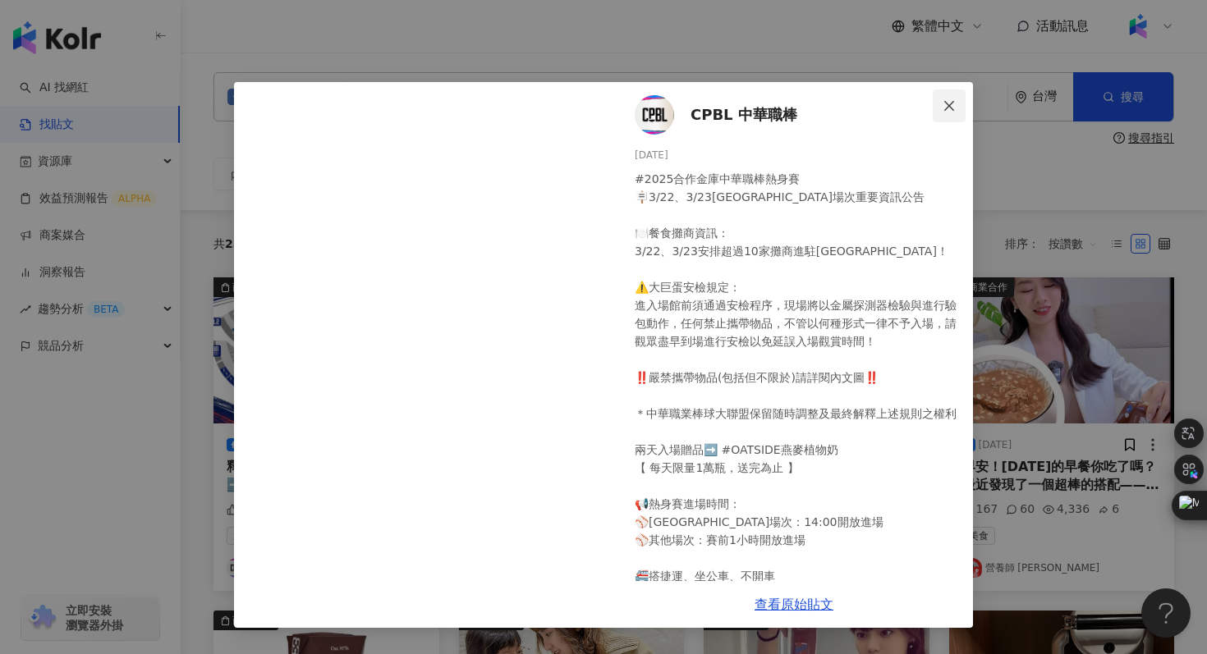
click at [948, 104] on icon "close" at bounding box center [949, 105] width 10 height 10
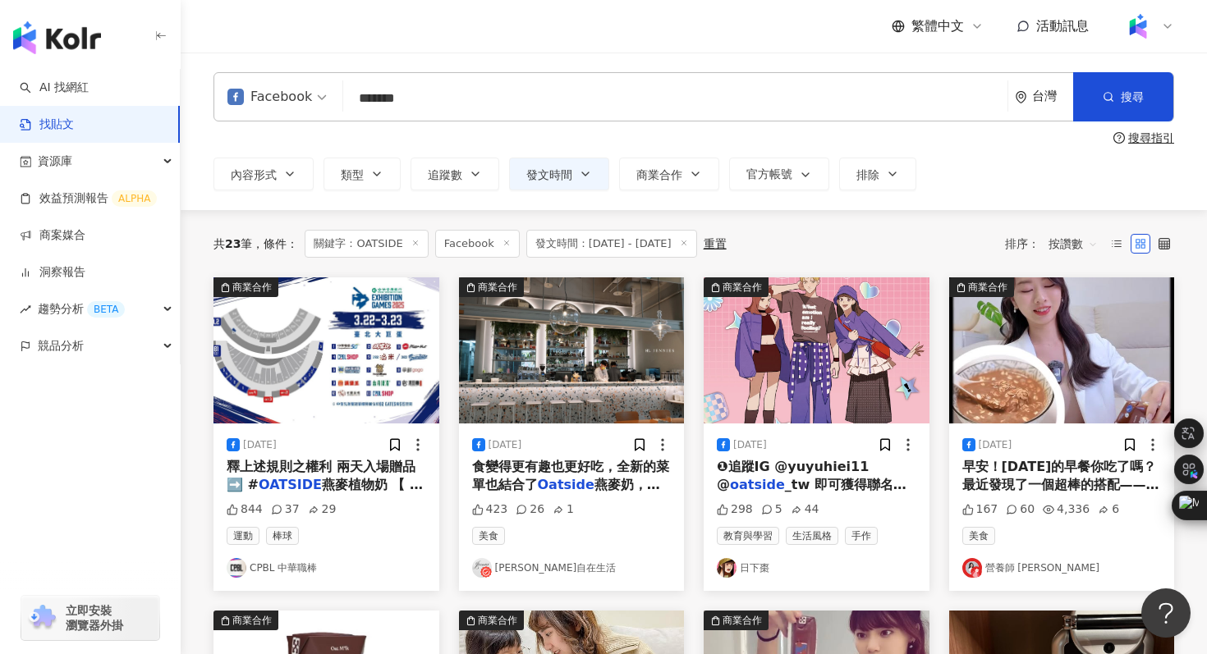
click at [478, 85] on input "*******" at bounding box center [675, 97] width 651 height 35
click at [449, 108] on input "*******" at bounding box center [675, 97] width 651 height 35
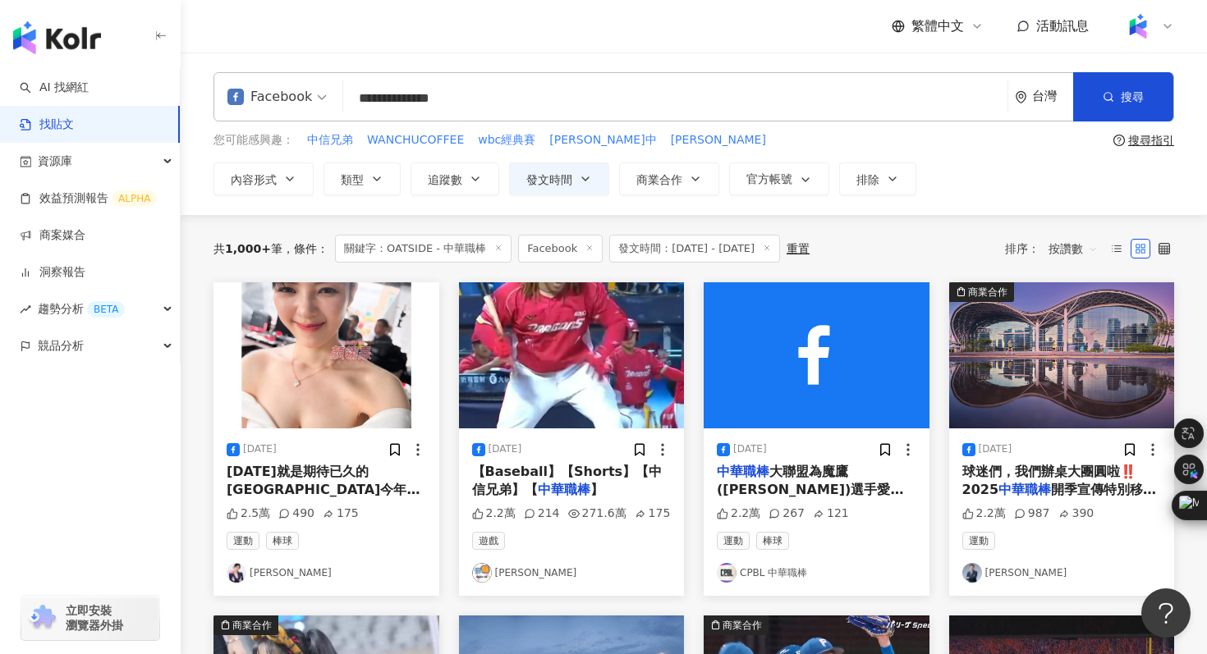
click at [1163, 140] on div "搜尋指引" at bounding box center [1151, 140] width 46 height 13
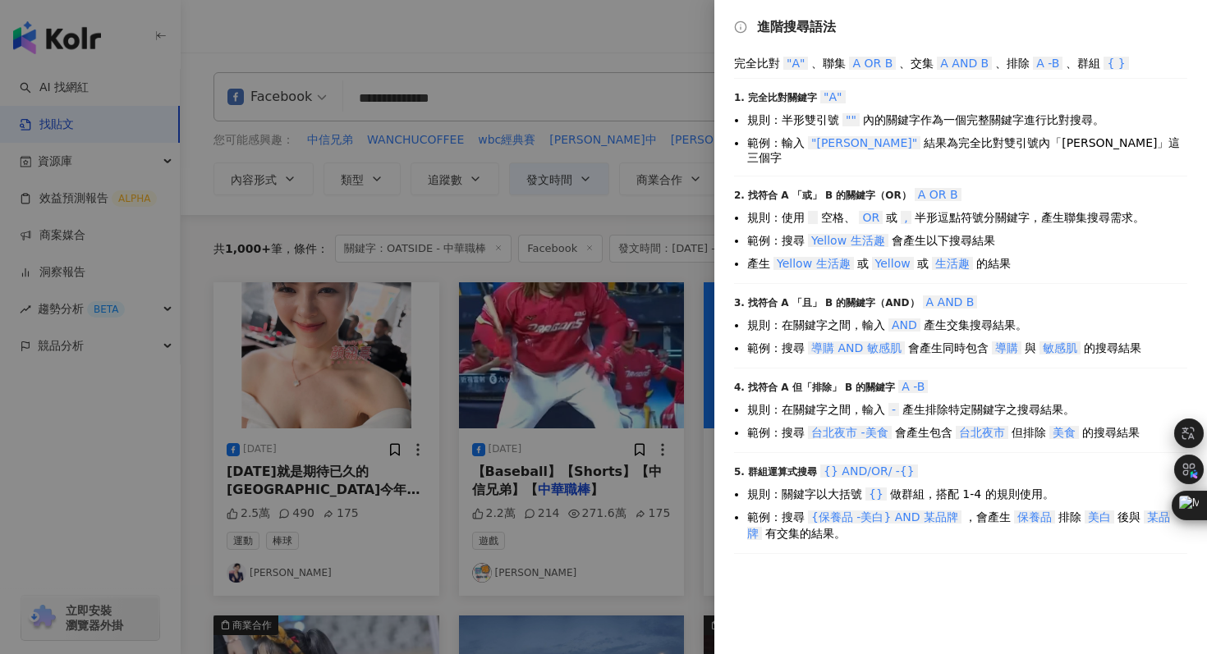
click at [434, 86] on div at bounding box center [603, 327] width 1207 height 654
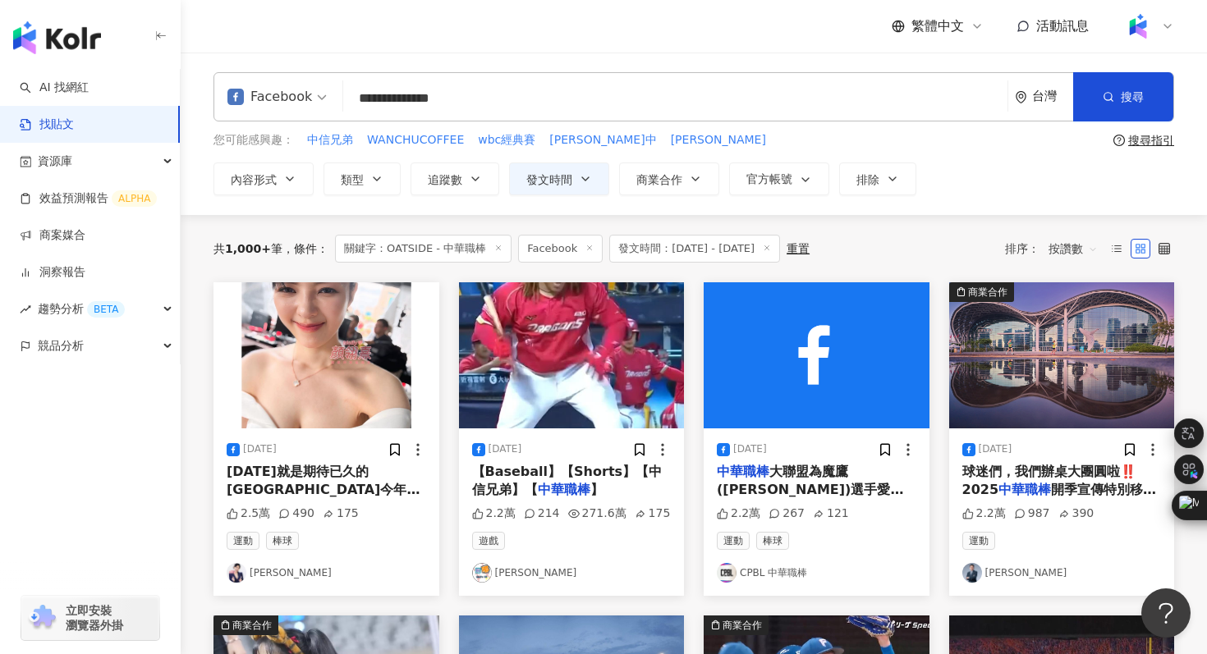
click at [426, 94] on input "**********" at bounding box center [675, 97] width 651 height 35
click at [1126, 99] on span "搜尋" at bounding box center [1132, 96] width 23 height 13
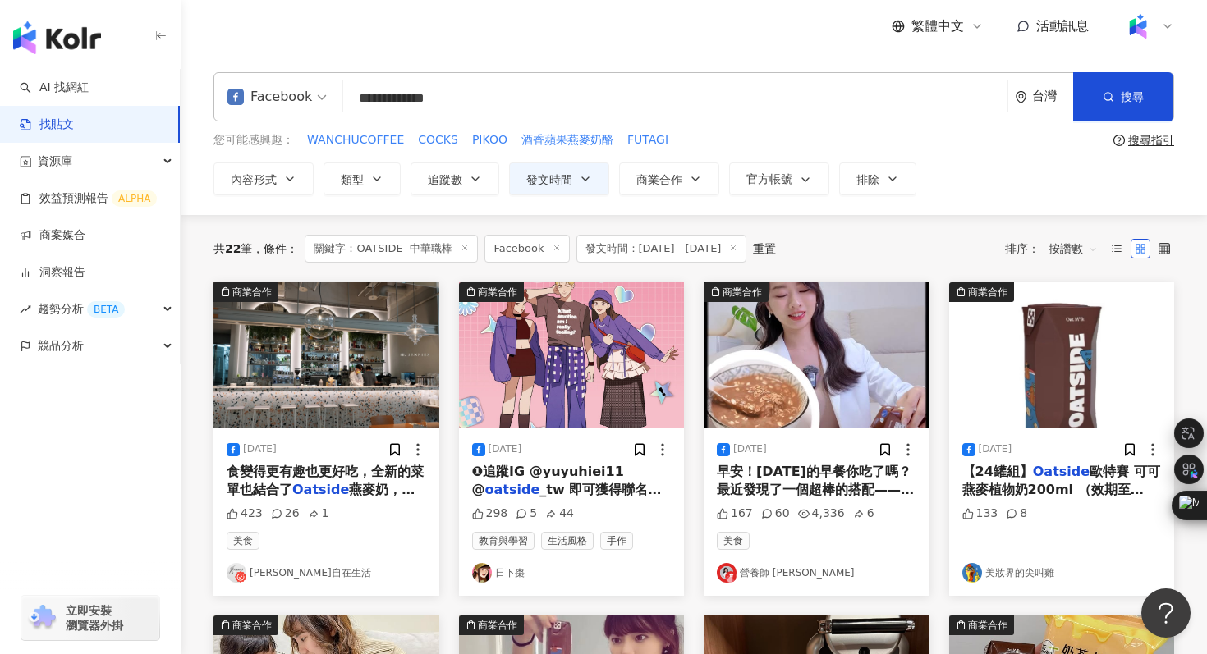
click at [423, 99] on input "**********" at bounding box center [675, 97] width 651 height 35
type input "**********"
click at [1107, 97] on icon "button" at bounding box center [1108, 96] width 11 height 11
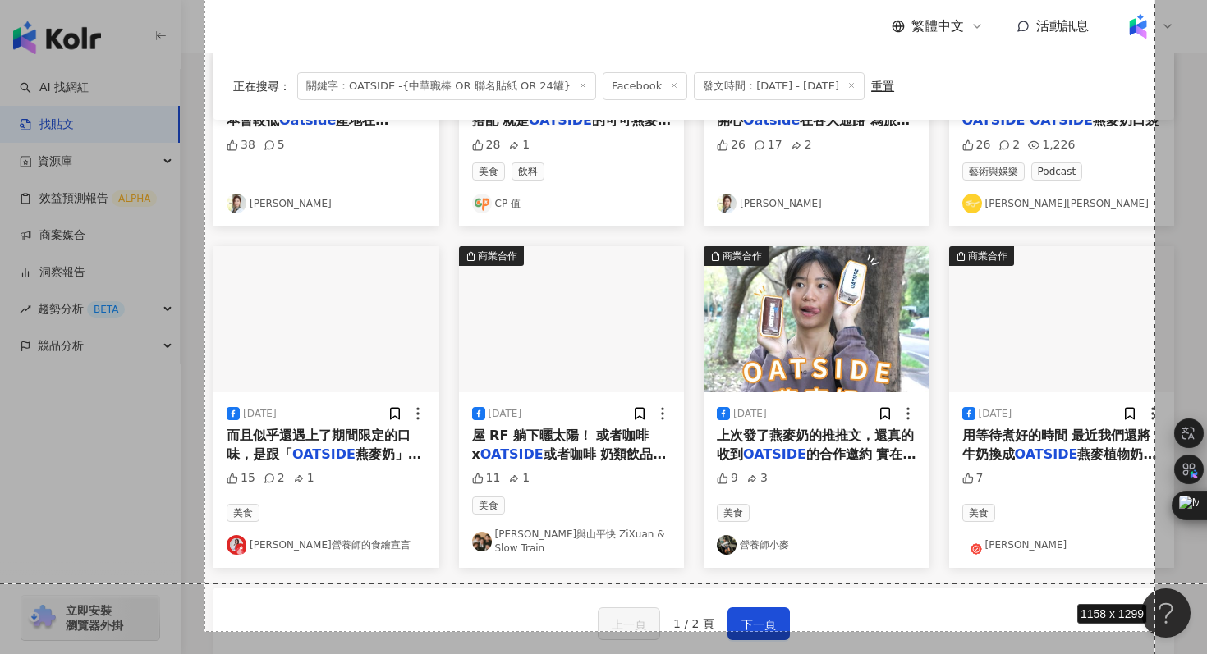
drag, startPoint x: 204, startPoint y: 269, endPoint x: 1155, endPoint y: 596, distance: 1005.7
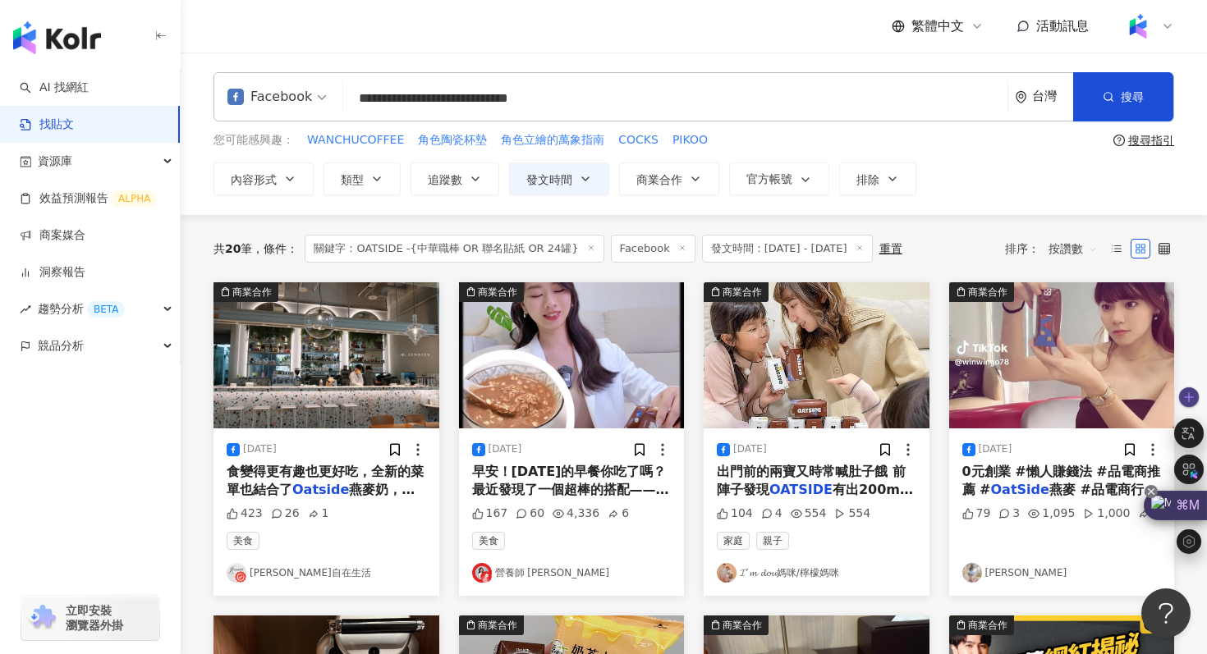
click at [1154, 490] on icon at bounding box center [1151, 491] width 13 height 13
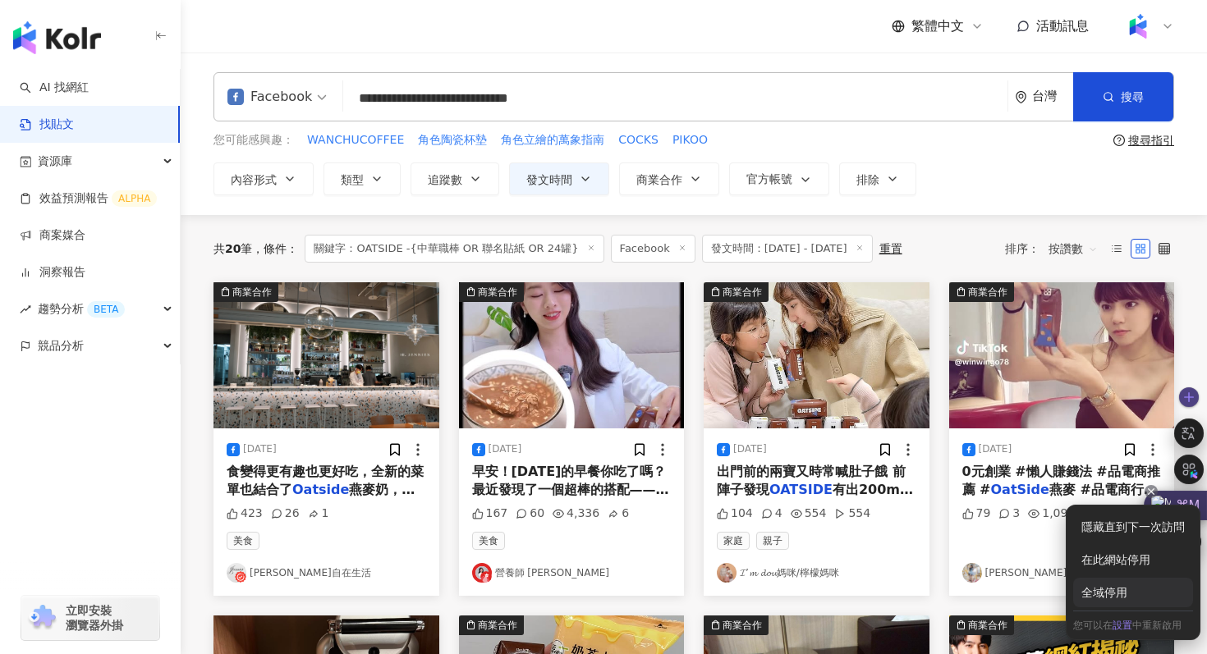
click at [1103, 597] on div "全域停用" at bounding box center [1133, 593] width 120 height 30
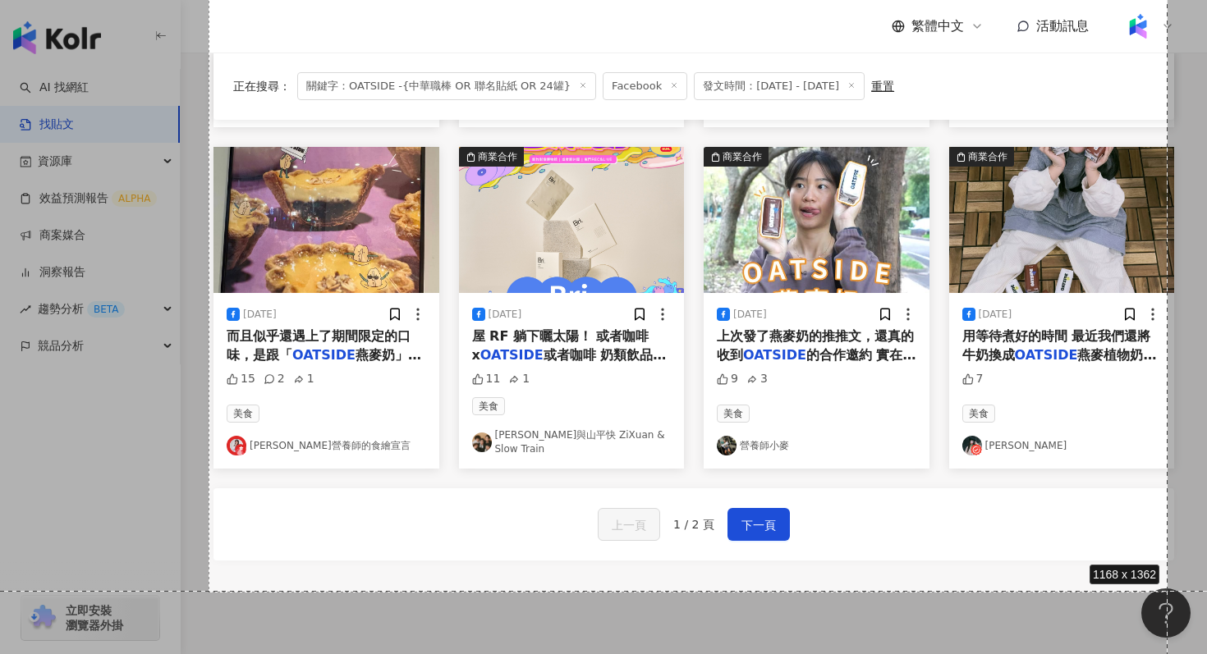
scroll to position [925, 0]
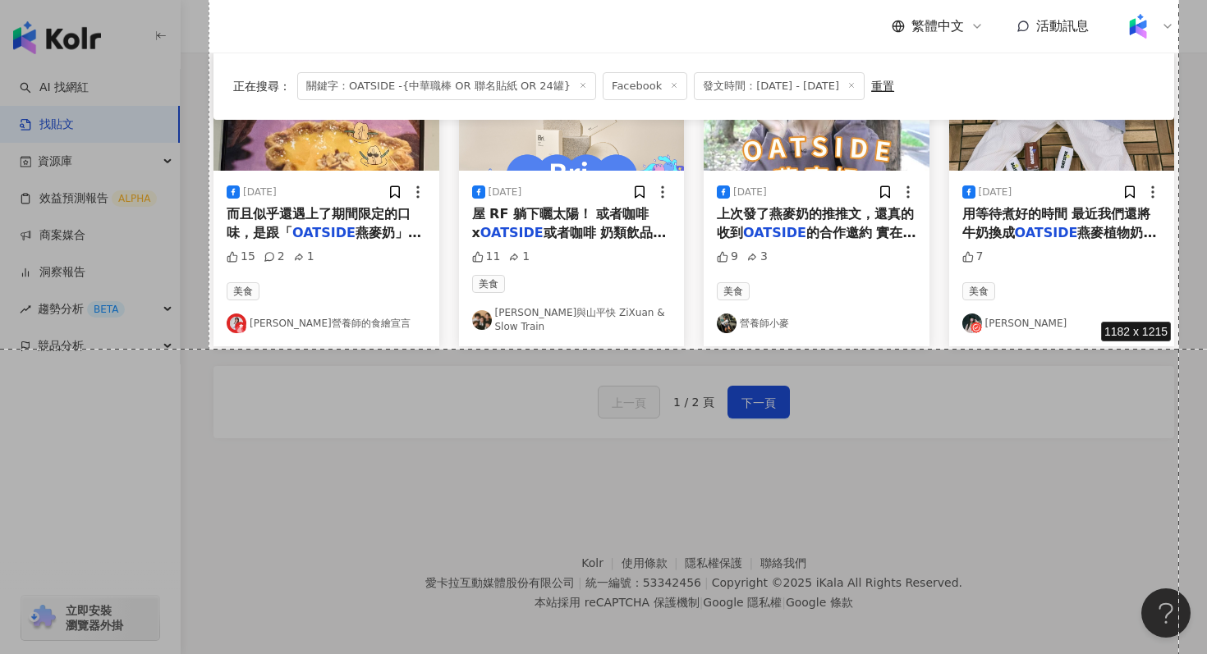
drag, startPoint x: 209, startPoint y: 277, endPoint x: 1179, endPoint y: 349, distance: 973.2
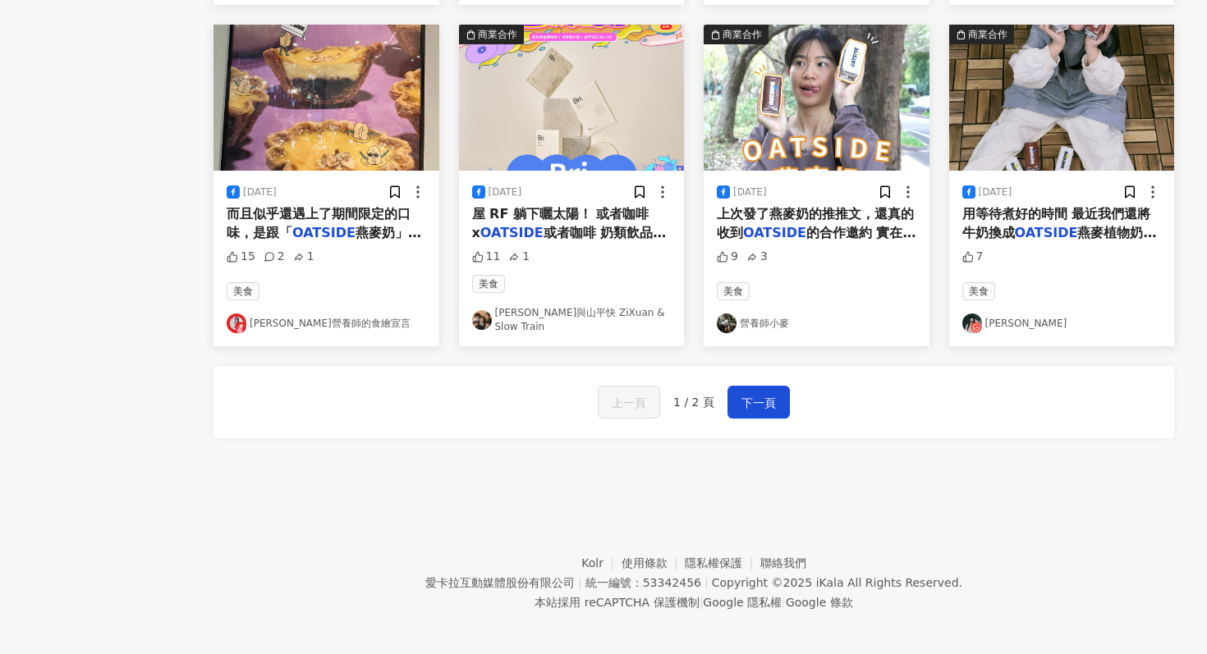
scroll to position [0, 0]
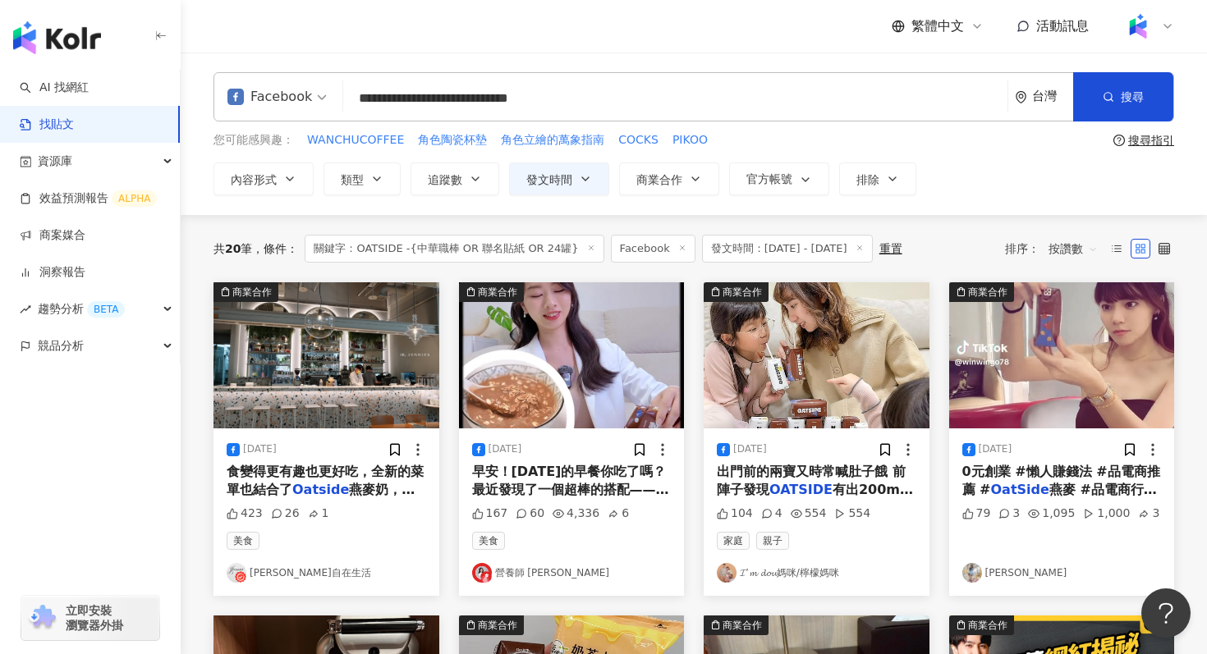
click at [544, 390] on img "button" at bounding box center [572, 355] width 226 height 146
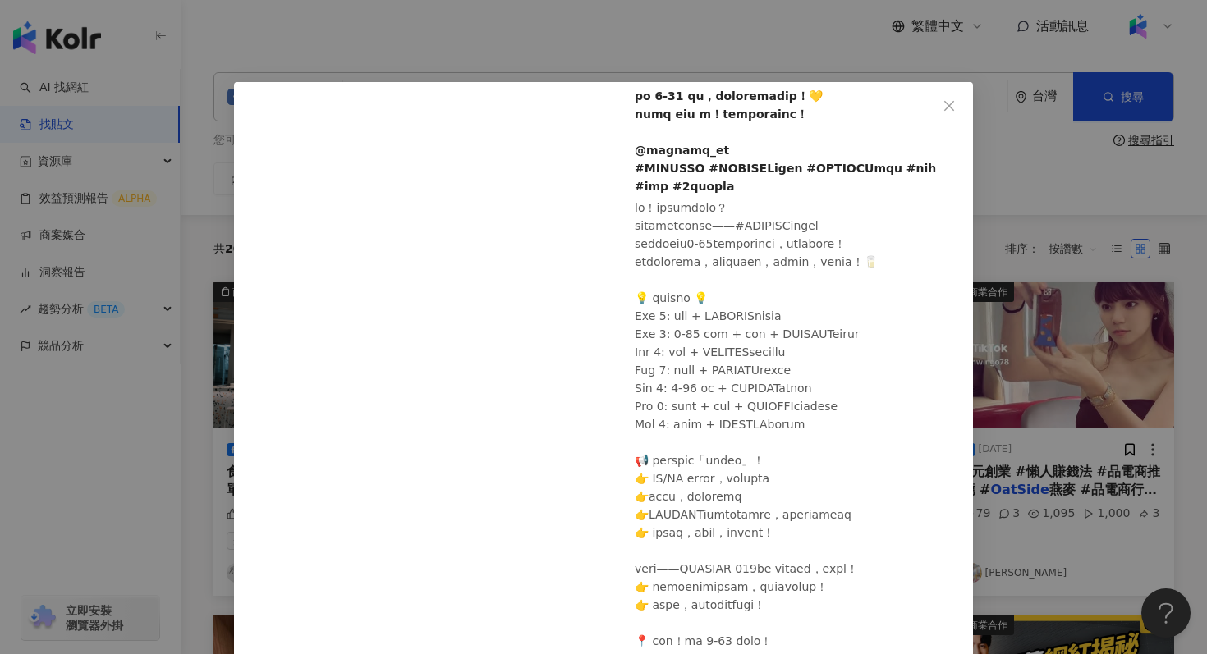
scroll to position [250, 0]
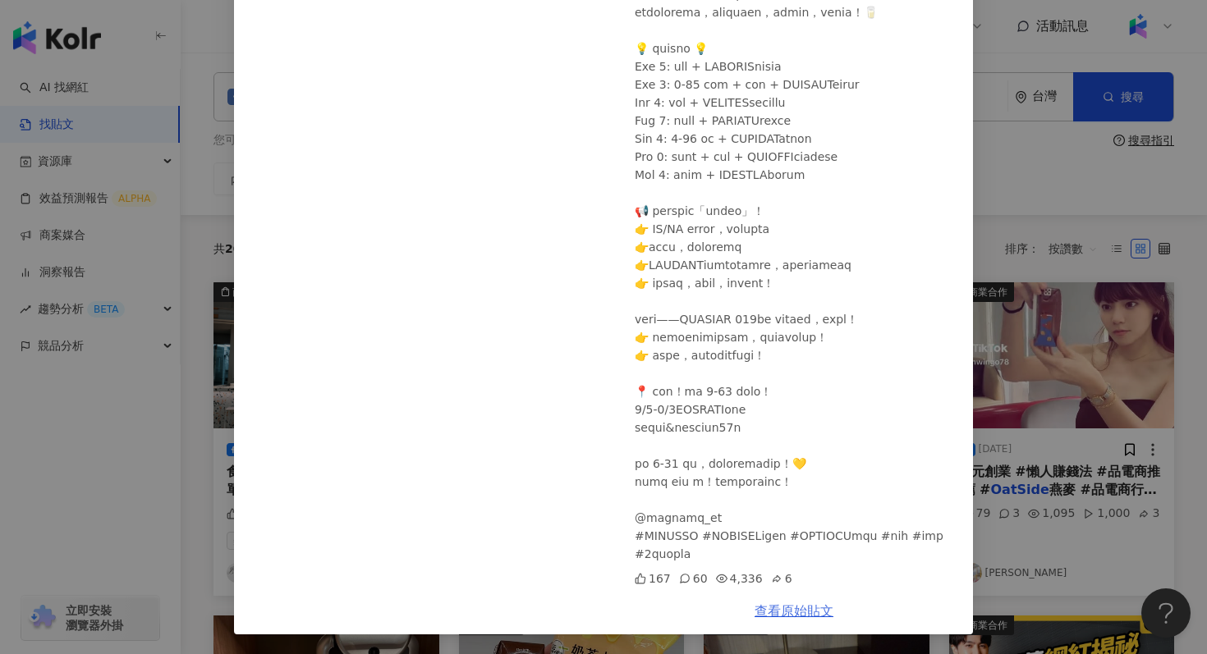
click at [801, 613] on link "查看原始貼文" at bounding box center [794, 612] width 79 height 16
